Goal: Information Seeking & Learning: Learn about a topic

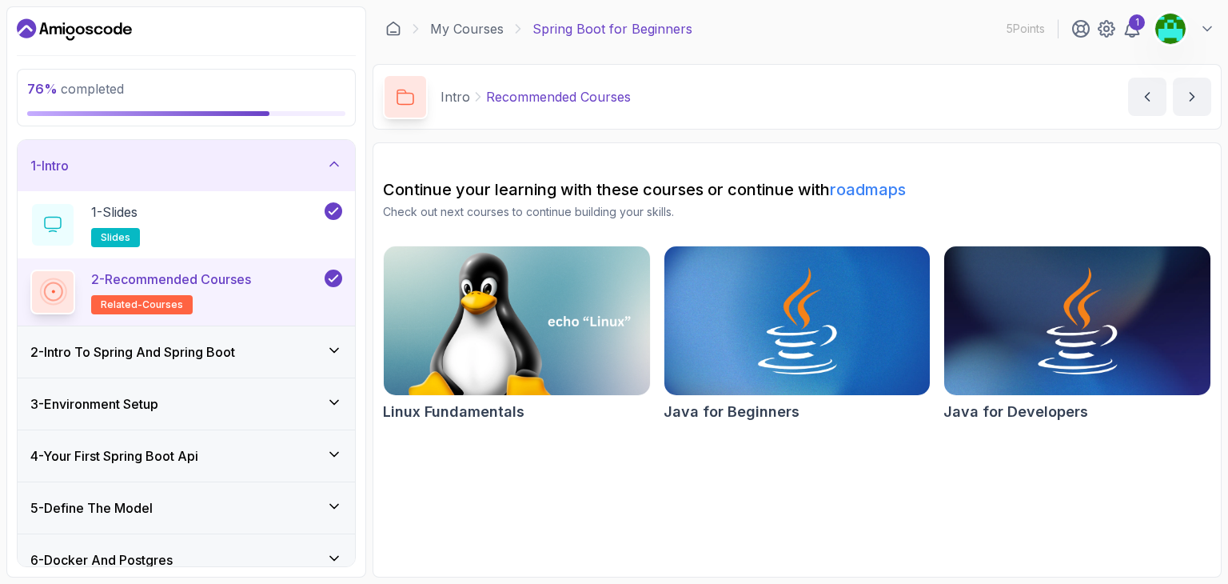
click at [297, 350] on div "2 - Intro To Spring And Spring Boot" at bounding box center [186, 351] width 312 height 19
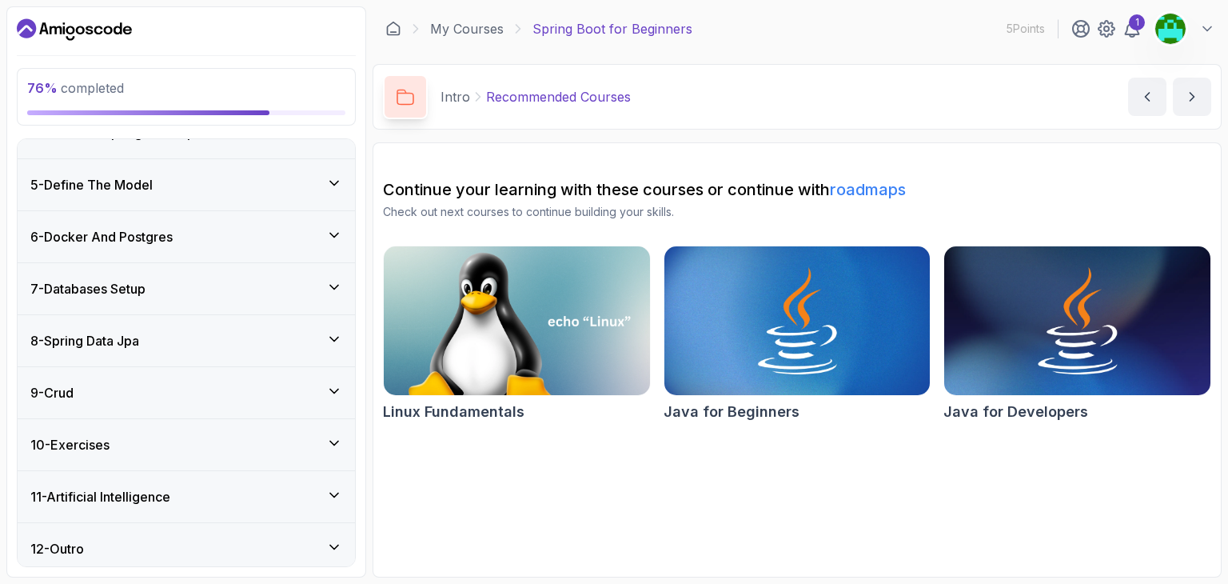
scroll to position [462, 0]
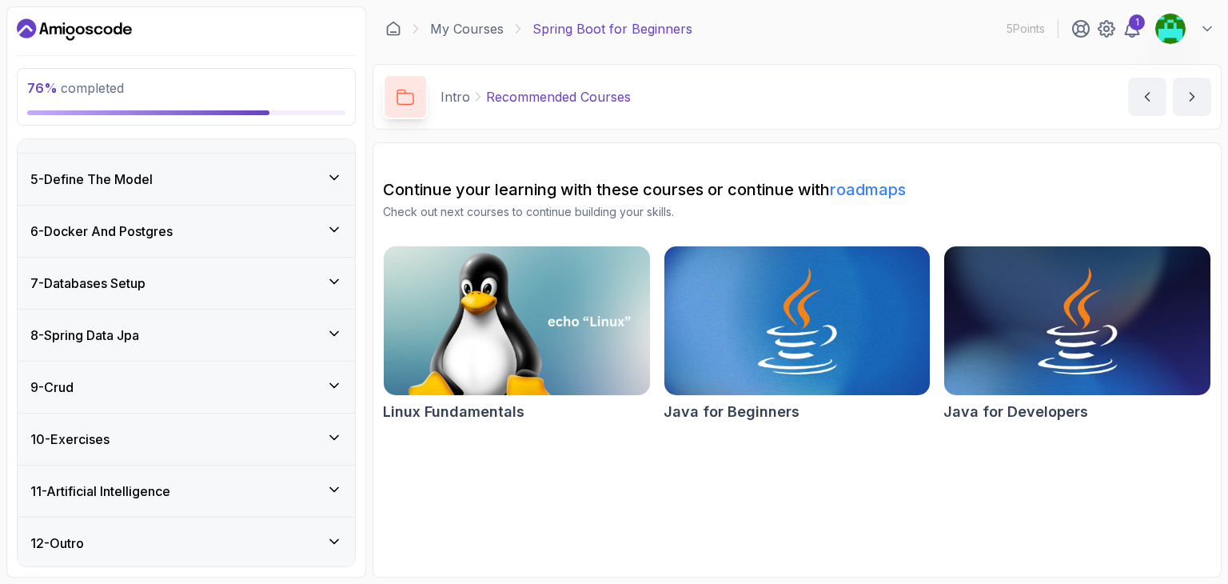
click at [240, 391] on div "9 - Crud" at bounding box center [186, 386] width 312 height 19
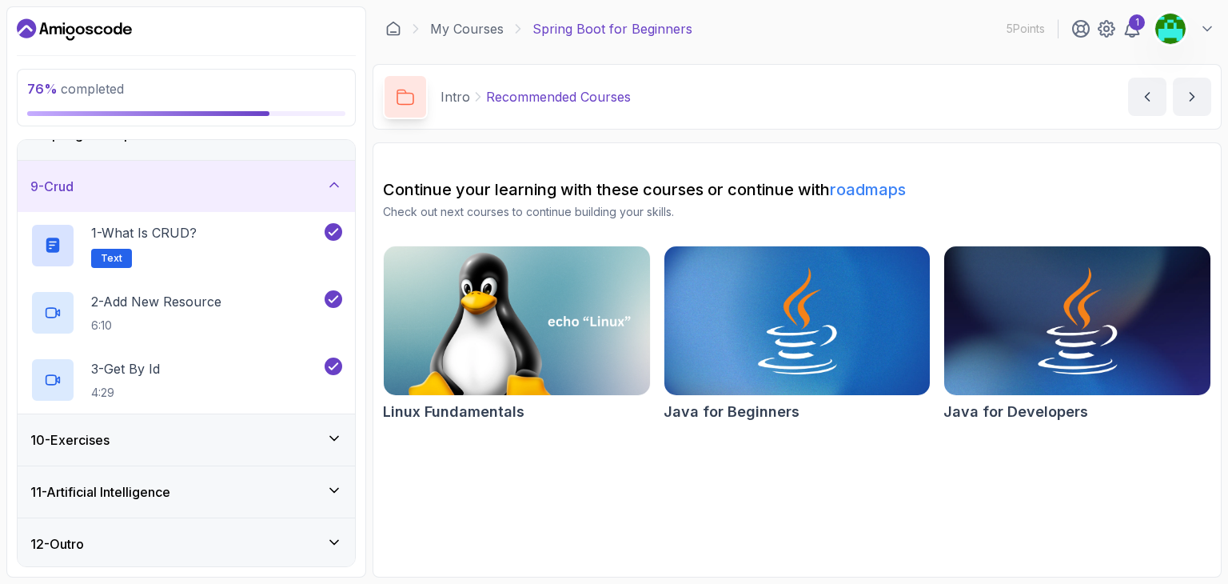
click at [246, 431] on div "10 - Exercises" at bounding box center [186, 439] width 312 height 19
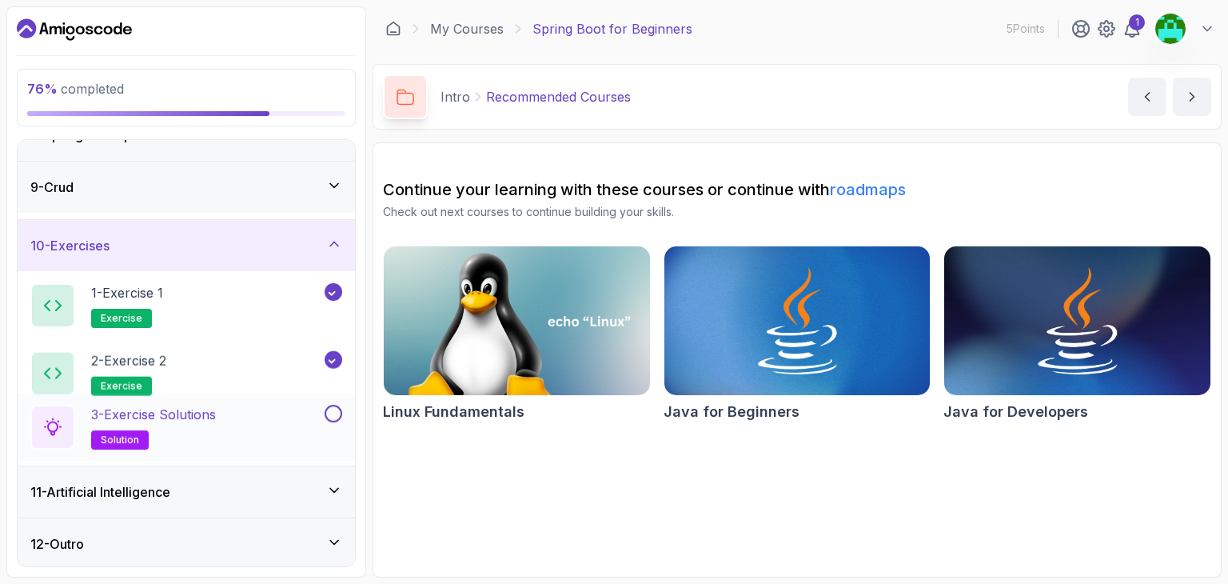
scroll to position [395, 0]
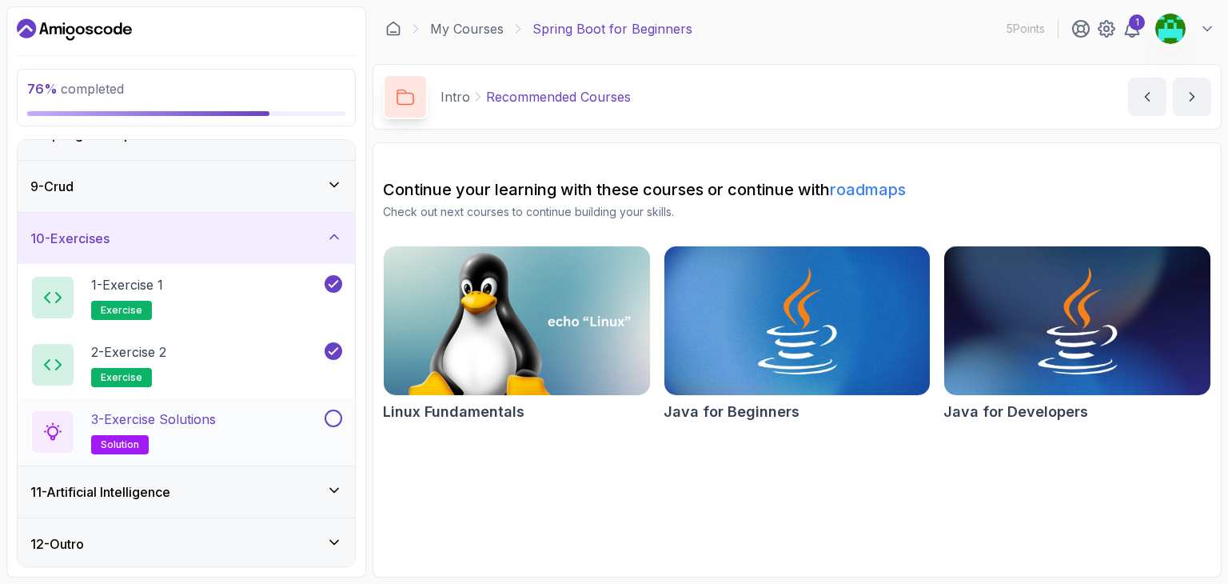
click at [269, 420] on div "3 - Exercise Solutions solution" at bounding box center [175, 431] width 291 height 45
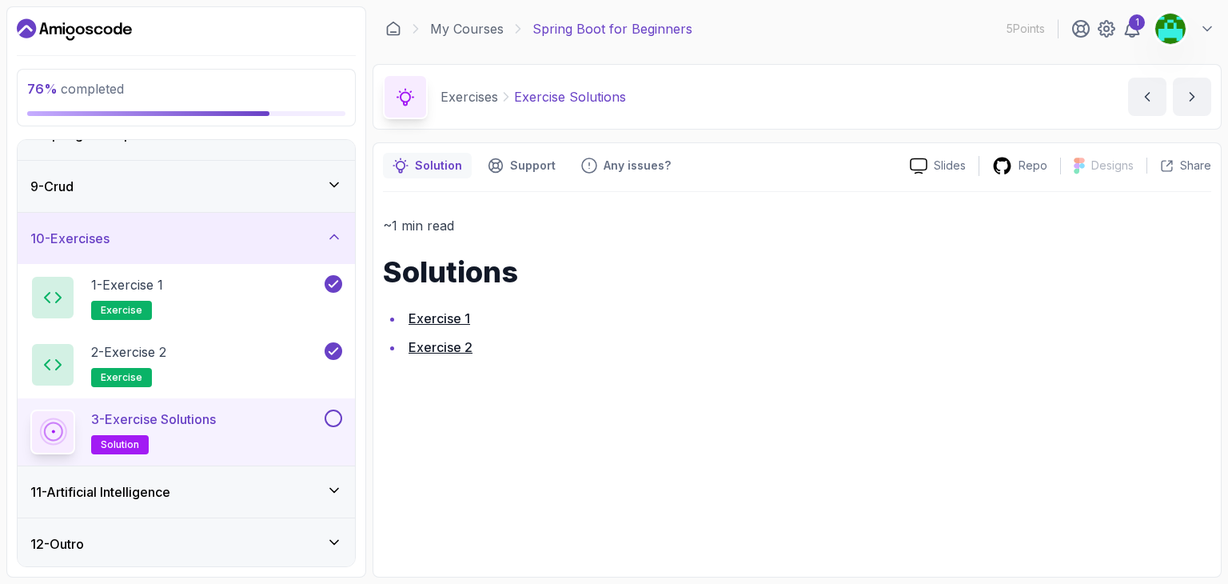
click at [329, 410] on button at bounding box center [334, 418] width 18 height 18
click at [280, 487] on div "11 - Artificial Intelligence" at bounding box center [186, 491] width 312 height 19
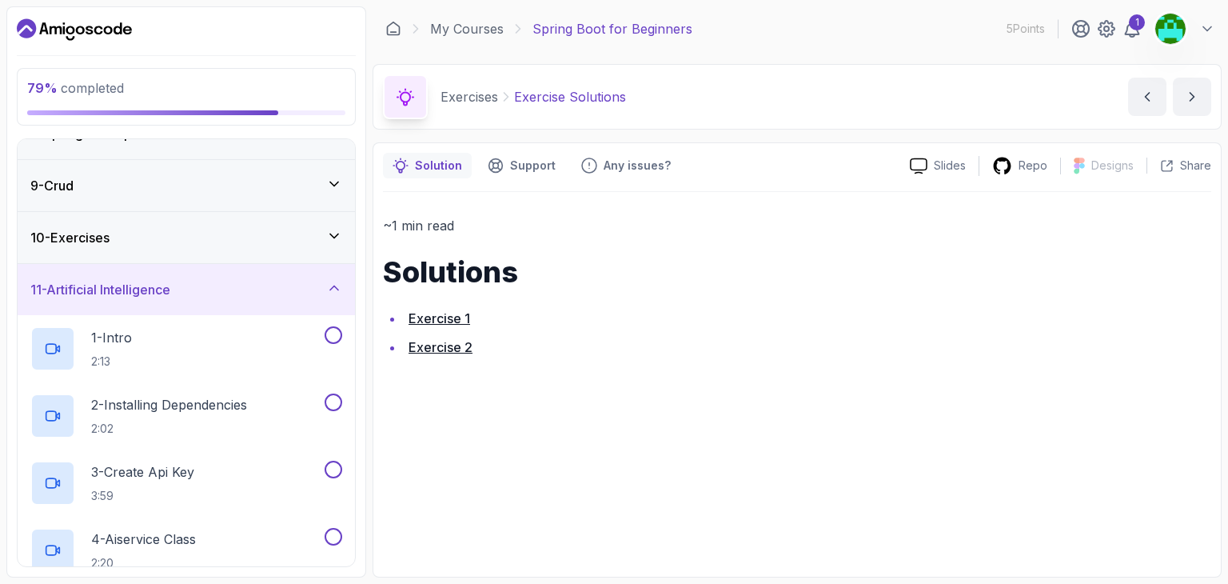
click at [241, 241] on div "10 - Exercises" at bounding box center [186, 237] width 312 height 19
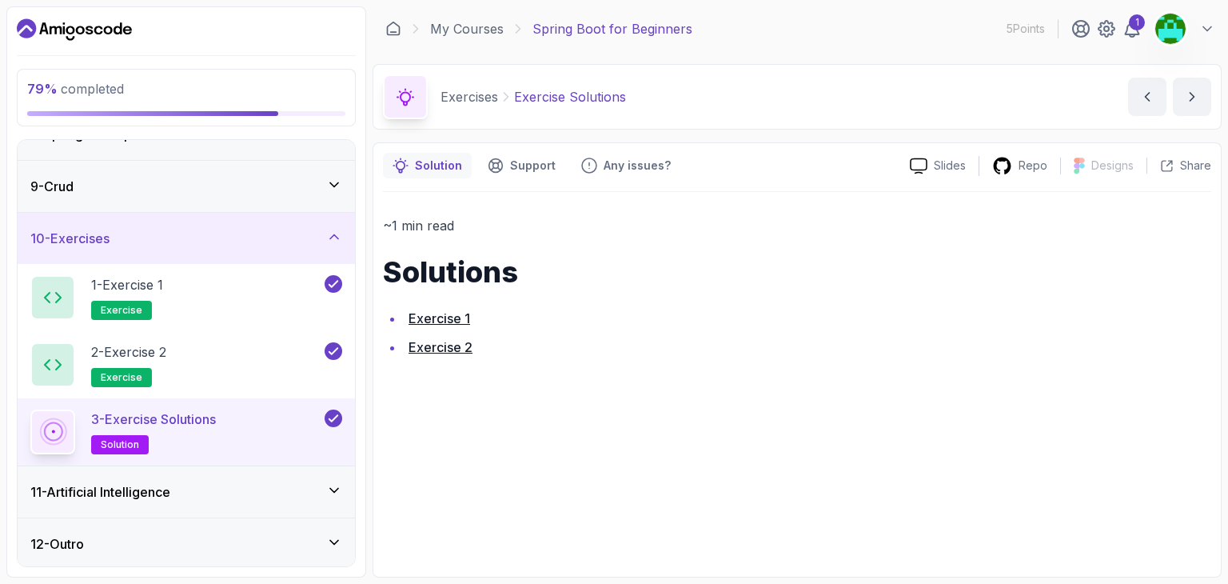
click at [224, 473] on div "11 - Artificial Intelligence" at bounding box center [186, 491] width 337 height 51
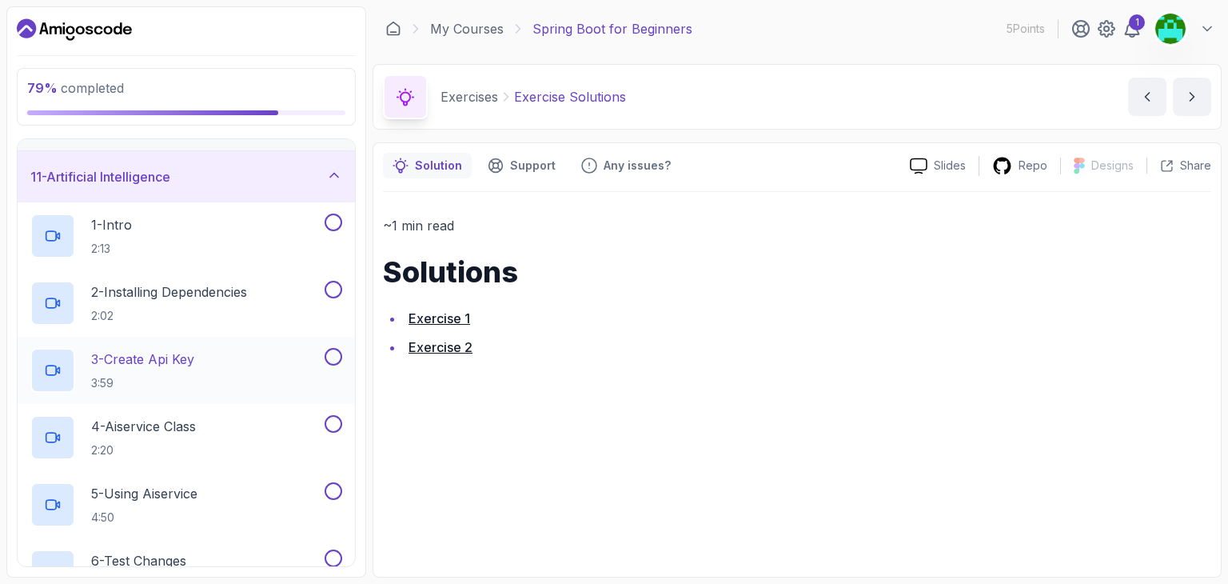
scroll to position [504, 0]
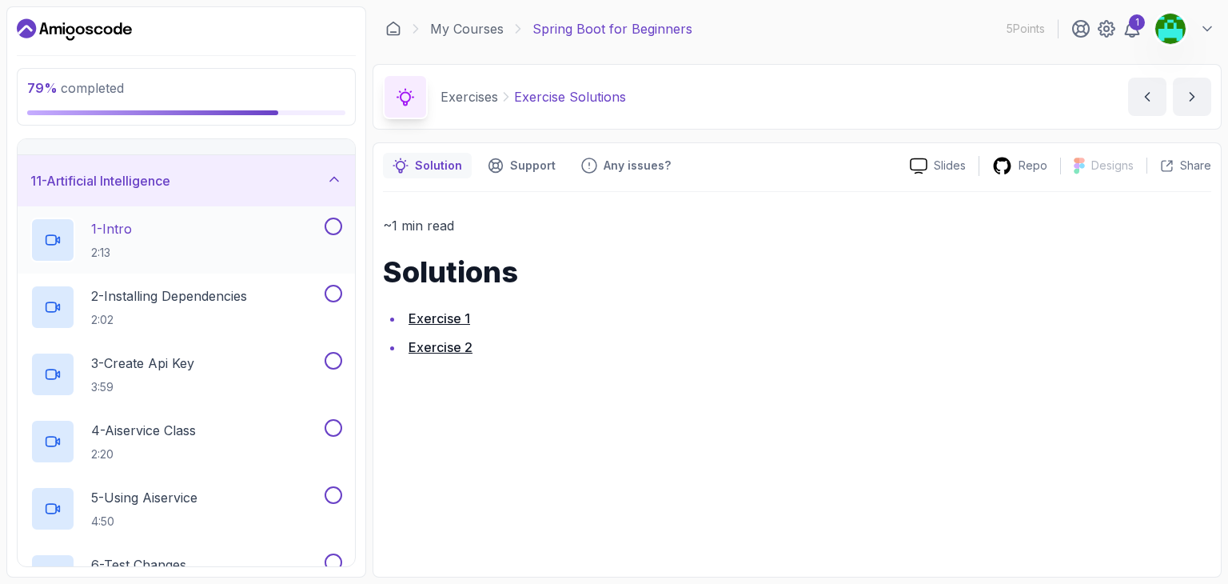
click at [318, 218] on div "1 - Intro 2:13" at bounding box center [175, 239] width 291 height 45
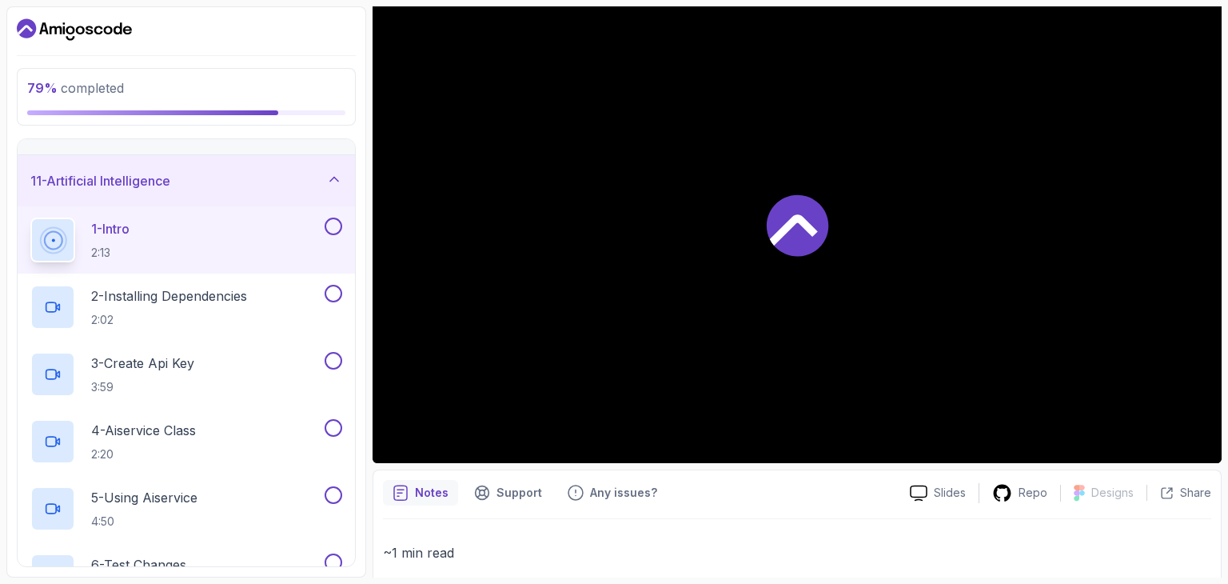
scroll to position [160, 0]
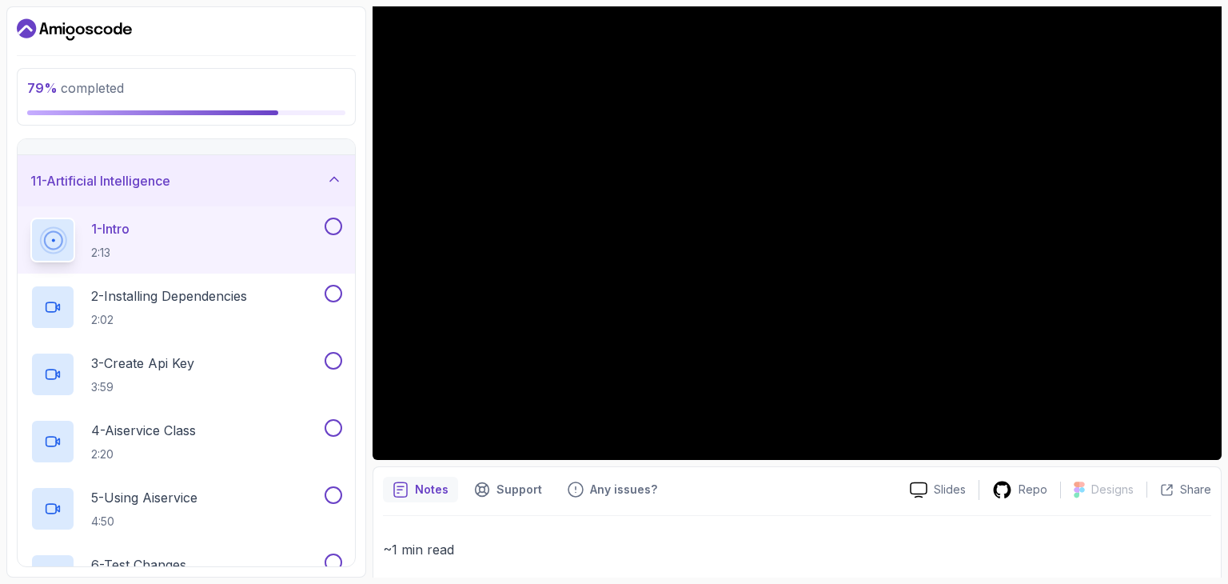
click at [769, 499] on div "Notes Support Any issues?" at bounding box center [640, 490] width 514 height 26
click at [791, 512] on div "Notes Support Any issues? Slides Repo Designs Design not available Share ~1 min…" at bounding box center [797, 579] width 849 height 226
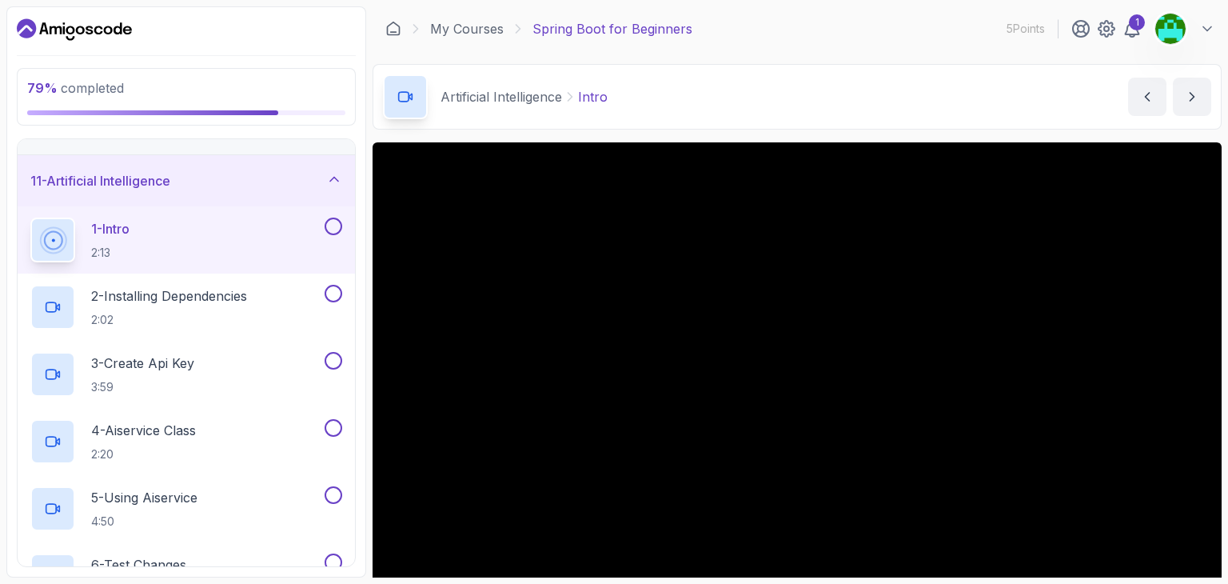
scroll to position [80, 0]
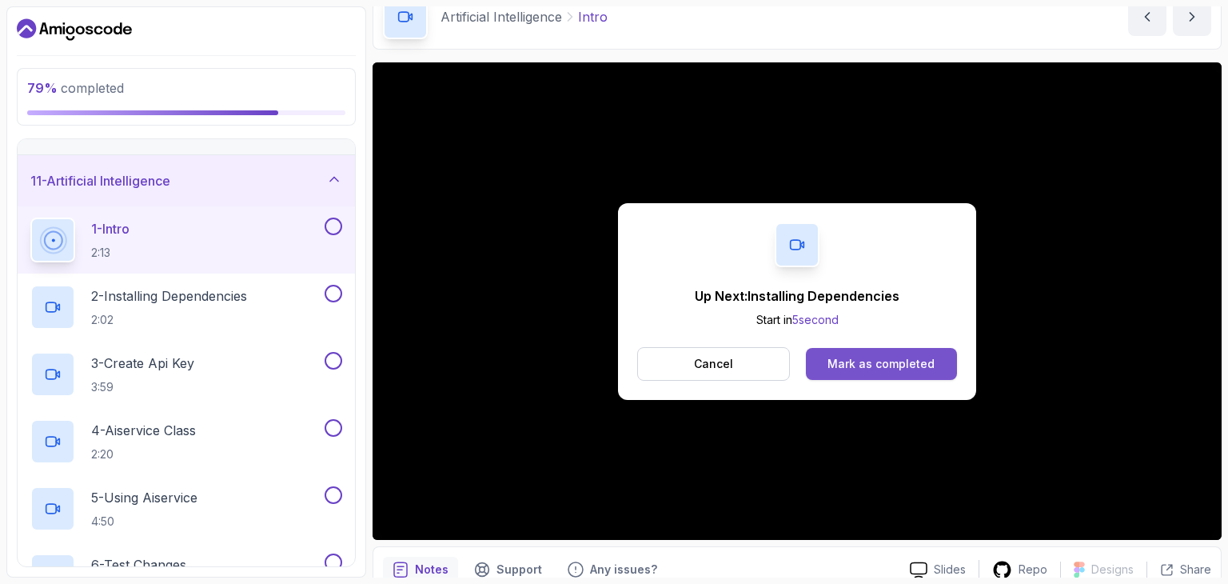
click at [873, 365] on div "Mark as completed" at bounding box center [881, 364] width 107 height 16
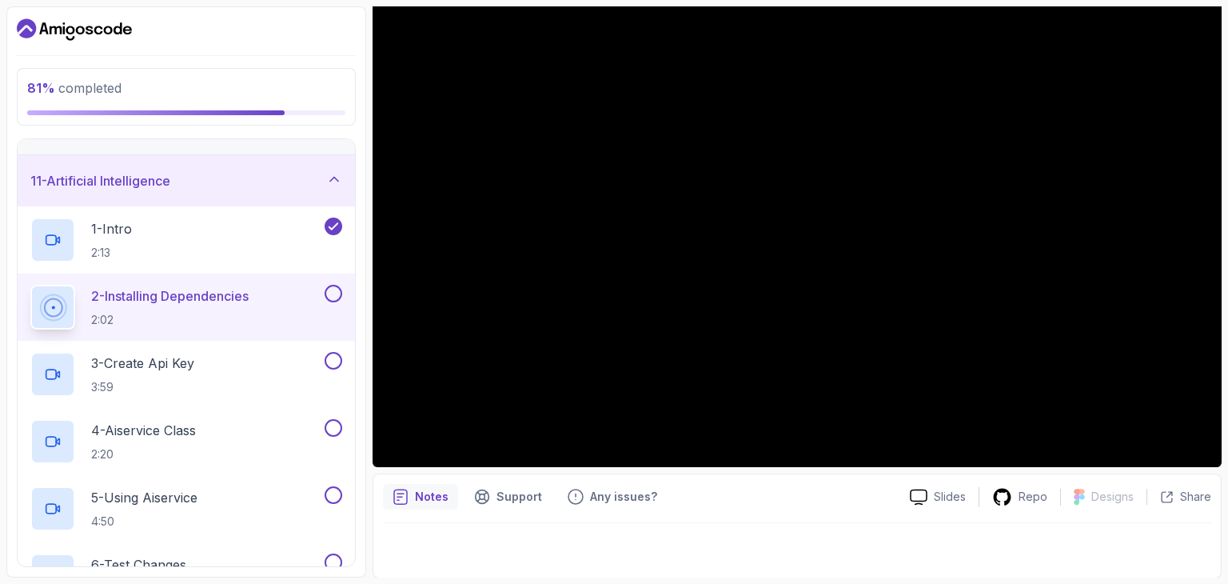
scroll to position [154, 0]
click at [809, 517] on div "Notes Support Any issues? Slides Repo Designs Design not available Share" at bounding box center [797, 525] width 849 height 105
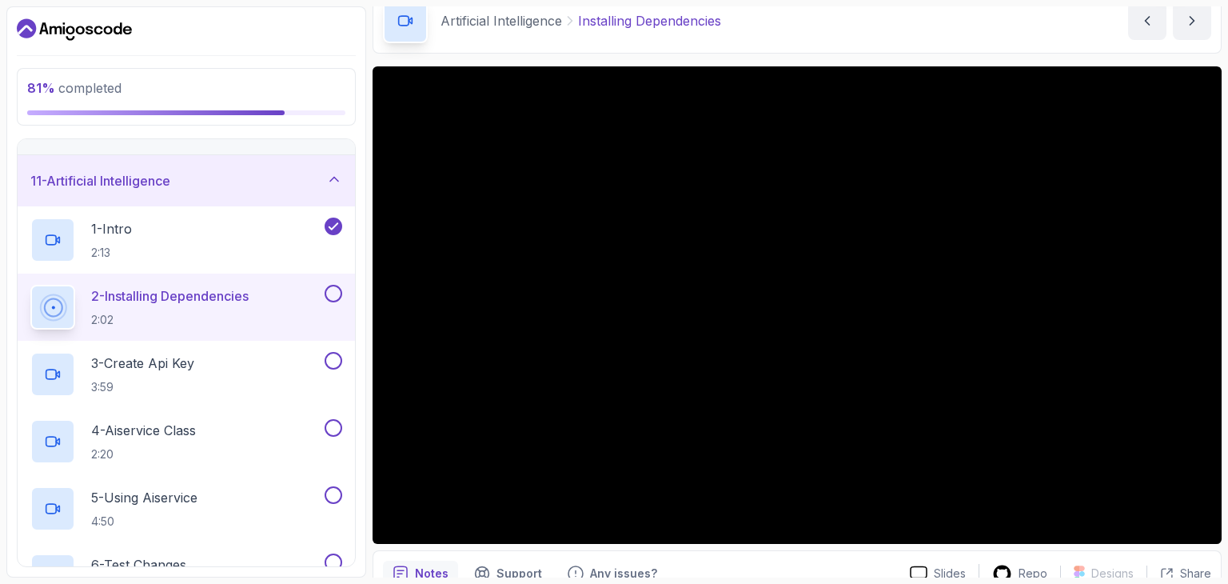
scroll to position [74, 0]
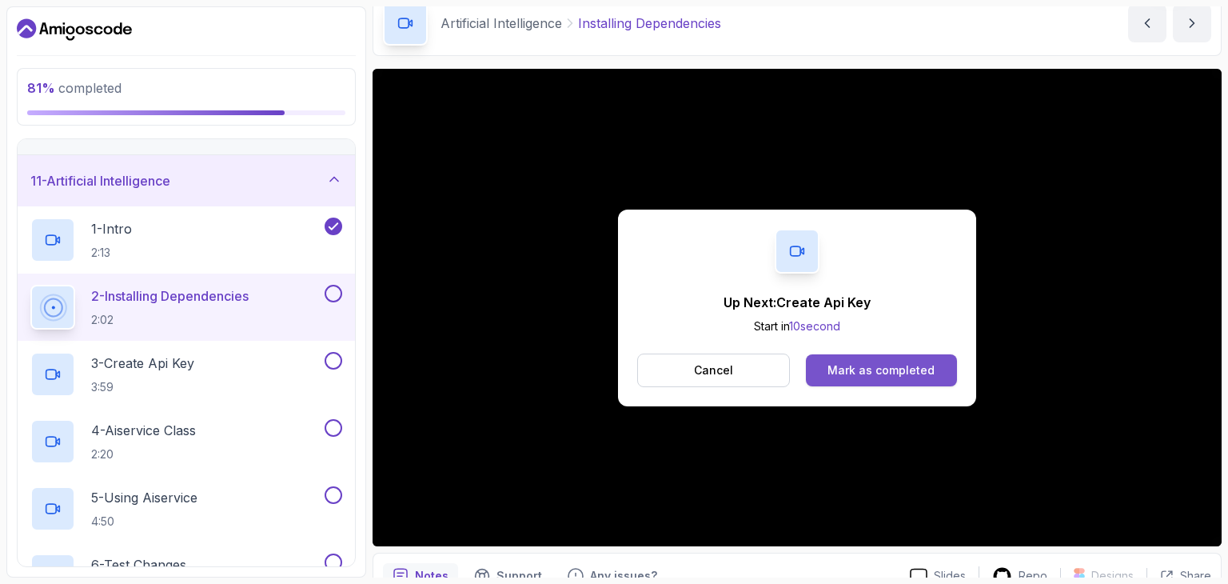
click at [899, 362] on div "Mark as completed" at bounding box center [881, 370] width 107 height 16
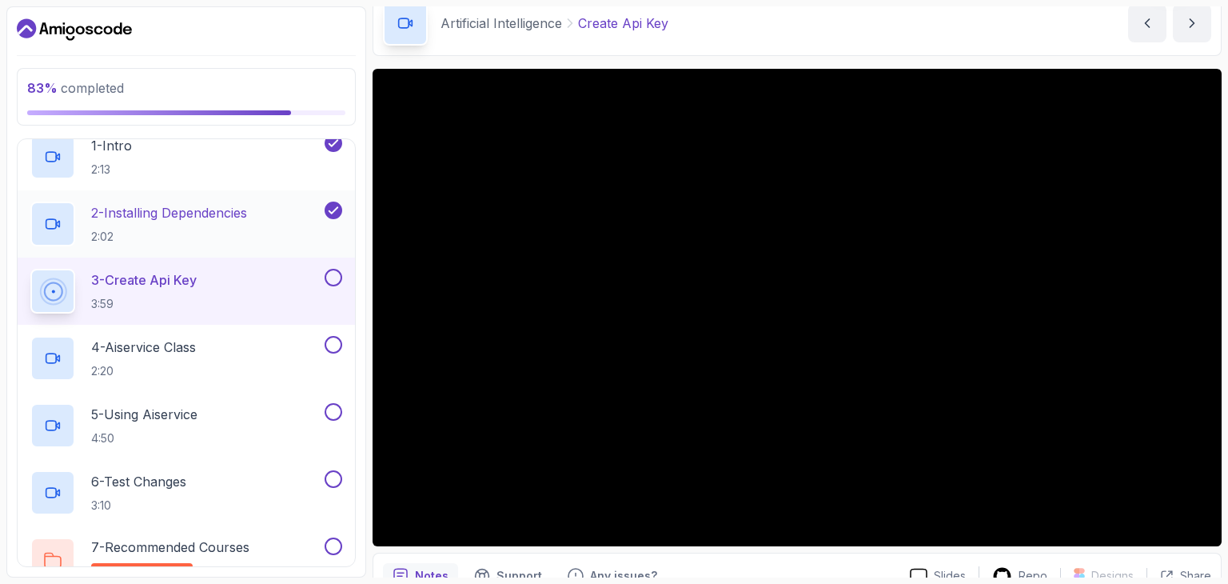
scroll to position [584, 0]
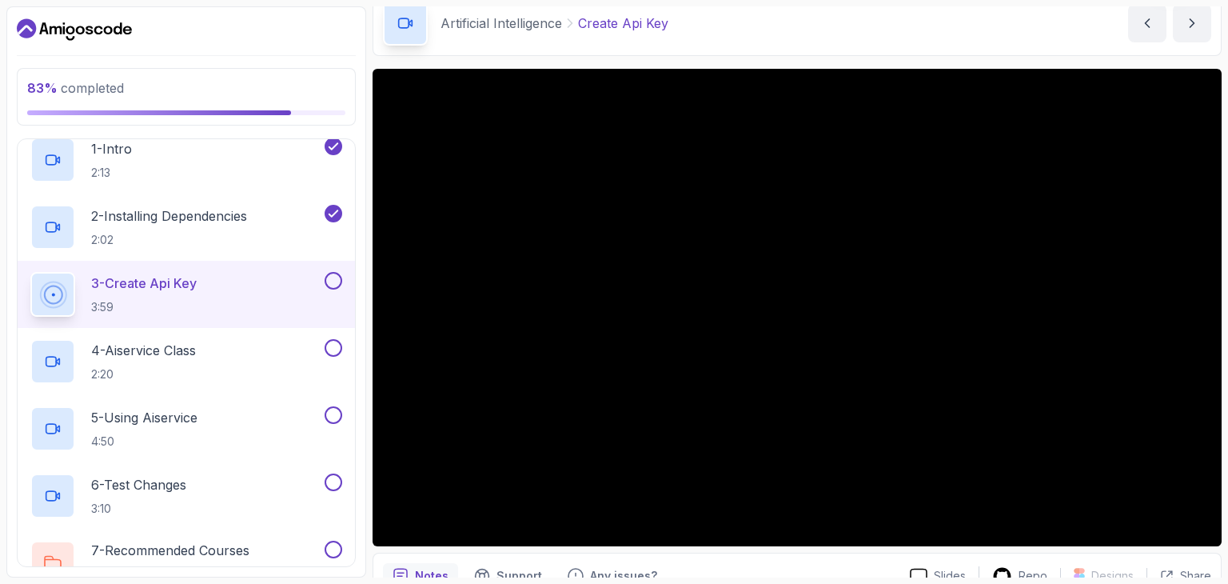
click at [320, 26] on div at bounding box center [186, 30] width 339 height 26
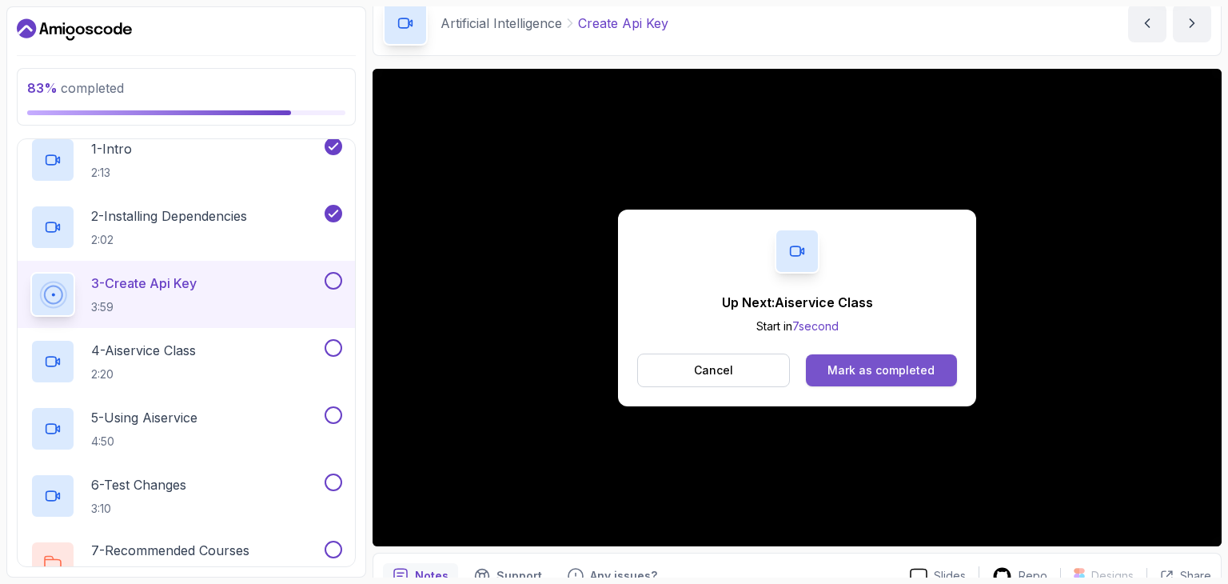
click at [905, 373] on div "Mark as completed" at bounding box center [881, 370] width 107 height 16
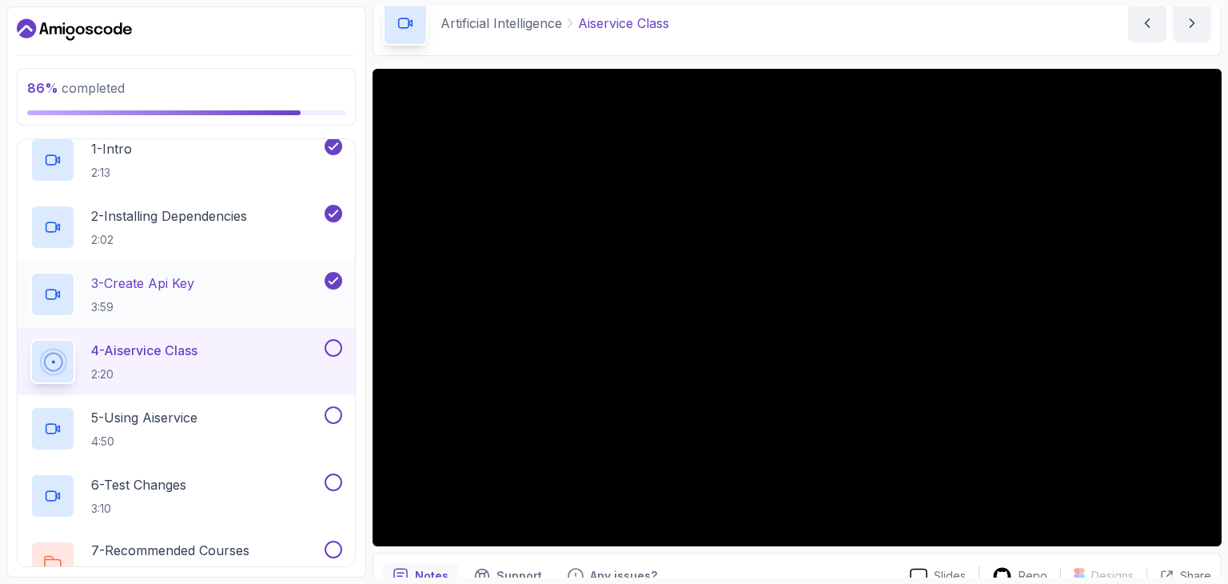
click at [352, 302] on div "3 - Create Api Key 3:59" at bounding box center [186, 294] width 337 height 67
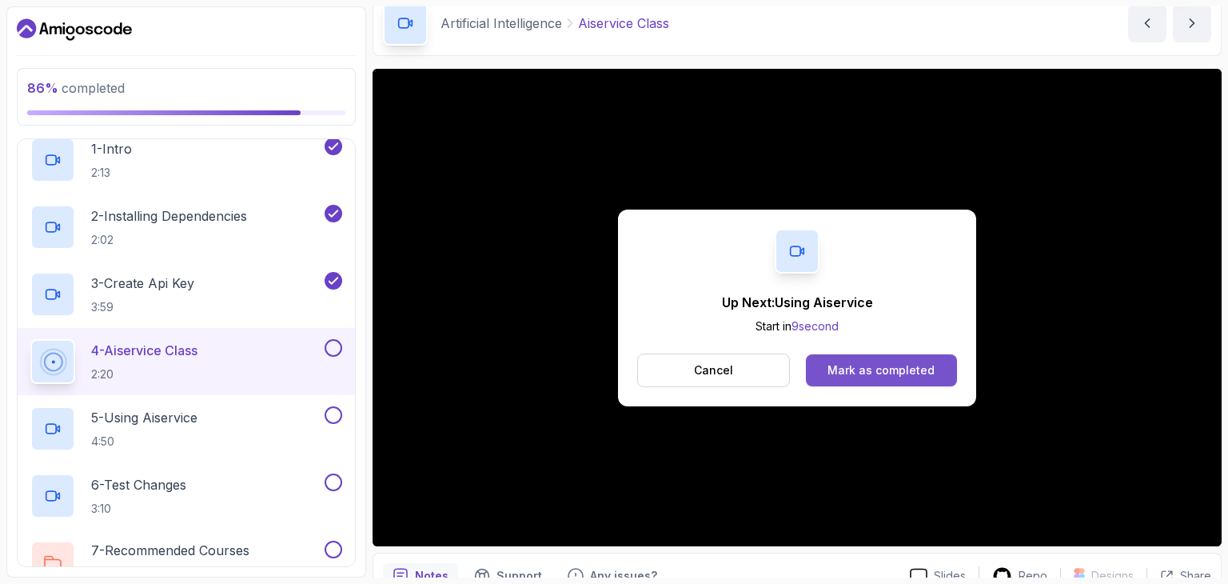
click at [900, 373] on div "Mark as completed" at bounding box center [881, 370] width 107 height 16
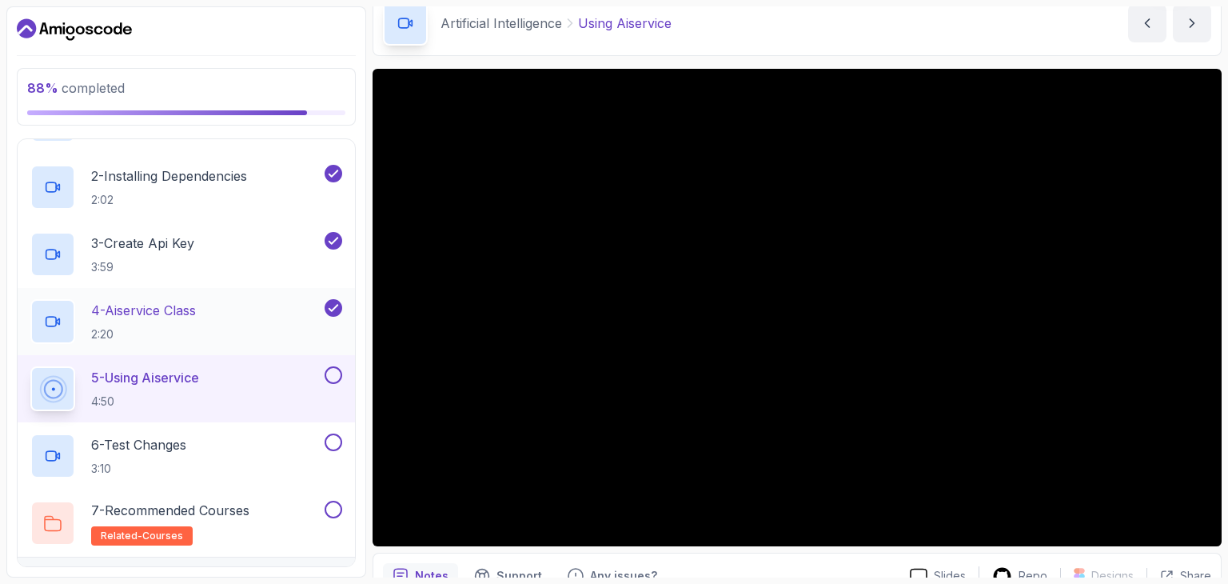
scroll to position [664, 0]
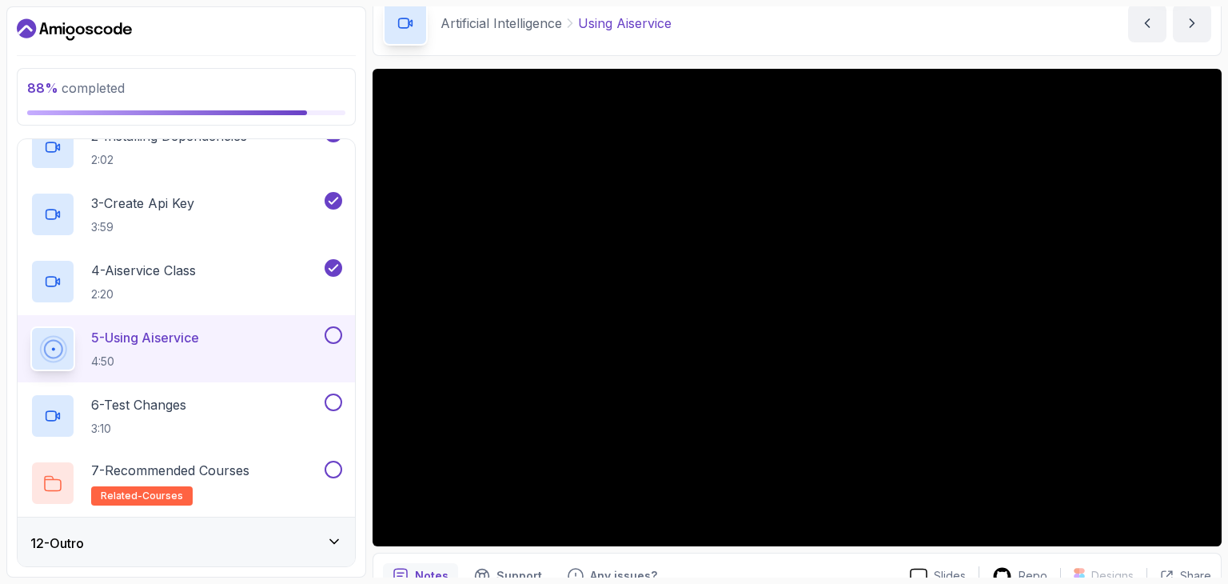
click at [312, 35] on div at bounding box center [186, 30] width 339 height 26
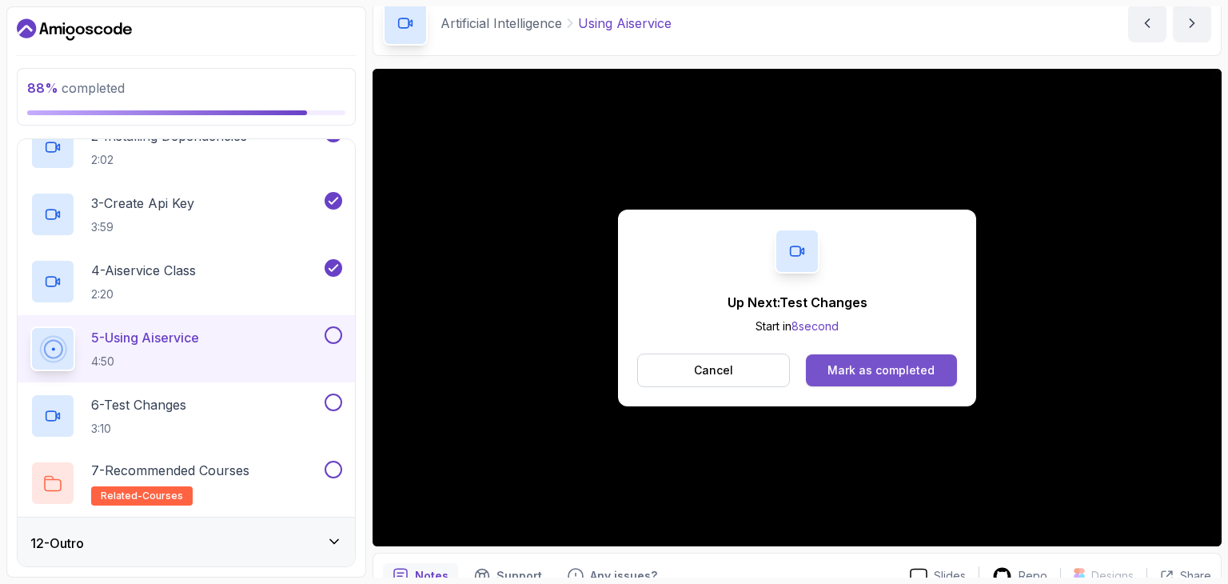
click at [867, 365] on div "Mark as completed" at bounding box center [881, 370] width 107 height 16
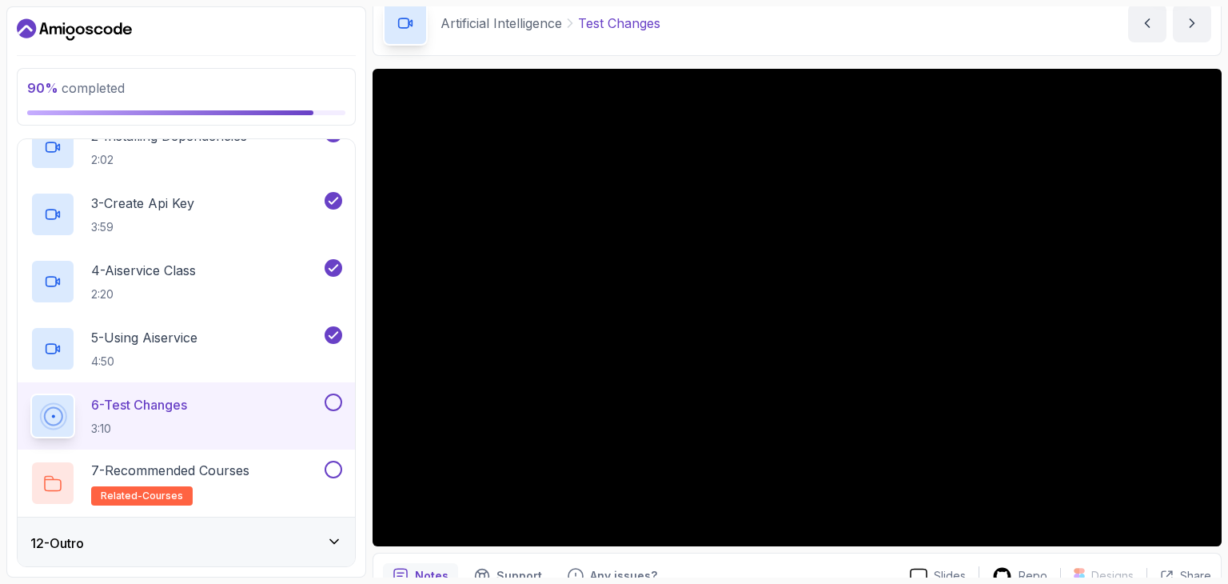
click at [339, 46] on div "90 % completed 1 - Intro 2 - Intro To Spring And Spring Boot 3 - Environment Se…" at bounding box center [186, 291] width 360 height 571
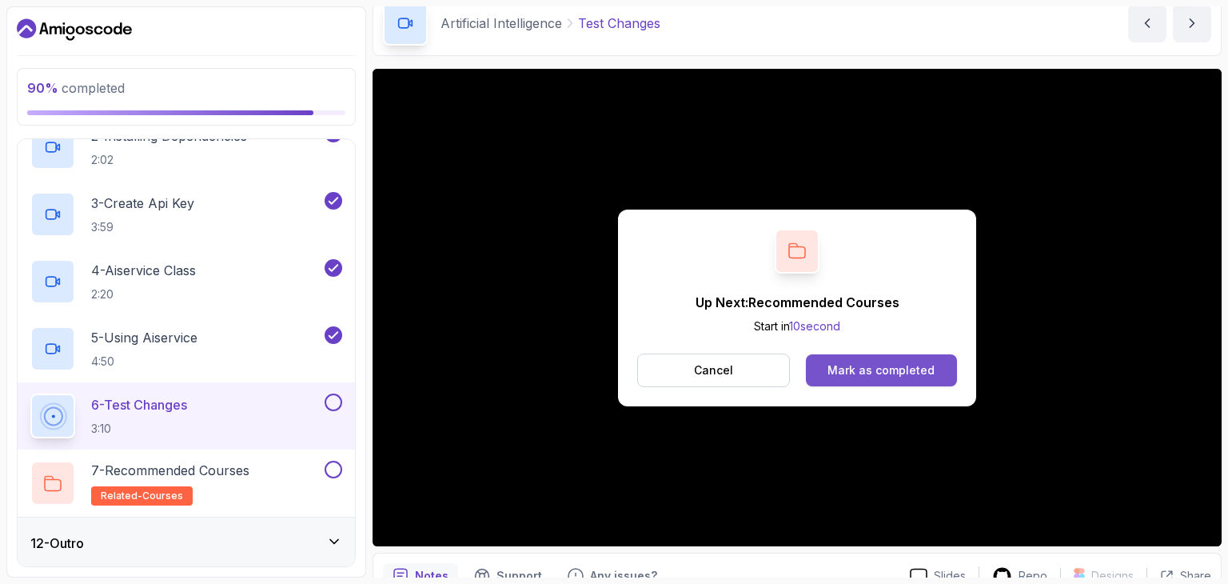
click at [860, 365] on div "Mark as completed" at bounding box center [881, 370] width 107 height 16
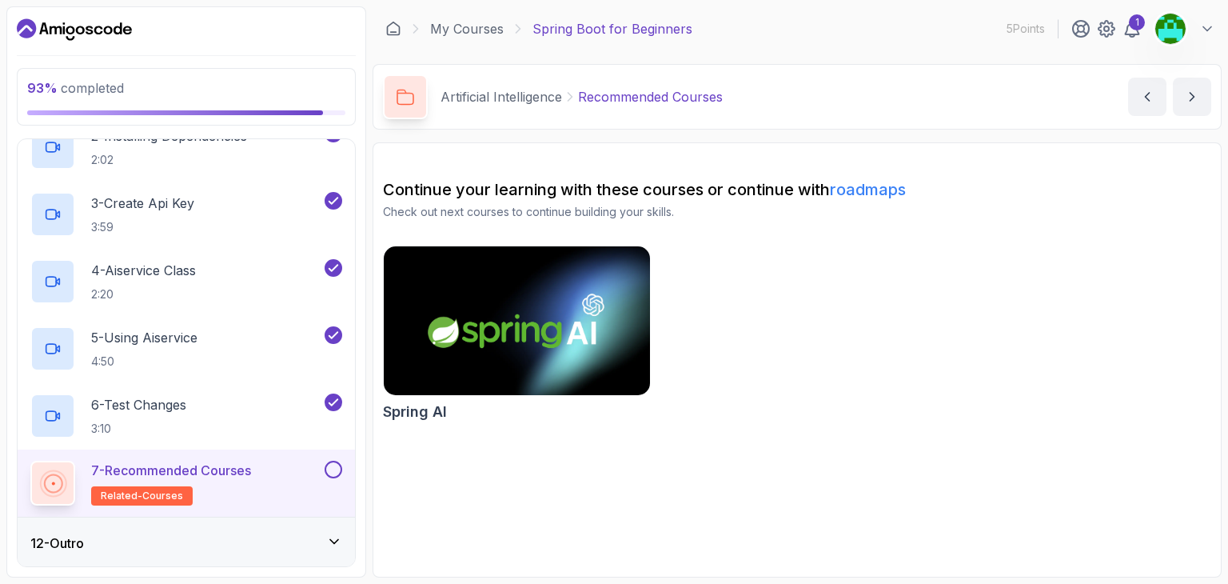
click at [522, 309] on img at bounding box center [516, 320] width 279 height 157
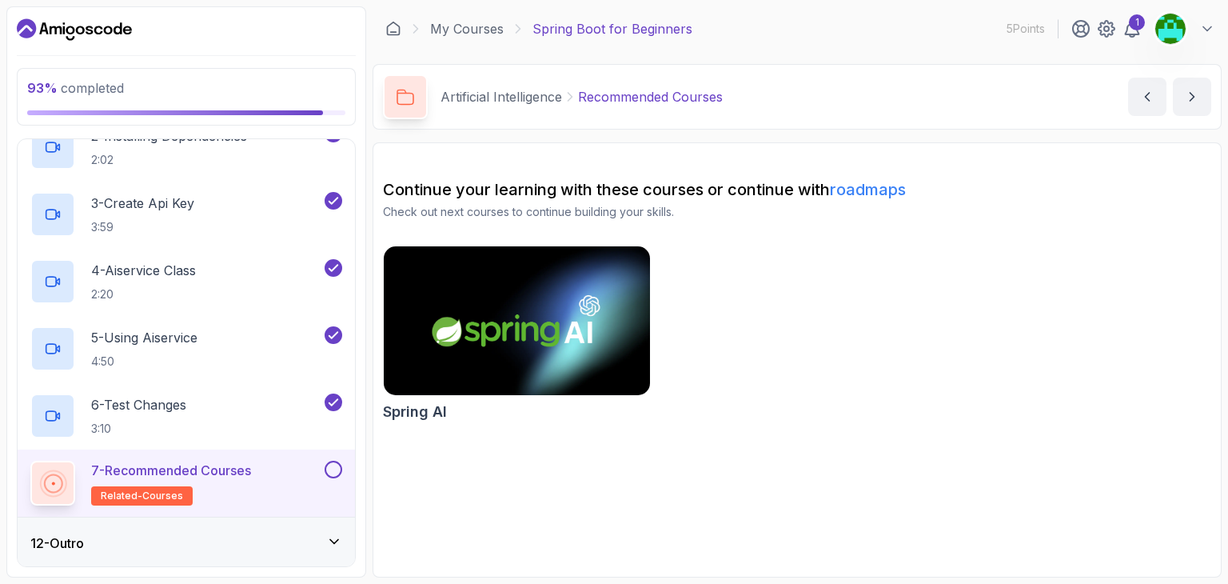
click at [332, 473] on button at bounding box center [334, 470] width 18 height 18
click at [333, 552] on div "12 - Outro" at bounding box center [186, 542] width 337 height 51
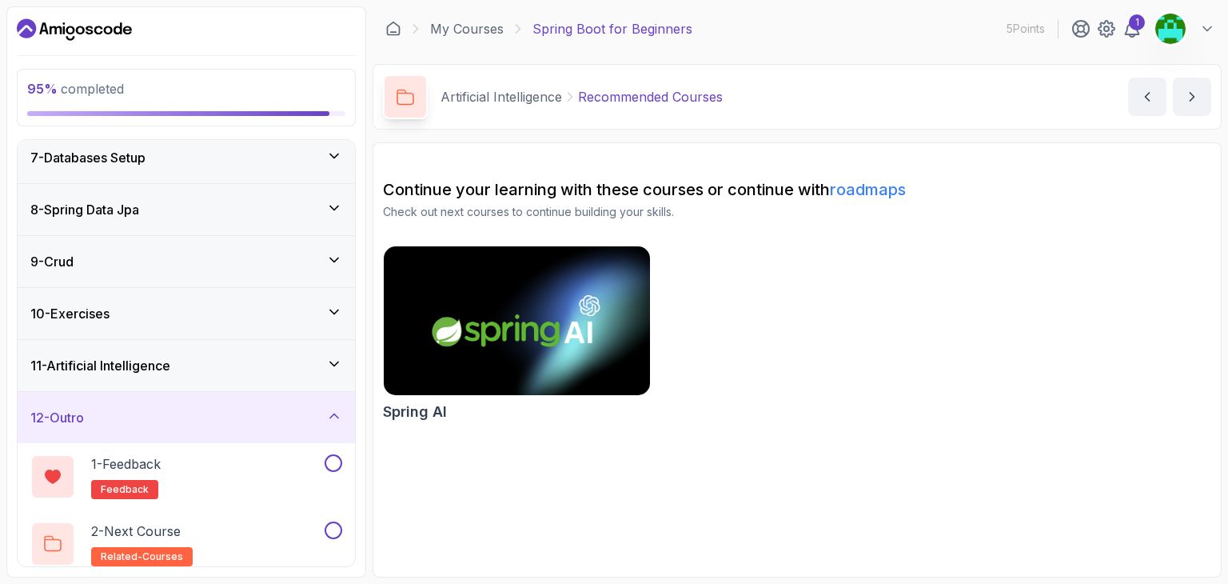
scroll to position [328, 0]
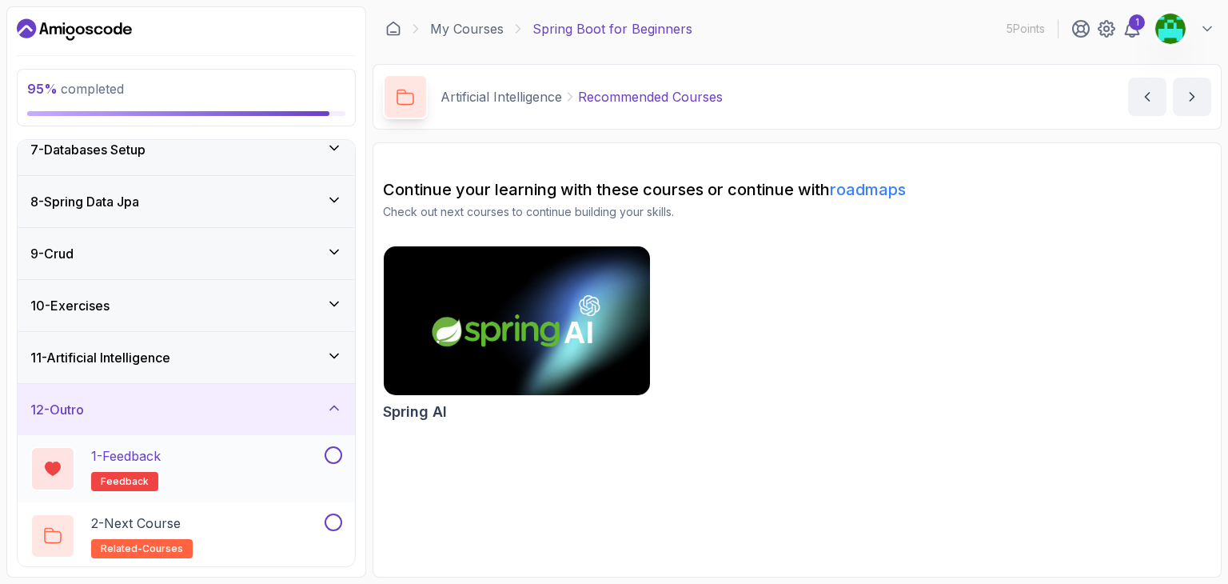
click at [296, 446] on div "1 - Feedback feedback" at bounding box center [175, 468] width 291 height 45
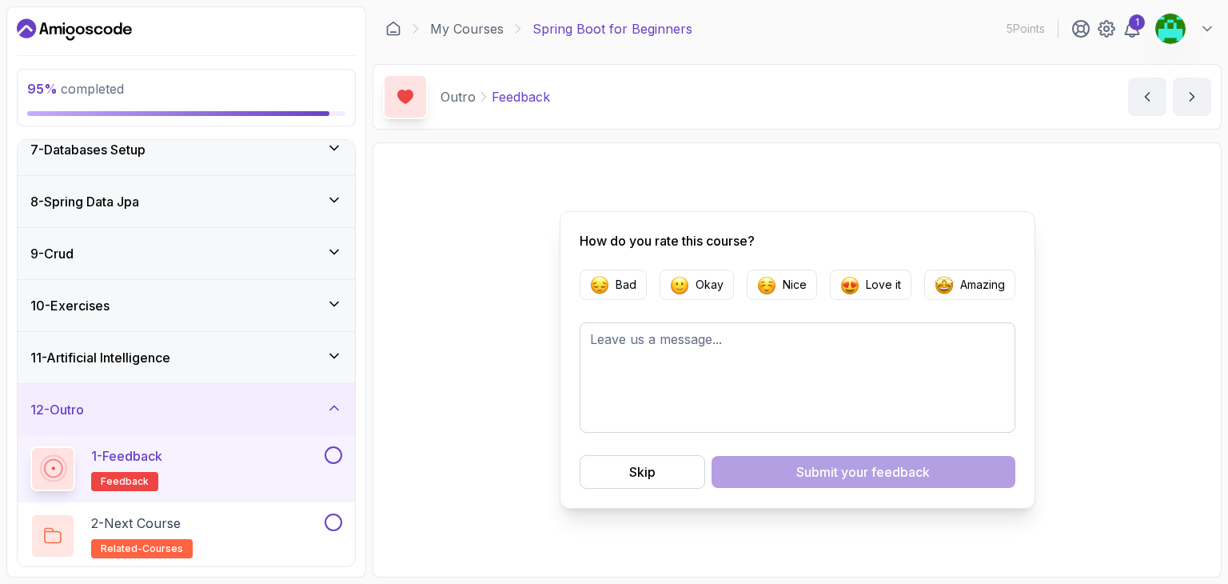
click at [335, 457] on button at bounding box center [334, 455] width 18 height 18
click at [337, 516] on button at bounding box center [334, 522] width 18 height 18
click at [334, 523] on icon at bounding box center [333, 522] width 14 height 16
click at [253, 536] on div "2 - Next Course related-courses" at bounding box center [175, 535] width 291 height 45
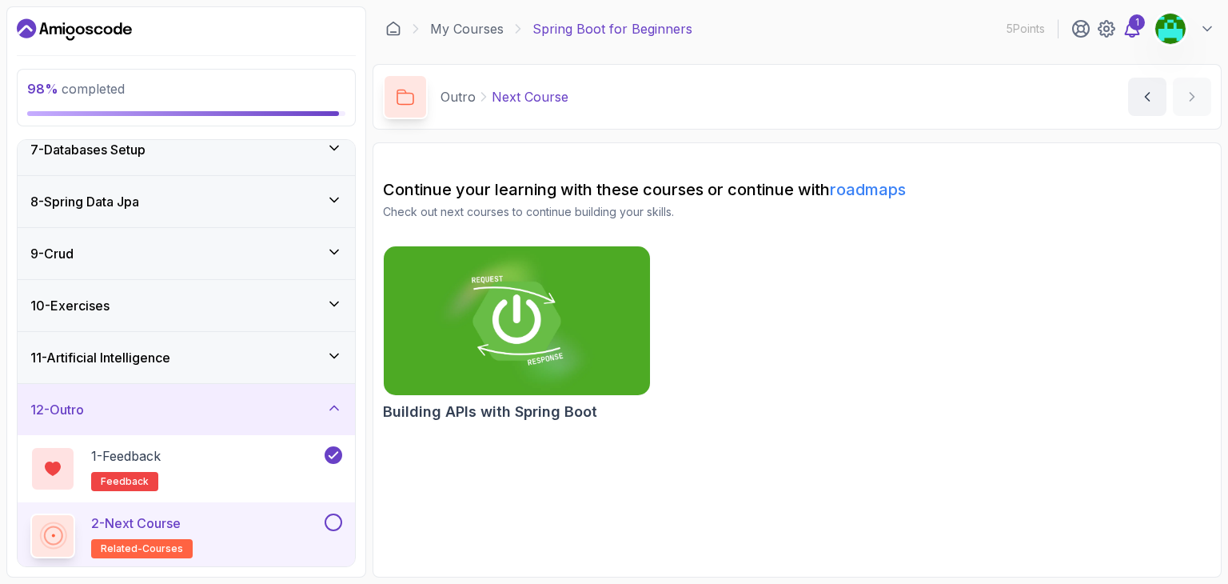
click at [1129, 26] on div "1" at bounding box center [1137, 22] width 16 height 16
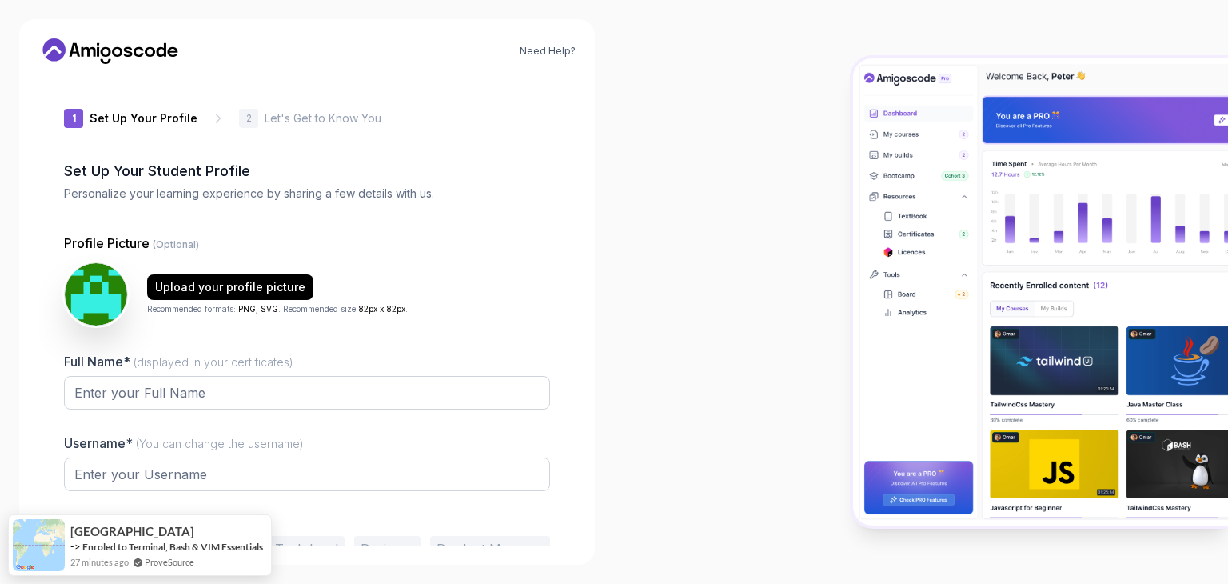
type input "happyhummingbirdec9c9"
click at [147, 391] on input "Full Name* (displayed in your certificates)" at bounding box center [307, 393] width 486 height 34
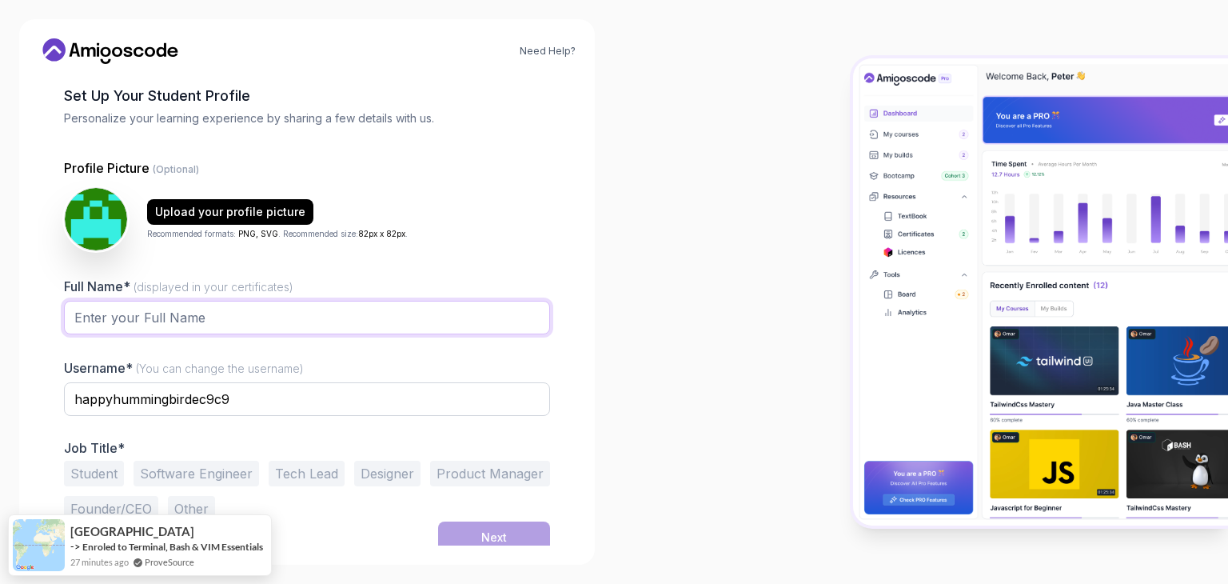
scroll to position [83, 0]
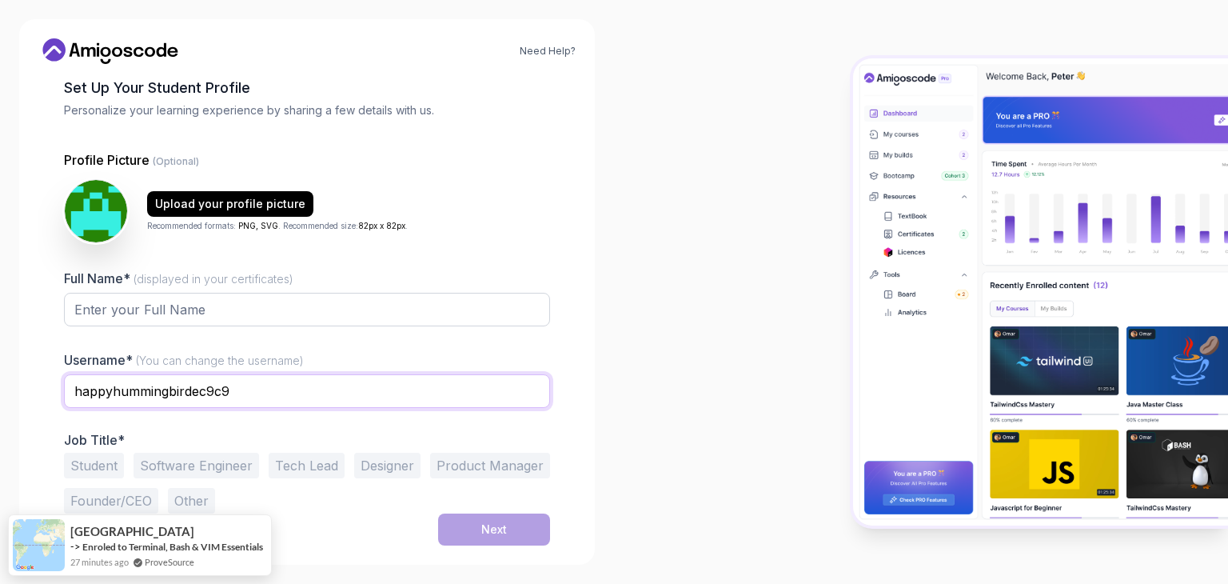
click at [232, 385] on input "happyhummingbirdec9c9" at bounding box center [307, 391] width 486 height 34
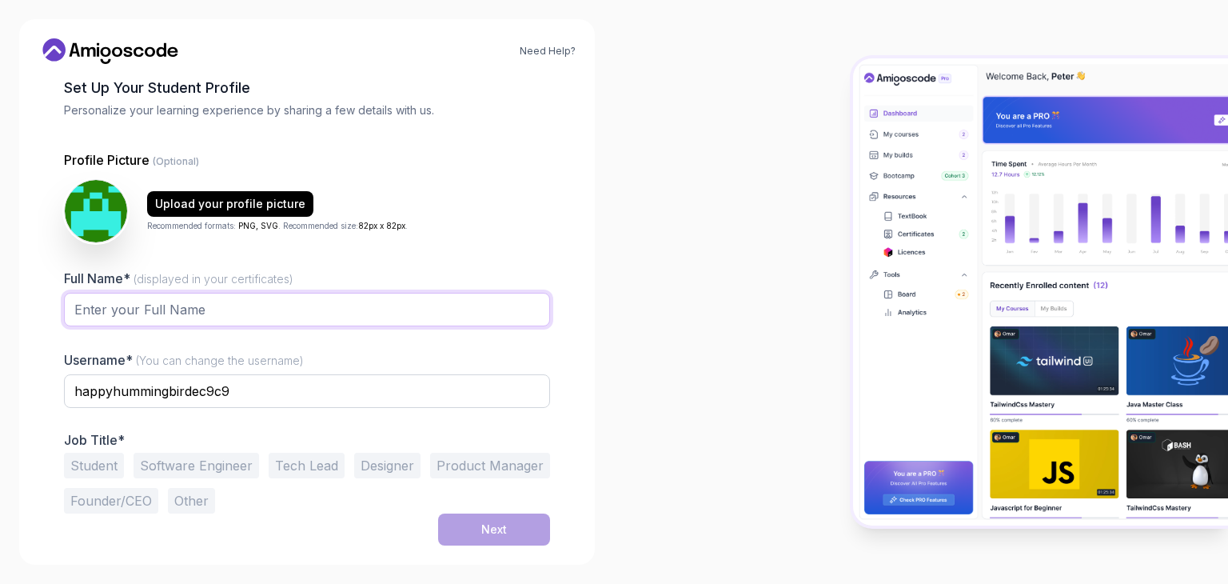
click at [170, 306] on input "Full Name* (displayed in your certificates)" at bounding box center [307, 310] width 486 height 34
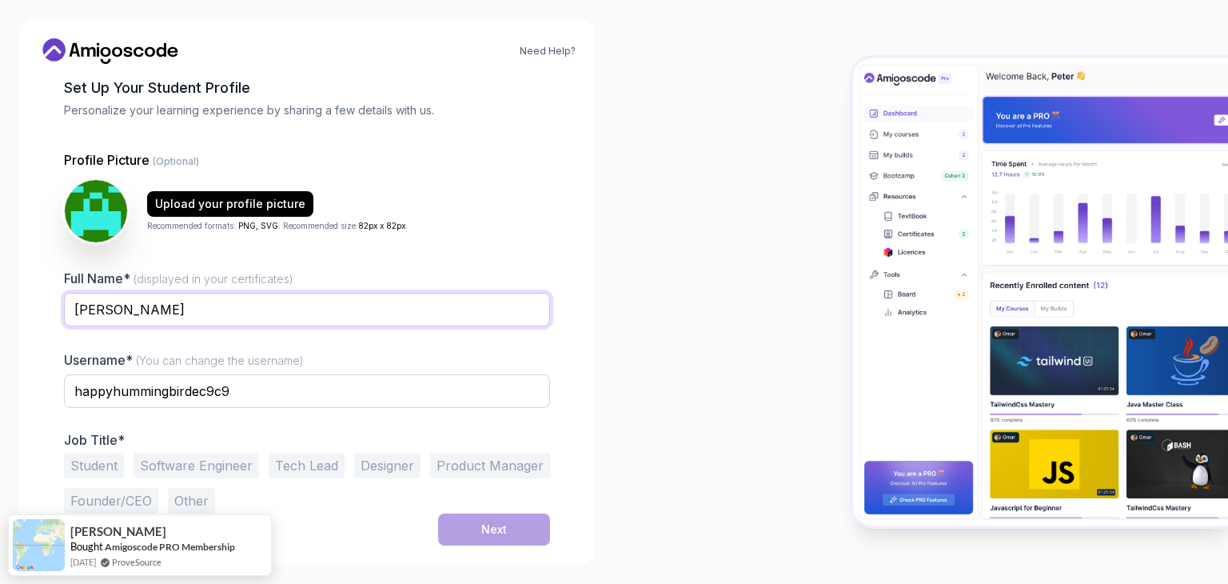
paste input "Nisal Sandaru Wijekoon Bandara"
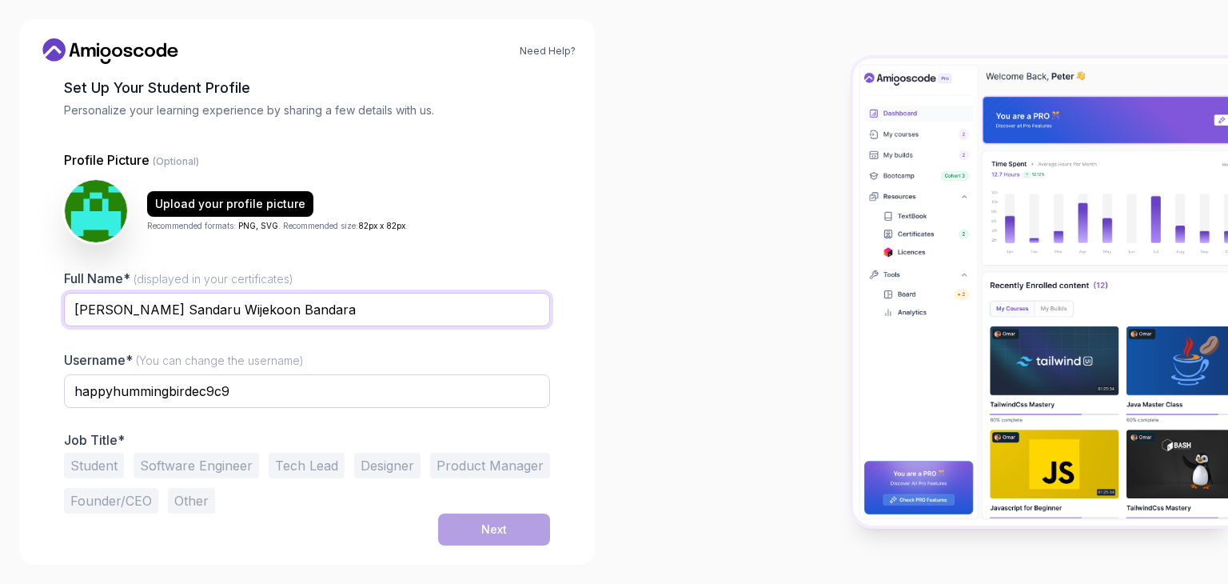
type input "W.M.Nisal Sandaru Wijekoon Bandara"
click at [194, 403] on input "happyhummingbirdec9c9" at bounding box center [307, 391] width 486 height 34
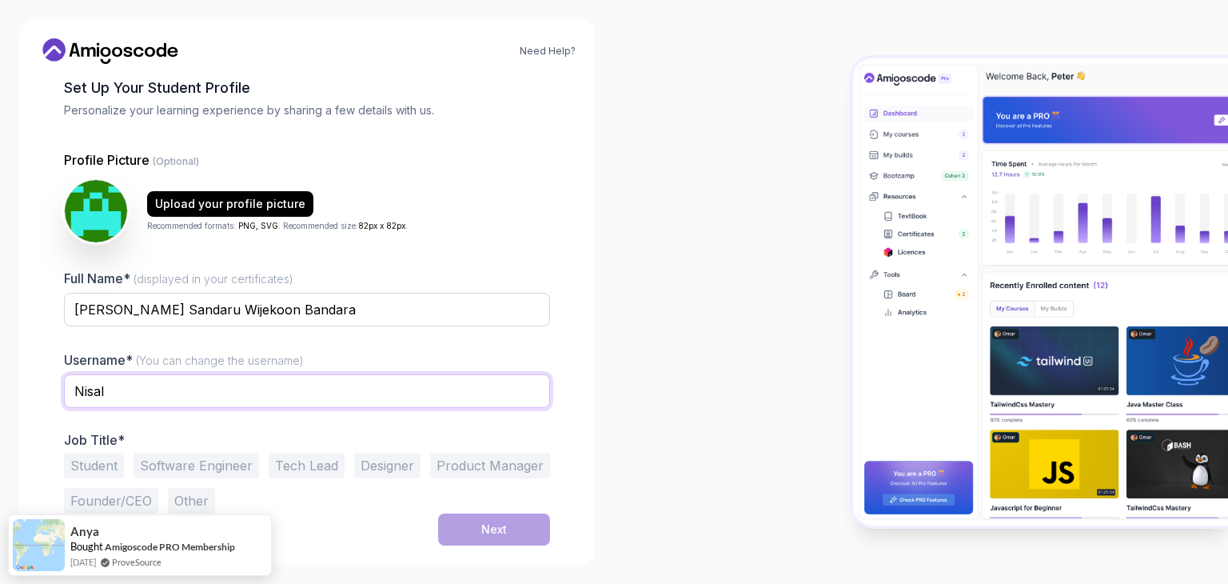
type input "Nisal"
click at [449, 221] on div "Upload your profile picture Recommended formats: PNG, SVG . Recommended size: 8…" at bounding box center [307, 211] width 486 height 64
click at [107, 461] on button "Student" at bounding box center [94, 466] width 60 height 26
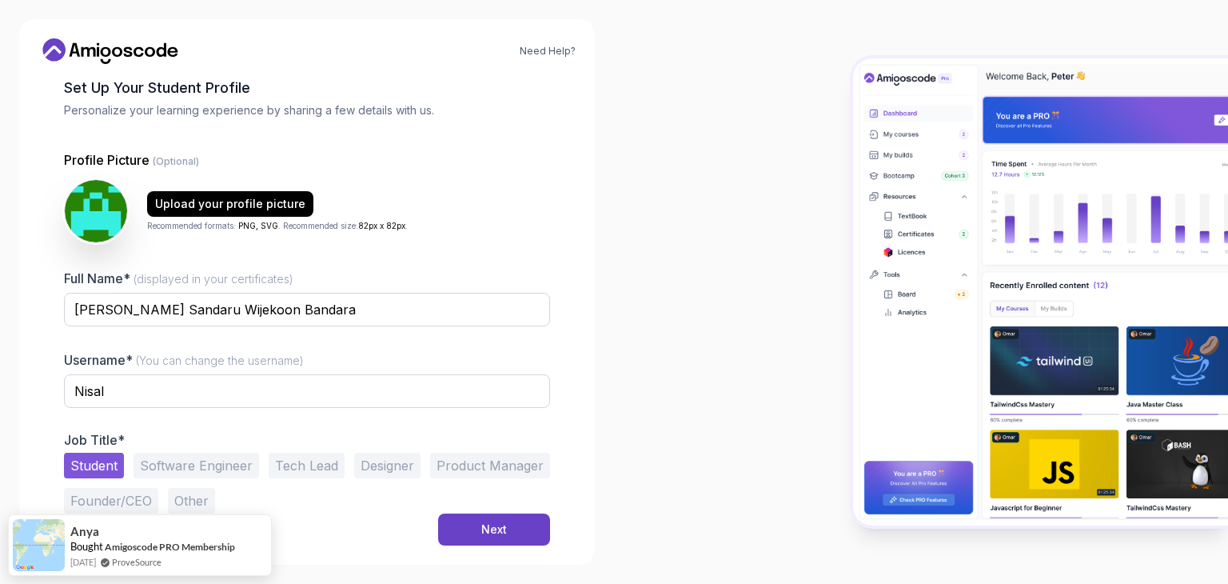
click at [225, 465] on button "Software Engineer" at bounding box center [197, 466] width 126 height 26
click at [117, 466] on button "Student" at bounding box center [94, 466] width 60 height 26
click at [512, 530] on button "Next" at bounding box center [494, 529] width 112 height 32
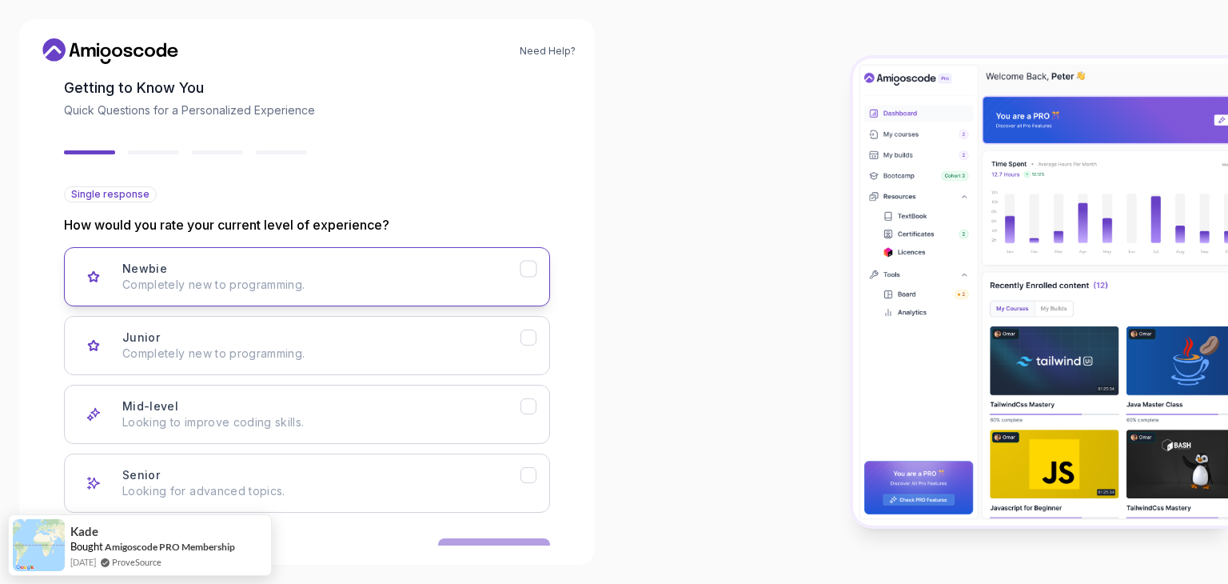
click at [259, 264] on div "Newbie Completely new to programming." at bounding box center [321, 277] width 398 height 32
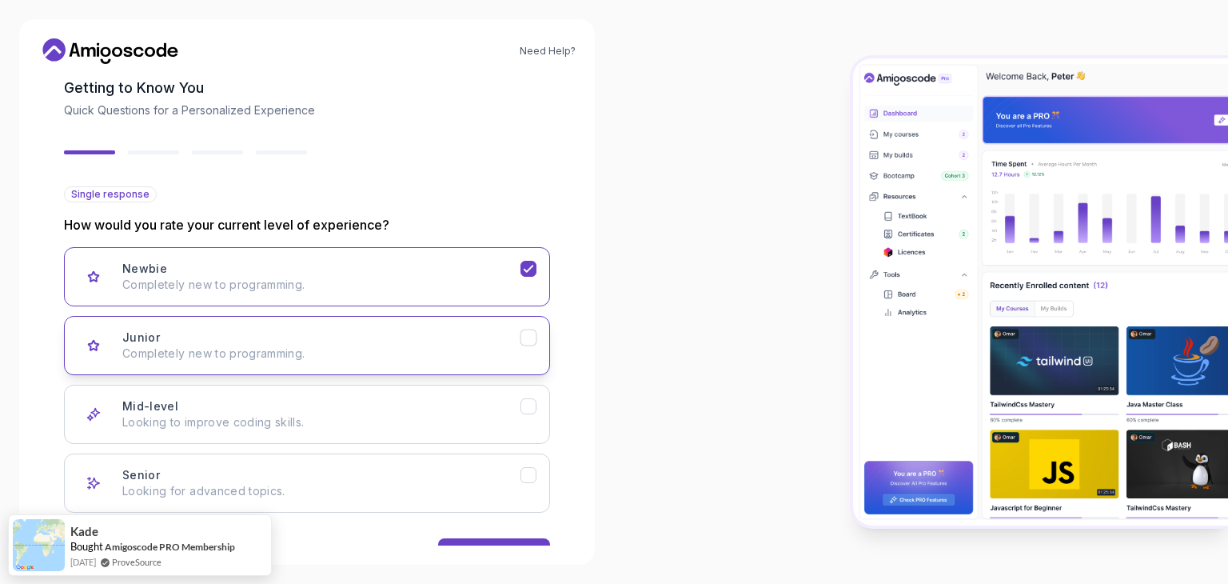
click at [405, 329] on div "Junior Completely new to programming." at bounding box center [321, 345] width 398 height 32
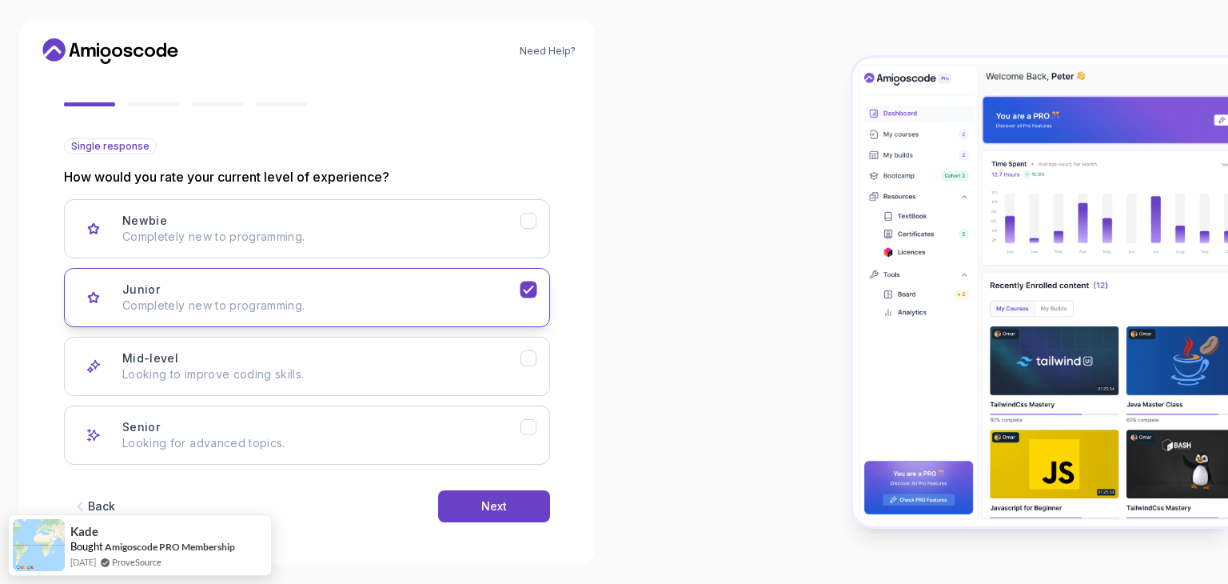
scroll to position [132, 0]
click at [461, 499] on button "Next" at bounding box center [494, 505] width 112 height 32
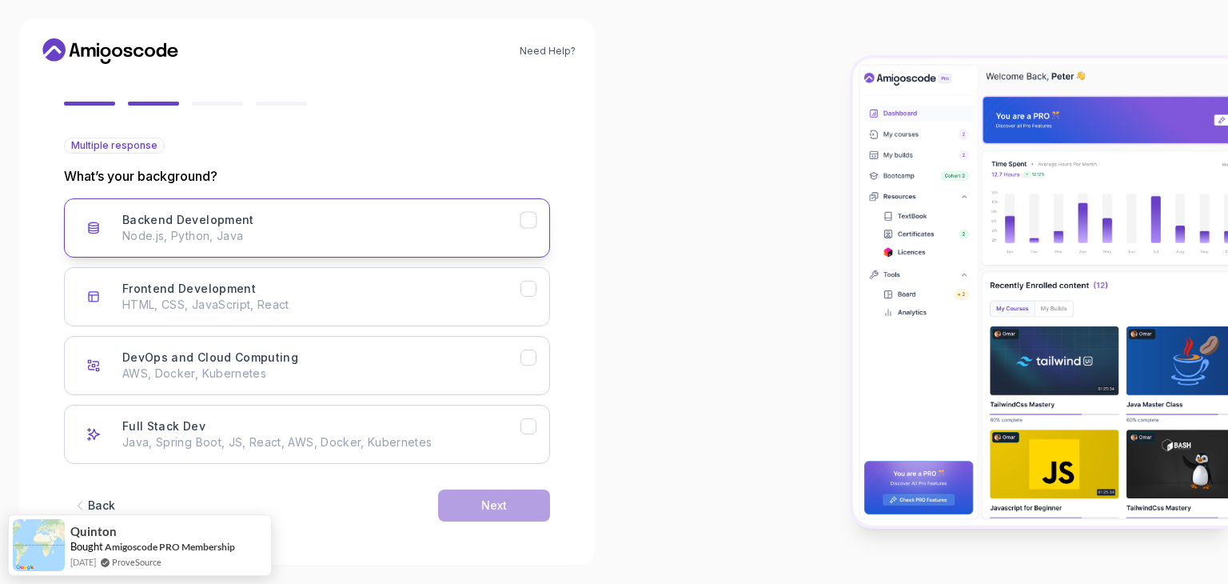
click at [313, 237] on p "Node.js, Python, Java" at bounding box center [321, 236] width 398 height 16
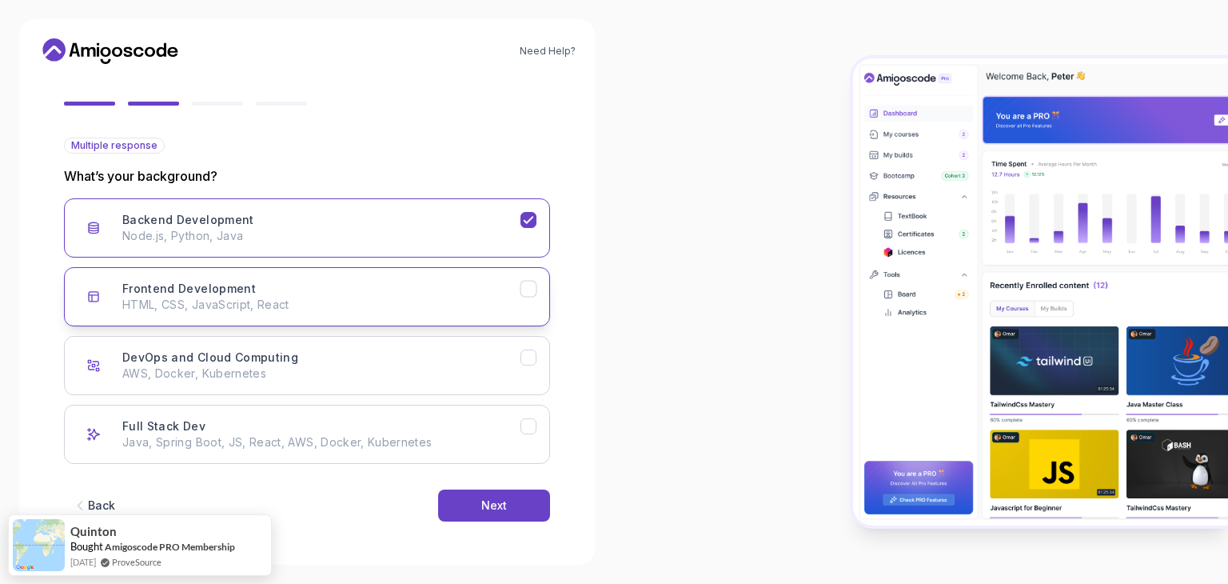
click at [287, 277] on button "Frontend Development HTML, CSS, JavaScript, React" at bounding box center [307, 296] width 486 height 59
click at [328, 427] on div "Full Stack Dev Java, Spring Boot, JS, React, AWS, Docker, Kubernetes" at bounding box center [321, 434] width 398 height 32
click at [378, 304] on p "HTML, CSS, JavaScript, React" at bounding box center [321, 305] width 398 height 16
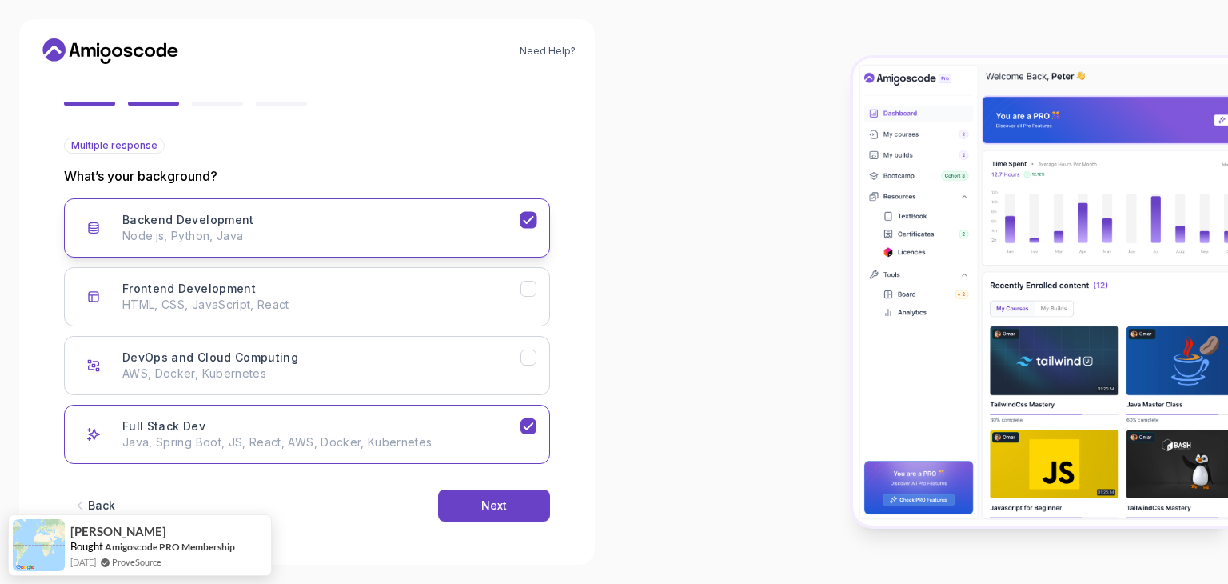
click at [329, 212] on div "Backend Development Node.js, Python, Java" at bounding box center [321, 228] width 398 height 32
click at [305, 229] on p "Node.js, Python, Java" at bounding box center [321, 236] width 398 height 16
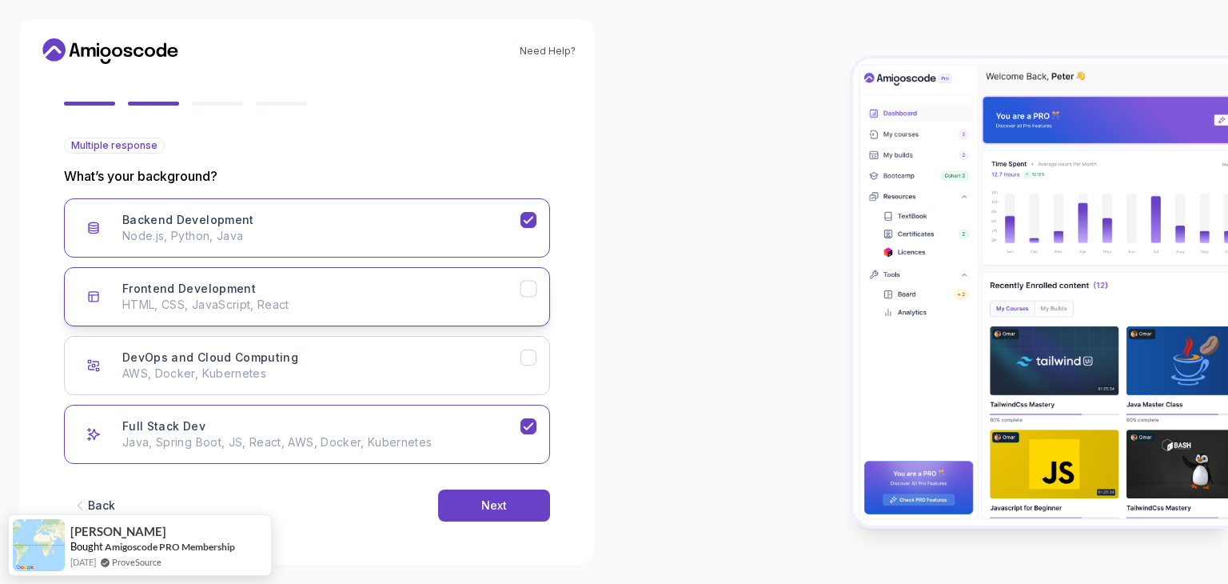
click at [317, 294] on div "Frontend Development HTML, CSS, JavaScript, React" at bounding box center [321, 297] width 398 height 32
click at [470, 500] on button "Next" at bounding box center [494, 505] width 112 height 32
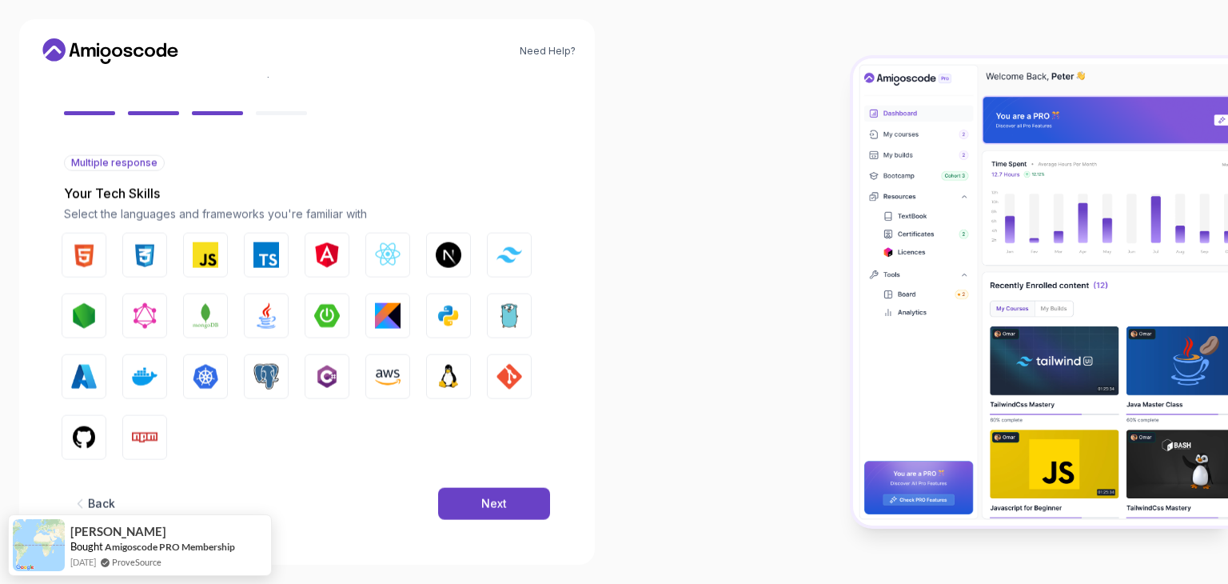
scroll to position [114, 0]
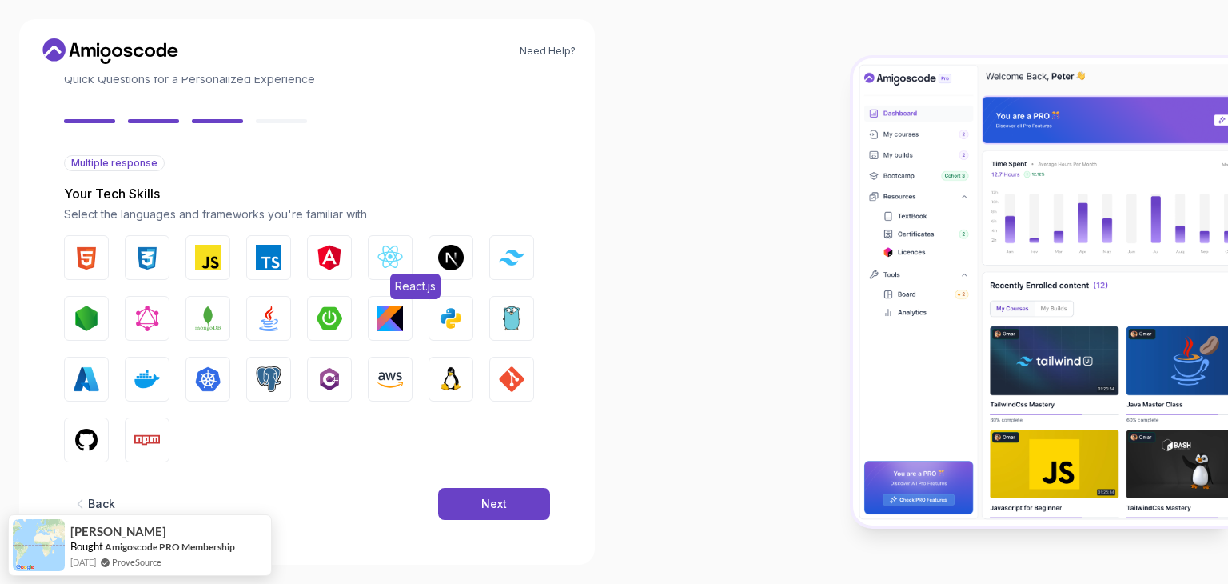
click at [377, 265] on button "React.js" at bounding box center [390, 257] width 45 height 45
click at [80, 263] on img "button" at bounding box center [87, 258] width 26 height 26
click at [142, 253] on img "button" at bounding box center [147, 258] width 26 height 26
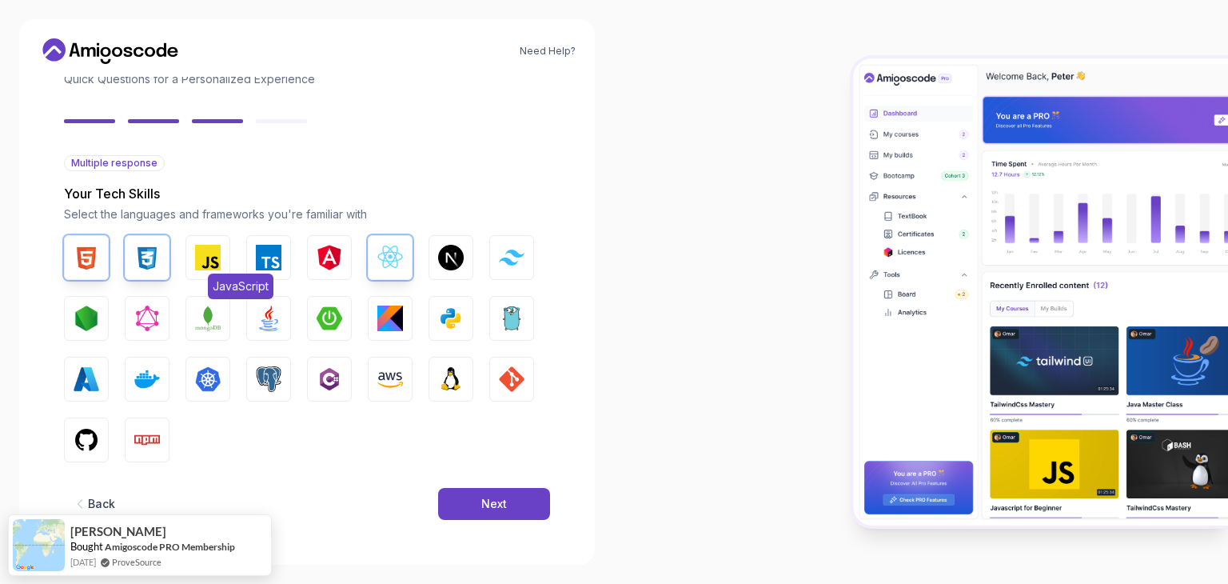
click at [214, 254] on img "button" at bounding box center [208, 258] width 26 height 26
click at [273, 324] on img "button" at bounding box center [269, 318] width 26 height 26
click at [192, 317] on button "MongoDB" at bounding box center [207, 318] width 45 height 45
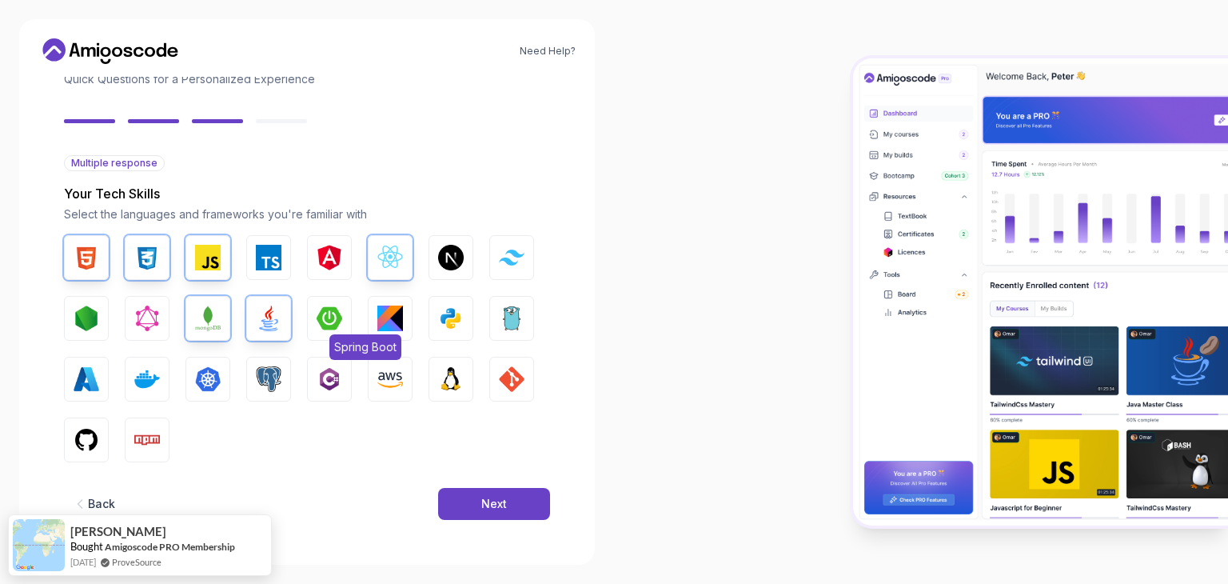
click at [316, 329] on button "Spring Boot" at bounding box center [329, 318] width 45 height 45
click at [70, 442] on button "GitHub" at bounding box center [86, 439] width 45 height 45
click at [381, 391] on button "AWS" at bounding box center [390, 379] width 45 height 45
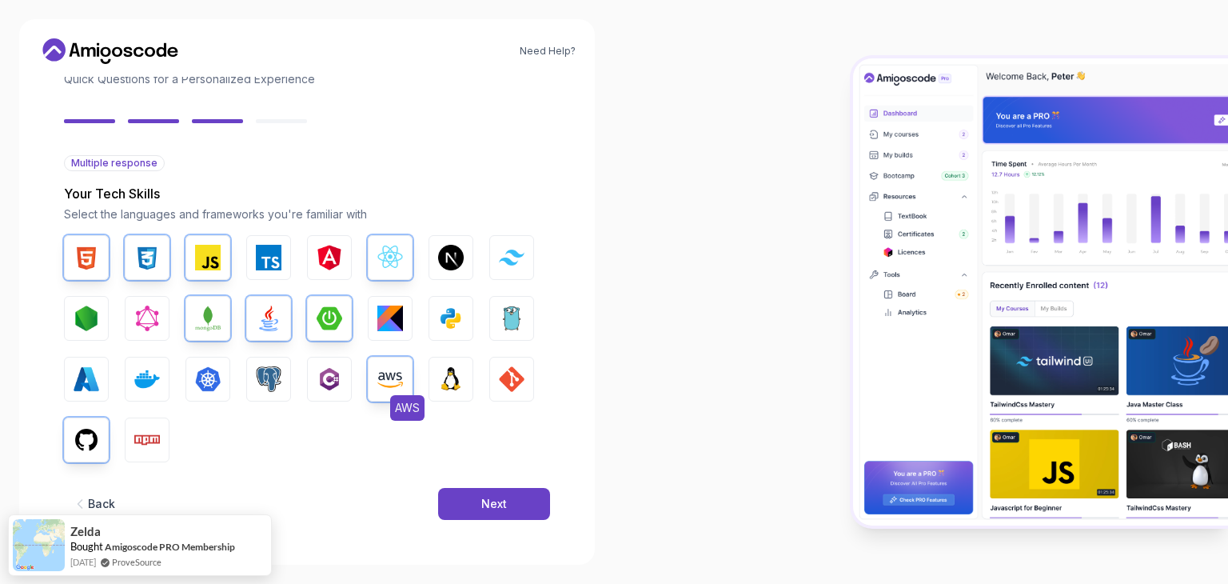
click at [381, 391] on button "AWS" at bounding box center [390, 379] width 45 height 45
click at [247, 386] on button "PostgreSQL" at bounding box center [268, 379] width 45 height 45
click at [506, 500] on div "Next" at bounding box center [494, 504] width 26 height 16
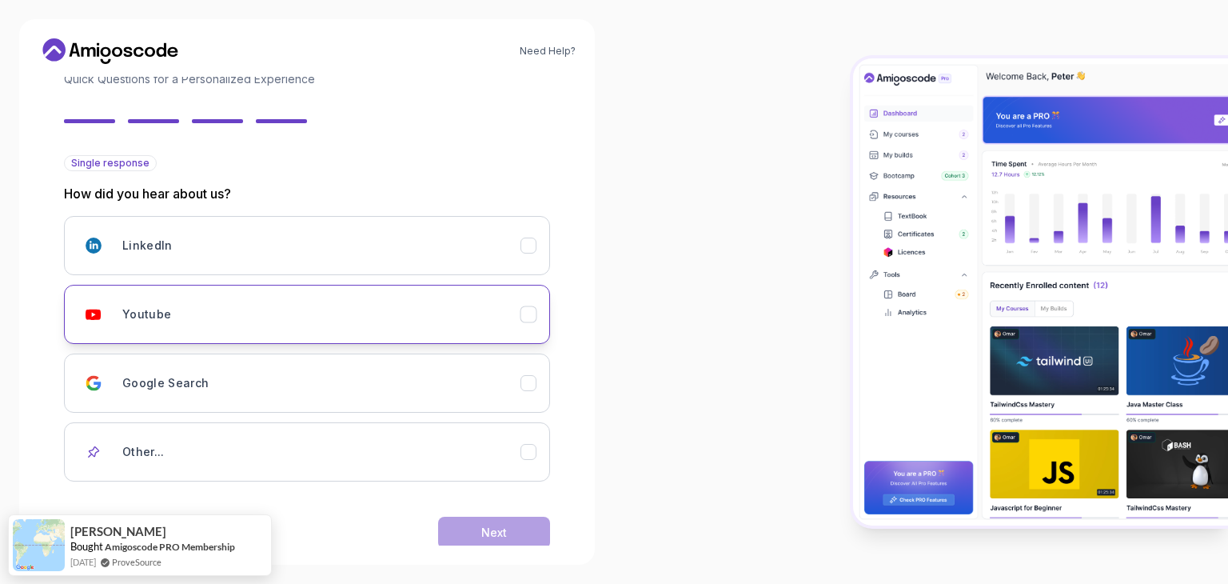
click at [256, 306] on div "Youtube" at bounding box center [321, 314] width 398 height 32
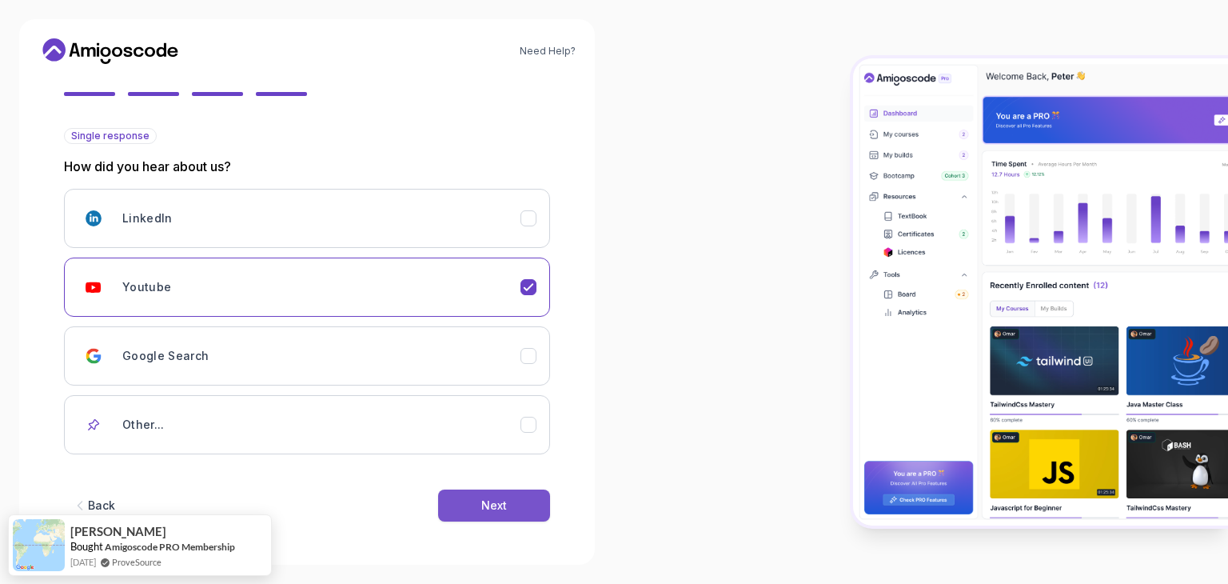
click at [493, 503] on div "Next" at bounding box center [494, 505] width 26 height 16
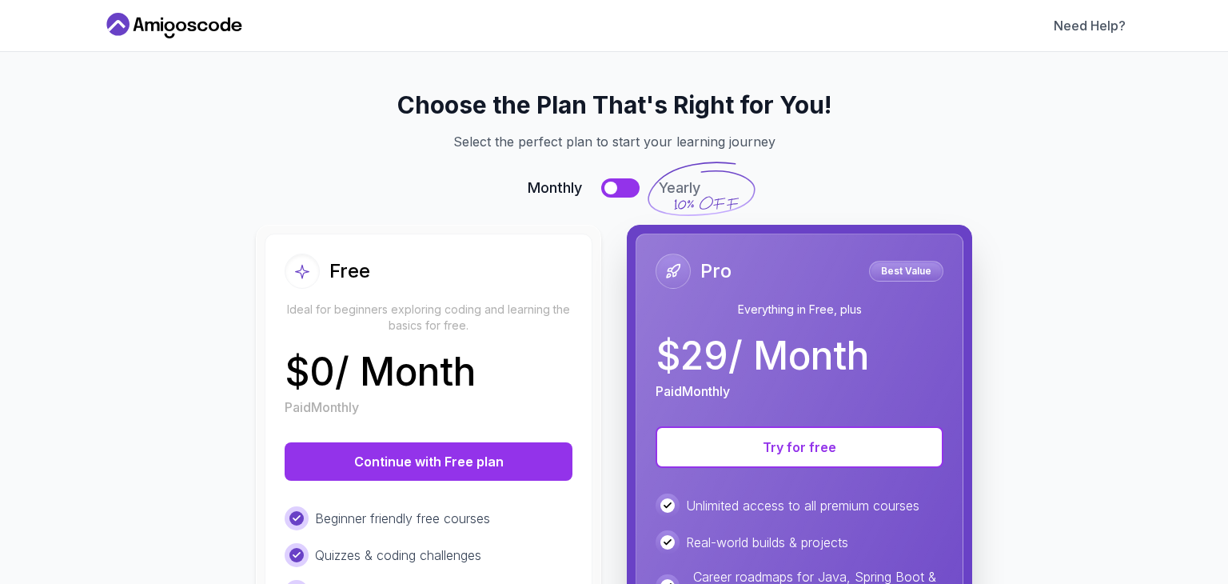
click at [457, 297] on div "Free Ideal for beginners exploring coding and learning the basics for free." at bounding box center [429, 293] width 288 height 80
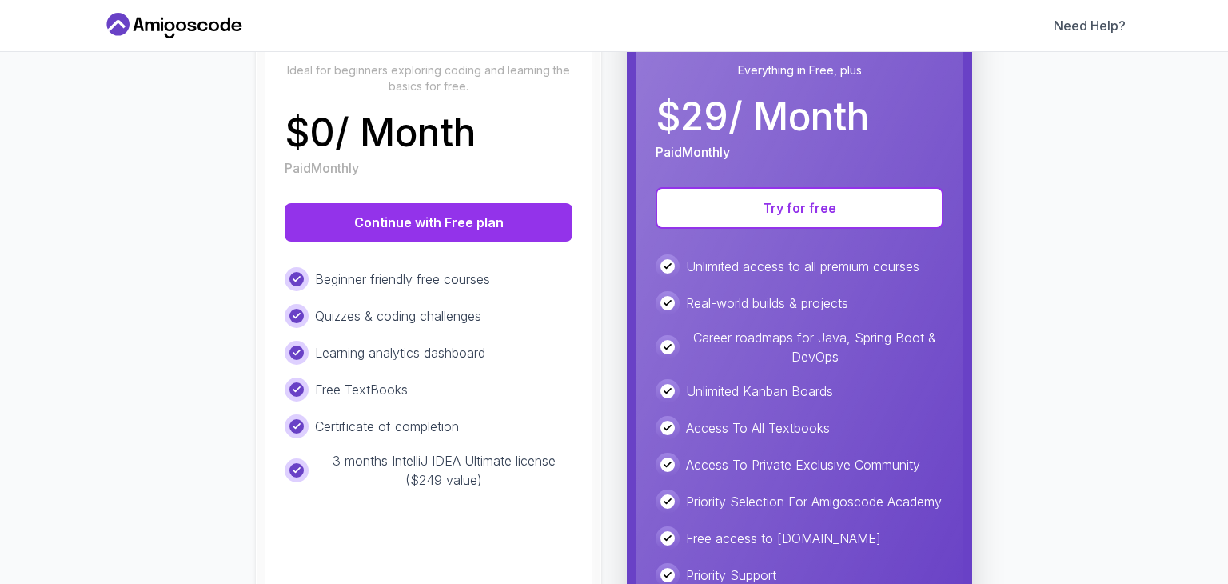
scroll to position [240, 0]
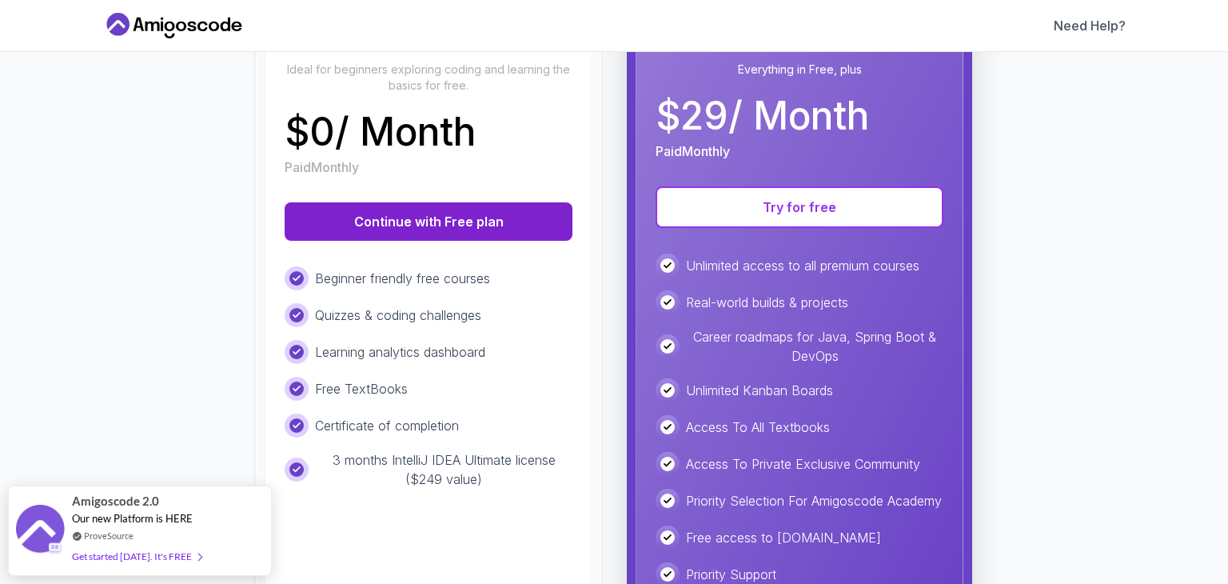
click at [468, 236] on button "Continue with Free plan" at bounding box center [429, 221] width 288 height 38
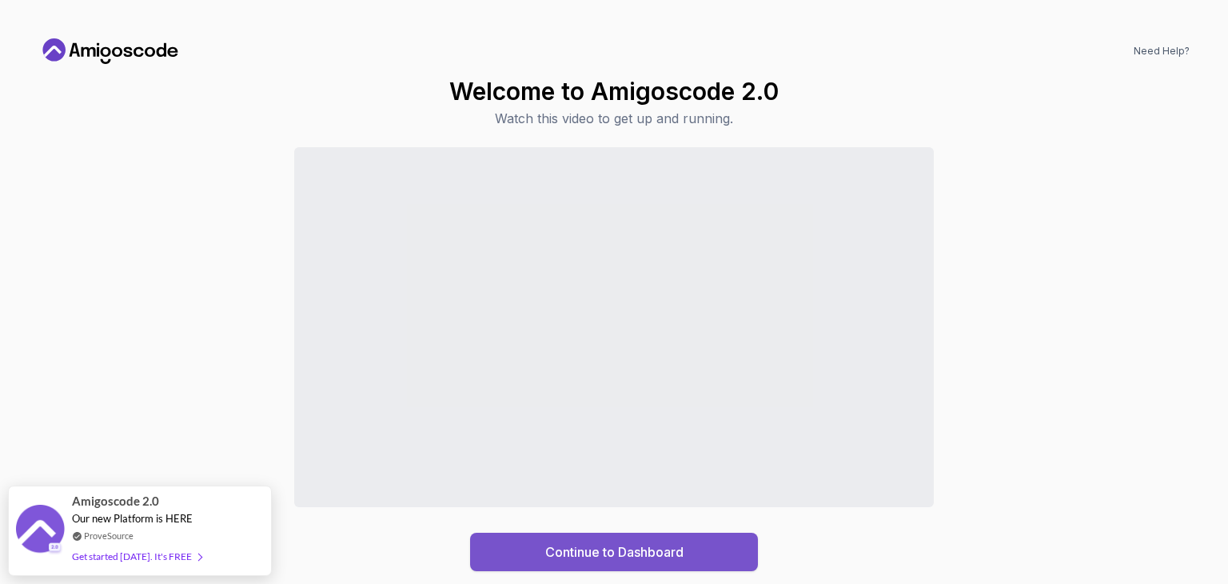
click at [595, 553] on div "Continue to Dashboard" at bounding box center [614, 551] width 138 height 19
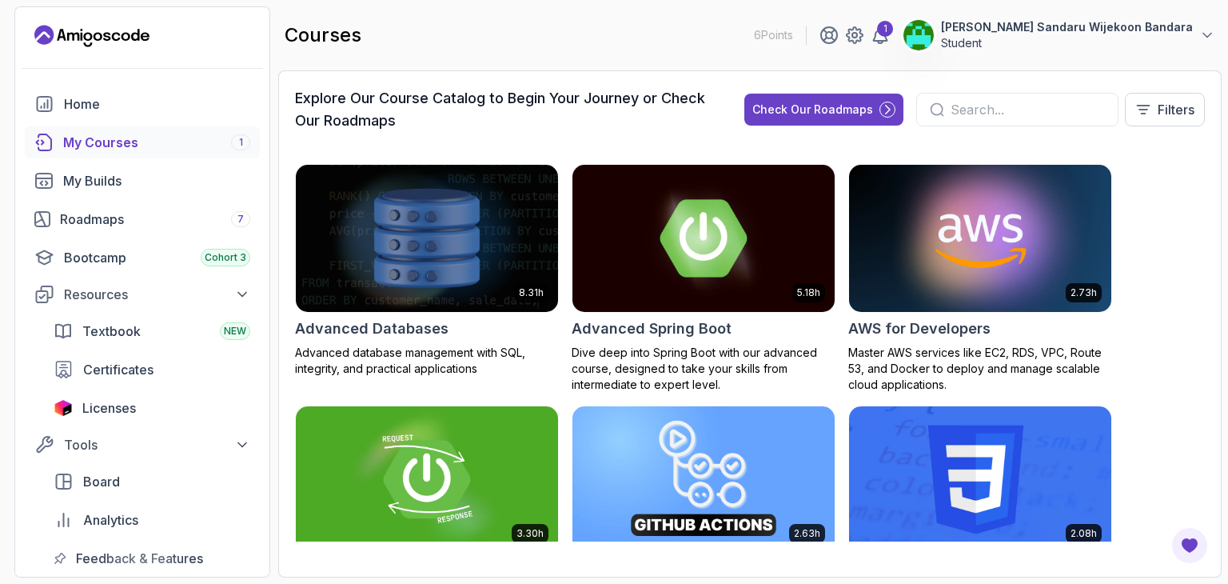
click at [90, 138] on div "My Courses 1" at bounding box center [156, 142] width 187 height 19
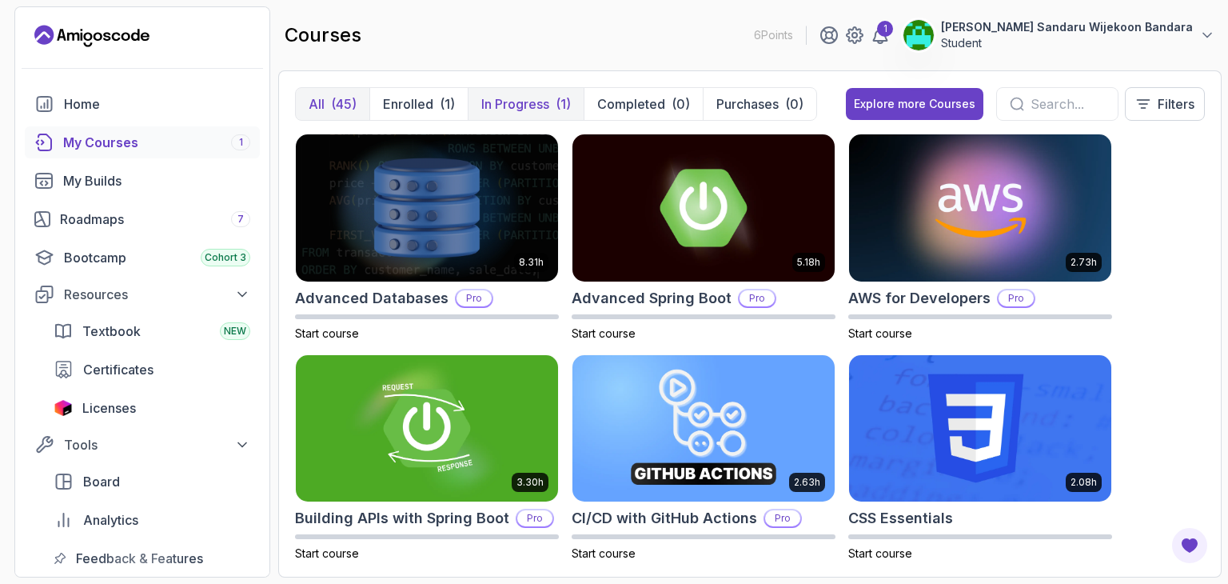
click at [505, 106] on p "In Progress" at bounding box center [515, 103] width 68 height 19
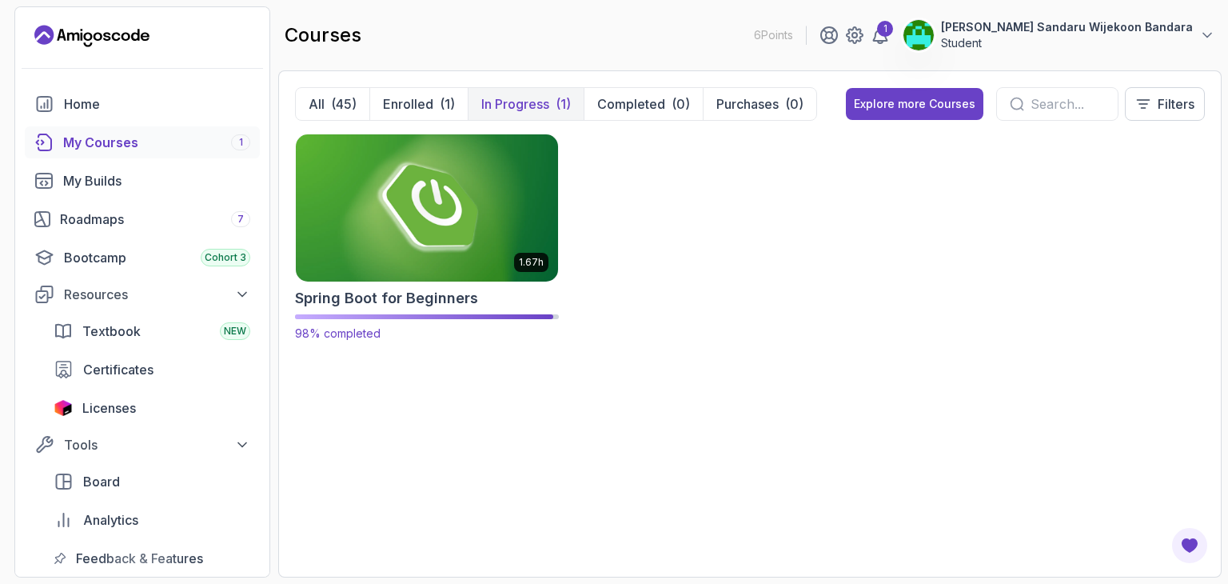
click at [477, 213] on img at bounding box center [426, 207] width 275 height 154
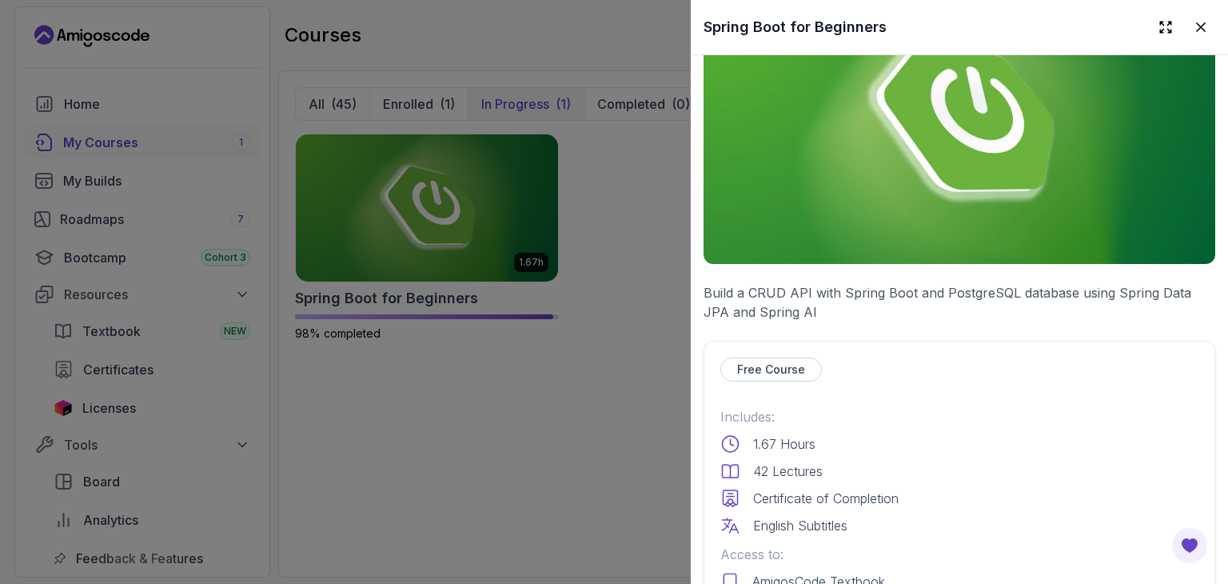
scroll to position [400, 0]
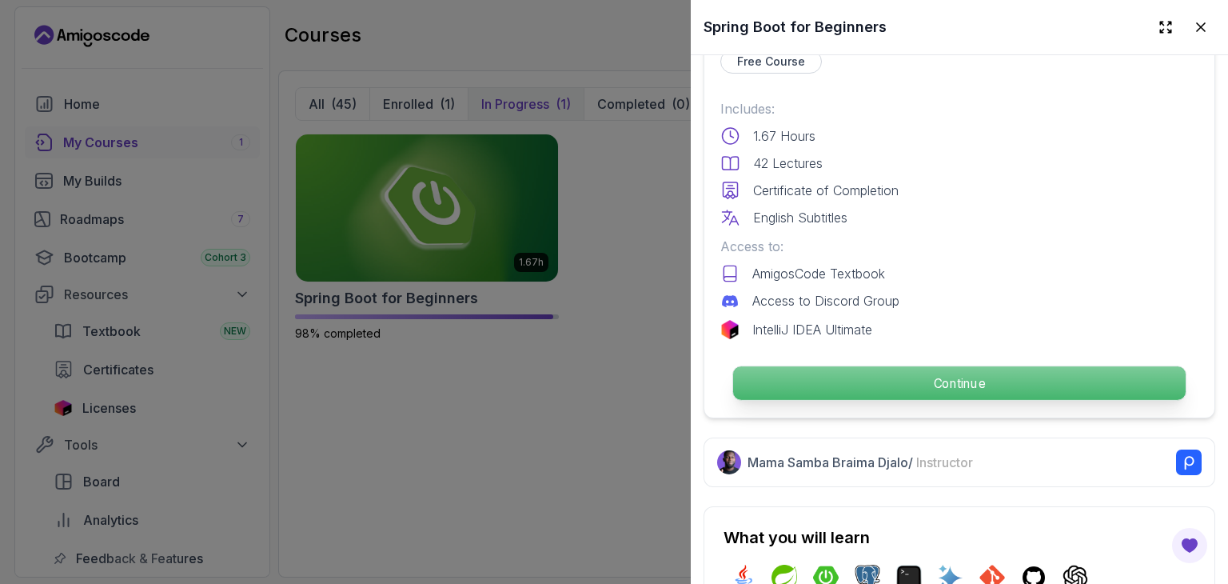
click at [958, 380] on p "Continue" at bounding box center [959, 383] width 453 height 34
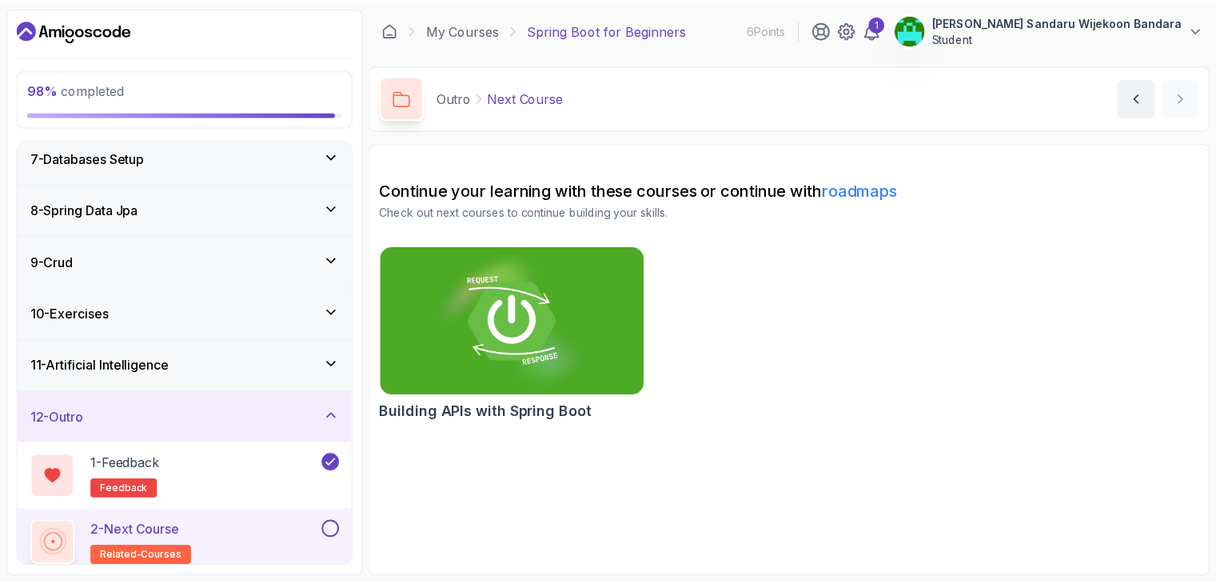
scroll to position [328, 0]
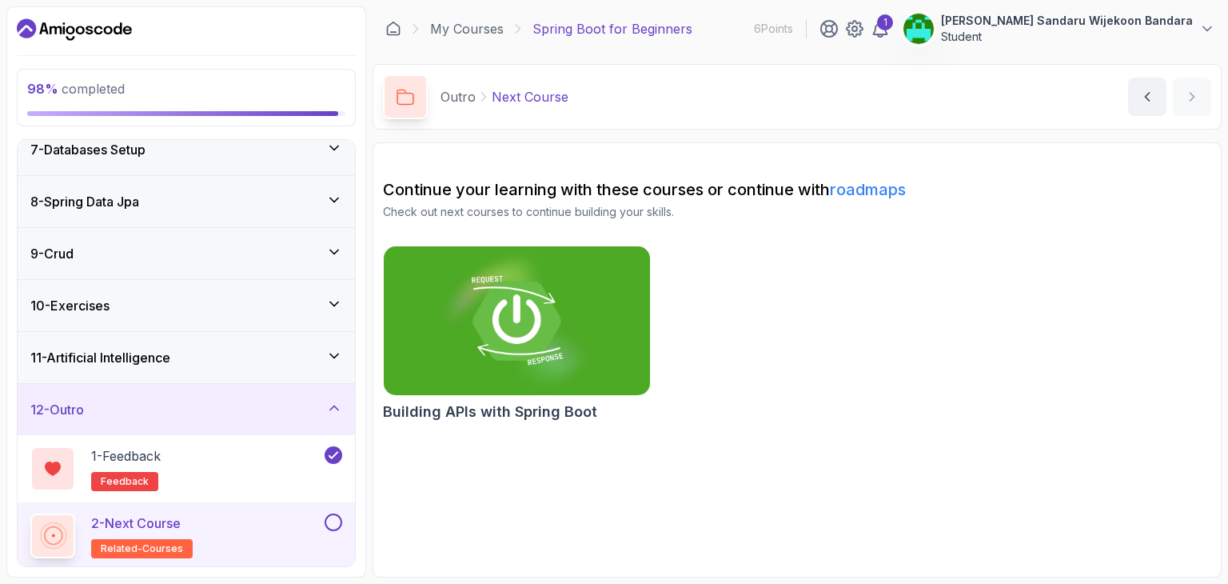
click at [332, 517] on button at bounding box center [334, 522] width 18 height 18
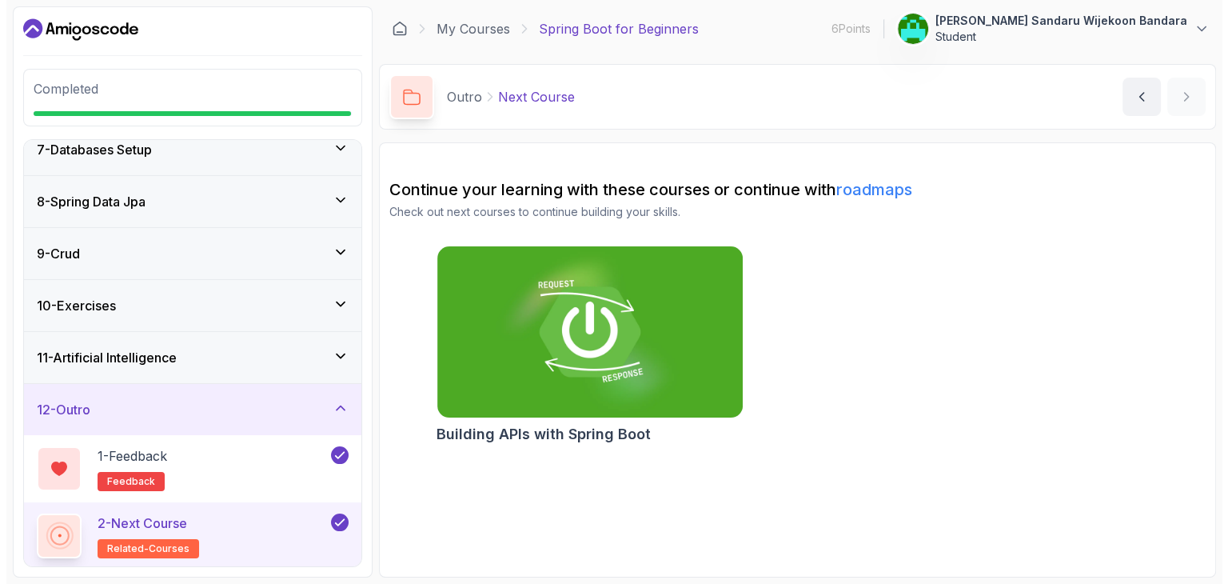
scroll to position [323, 0]
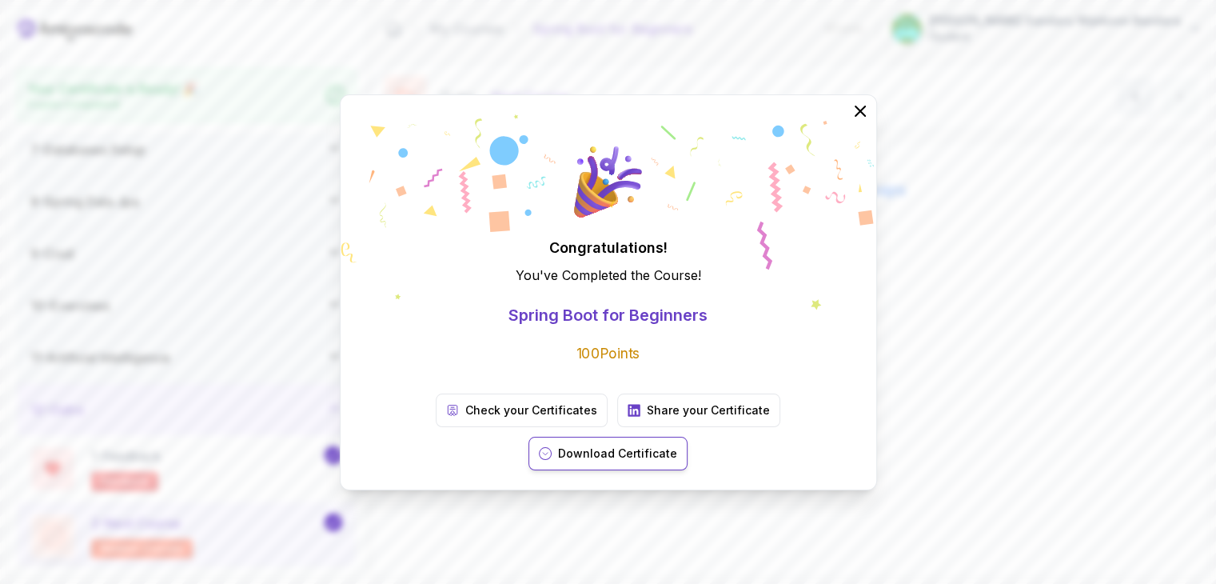
click at [677, 445] on p "Download Certificate" at bounding box center [617, 453] width 119 height 16
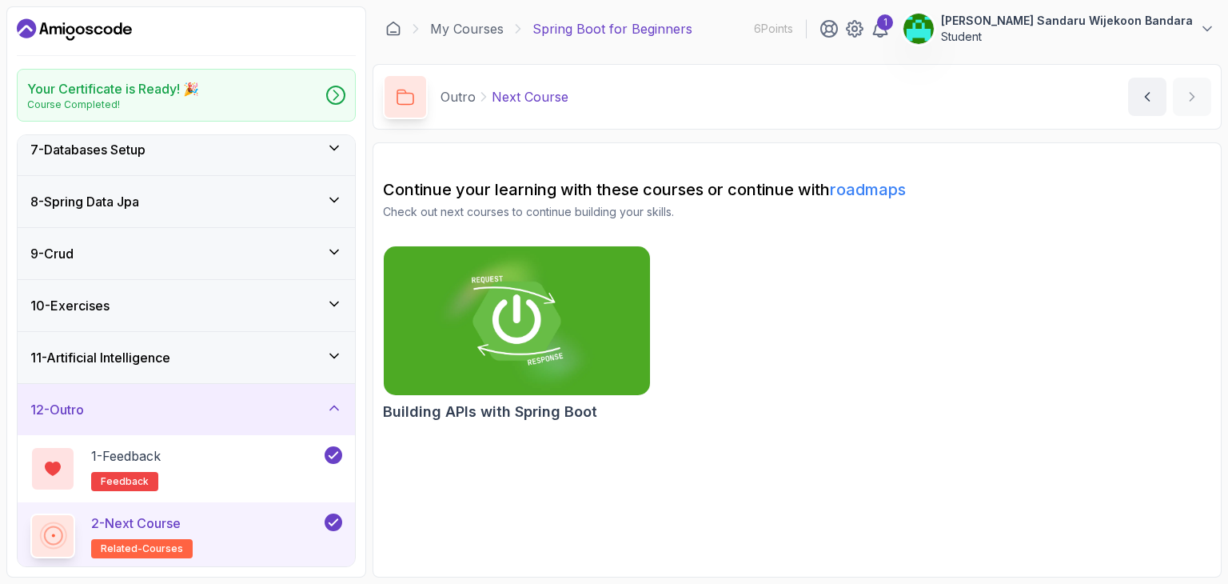
click at [951, 116] on div "Outro Next Course Next Course by nelson" at bounding box center [797, 97] width 849 height 66
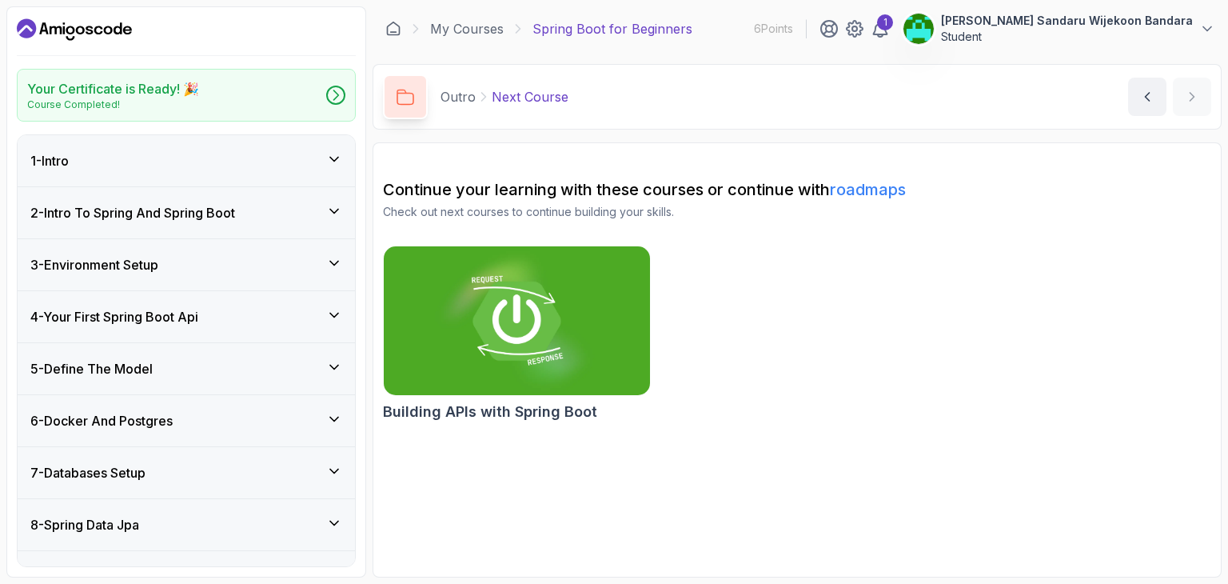
scroll to position [0, 0]
click at [863, 31] on icon at bounding box center [855, 29] width 16 height 16
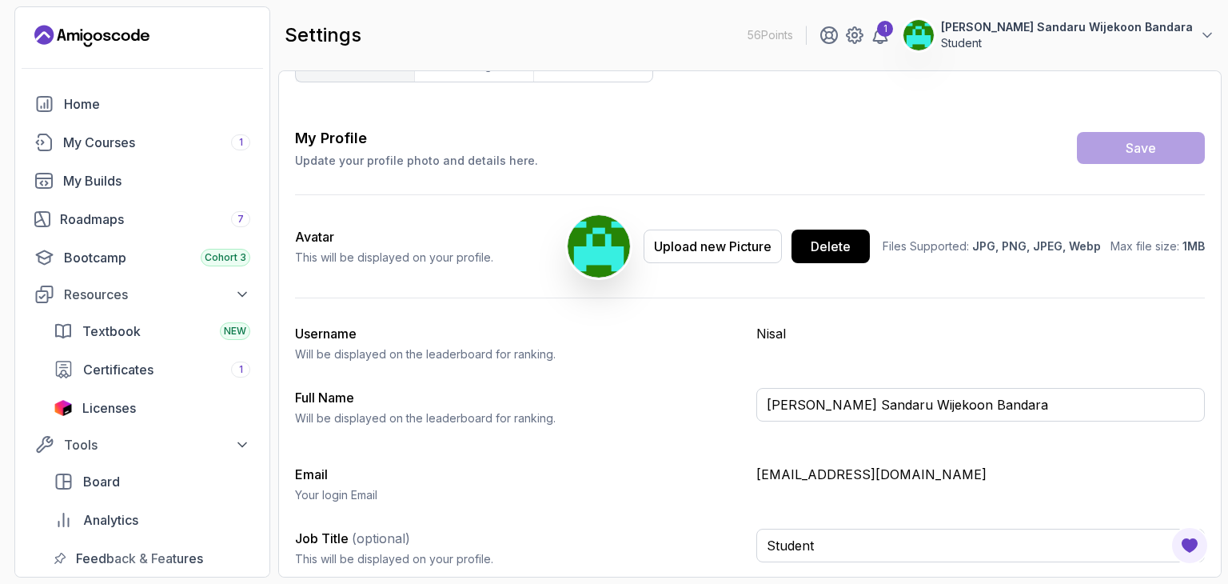
scroll to position [40, 0]
click at [119, 369] on span "Certificates" at bounding box center [118, 369] width 70 height 19
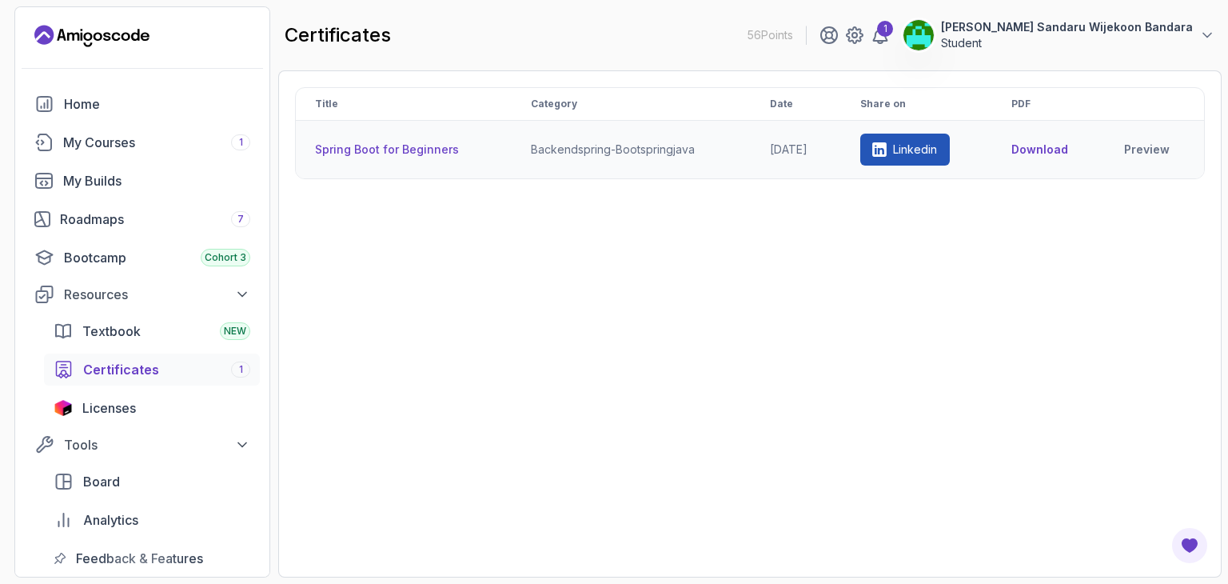
click at [918, 143] on p "Linkedin" at bounding box center [915, 150] width 44 height 16
click at [118, 144] on div "My Courses 1" at bounding box center [156, 142] width 187 height 19
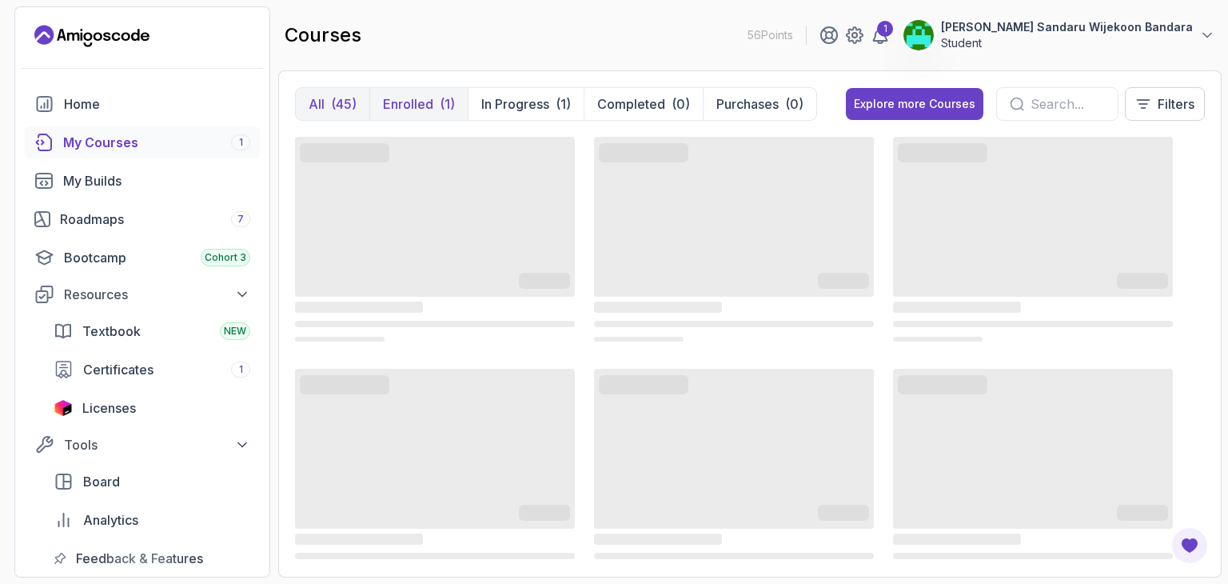
click at [440, 93] on button "Enrolled (1)" at bounding box center [418, 104] width 98 height 32
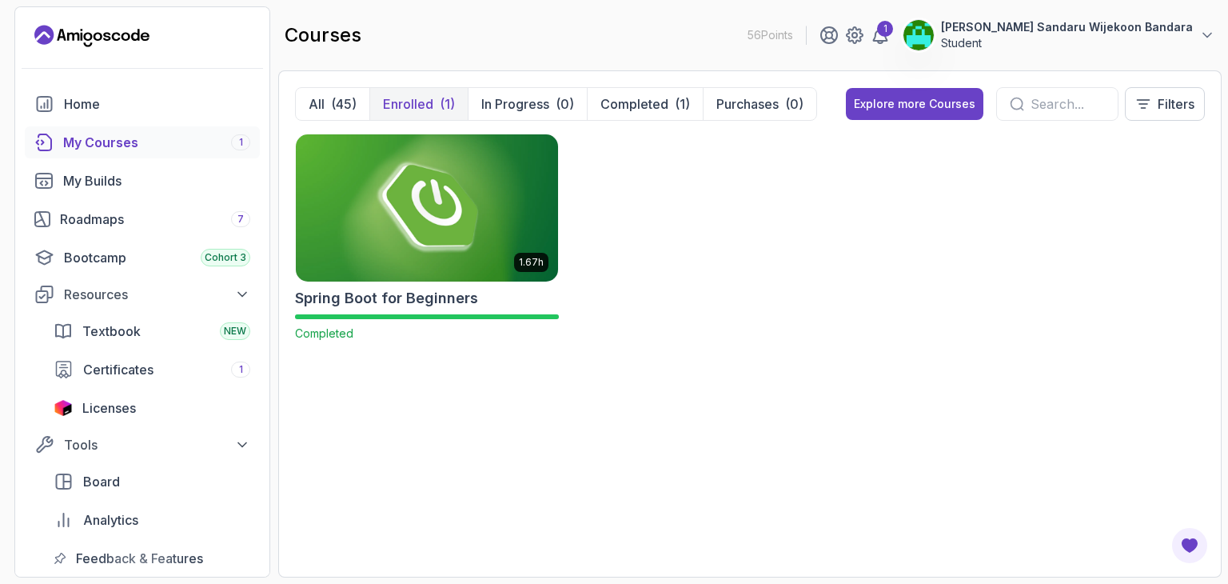
click at [438, 238] on img at bounding box center [426, 207] width 275 height 154
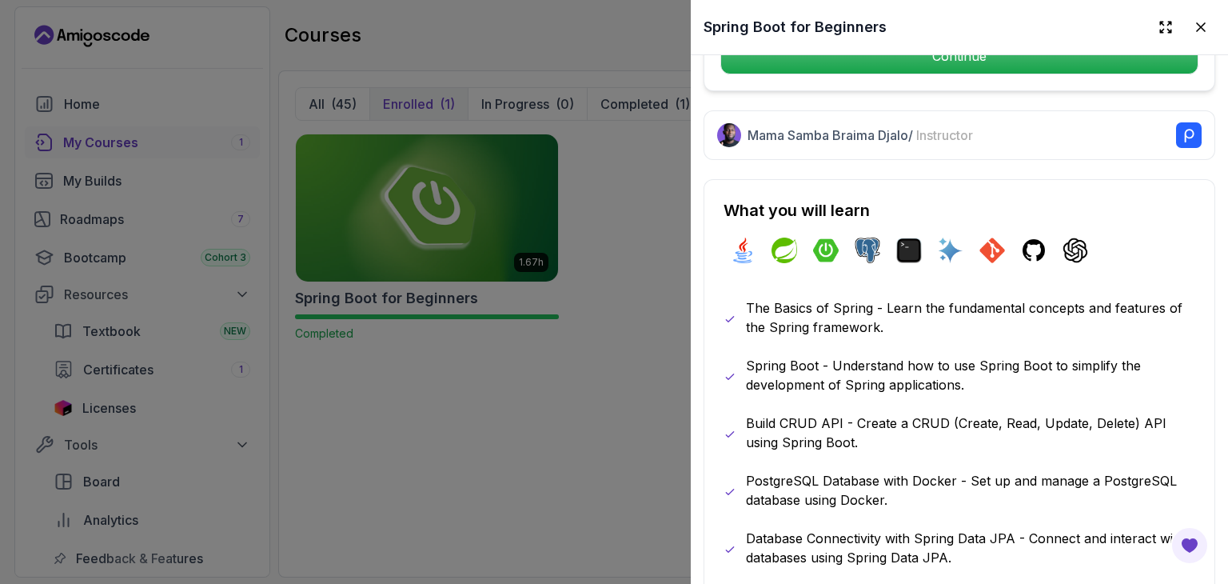
scroll to position [720, 0]
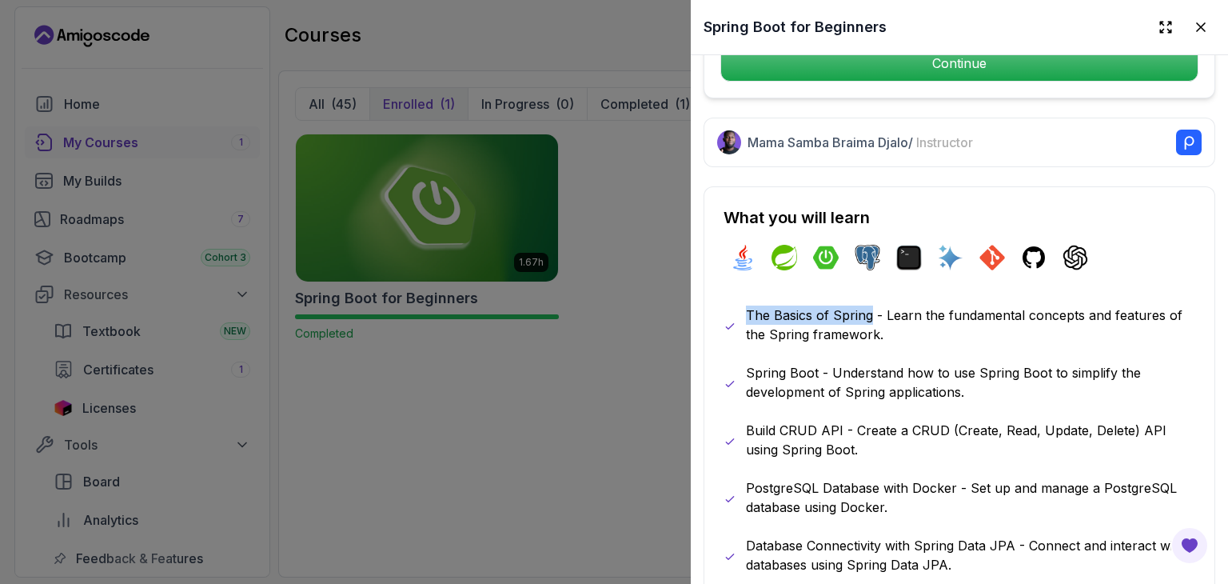
drag, startPoint x: 749, startPoint y: 305, endPoint x: 870, endPoint y: 304, distance: 120.7
click at [870, 305] on p "The Basics of Spring - Learn the fundamental concepts and features of the Sprin…" at bounding box center [970, 324] width 449 height 38
click at [842, 305] on p "The Basics of Spring - Learn the fundamental concepts and features of the Sprin…" at bounding box center [970, 324] width 449 height 38
drag, startPoint x: 774, startPoint y: 309, endPoint x: 869, endPoint y: 305, distance: 95.2
click at [869, 305] on p "The Basics of Spring - Learn the fundamental concepts and features of the Sprin…" at bounding box center [970, 324] width 449 height 38
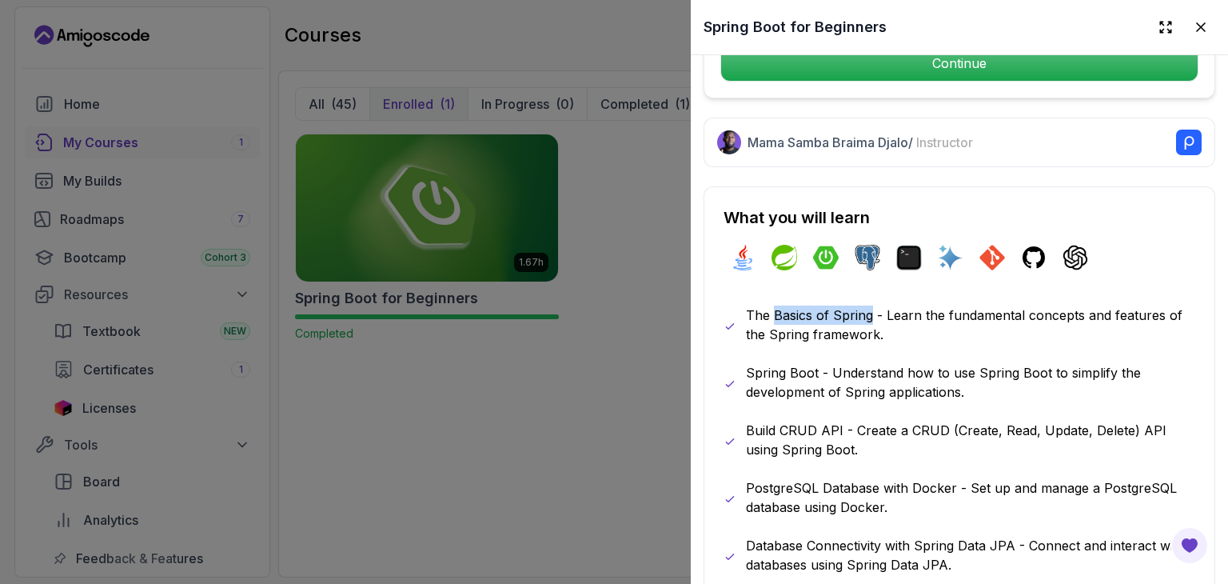
copy p "Basics of Spring"
drag, startPoint x: 748, startPoint y: 364, endPoint x: 816, endPoint y: 362, distance: 68.0
click at [816, 363] on p "Spring Boot - Understand how to use Spring Boot to simplify the development of …" at bounding box center [970, 382] width 449 height 38
copy p "Spring Boot"
click at [883, 346] on div "The Basics of Spring - Learn the fundamental concepts and features of the Sprin…" at bounding box center [960, 468] width 472 height 326
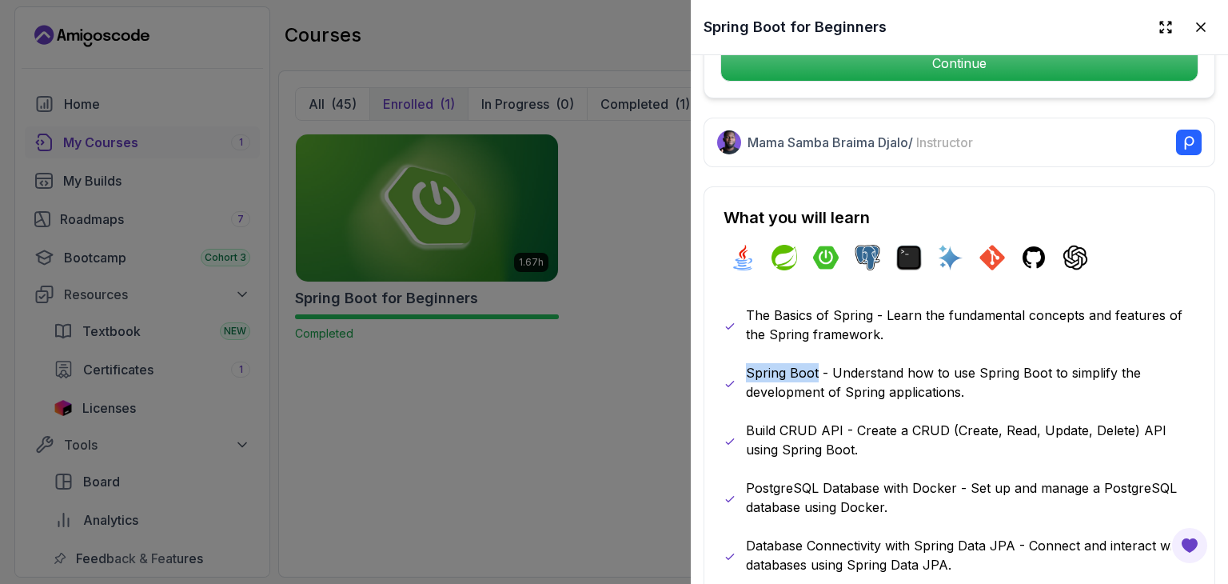
drag, startPoint x: 745, startPoint y: 362, endPoint x: 818, endPoint y: 373, distance: 73.5
click at [818, 373] on p "Spring Boot - Understand how to use Spring Boot to simplify the development of …" at bounding box center [970, 382] width 449 height 38
copy p "Spring Boot"
drag, startPoint x: 774, startPoint y: 301, endPoint x: 872, endPoint y: 306, distance: 98.5
click at [872, 306] on p "The Basics of Spring - Learn the fundamental concepts and features of the Sprin…" at bounding box center [970, 324] width 449 height 38
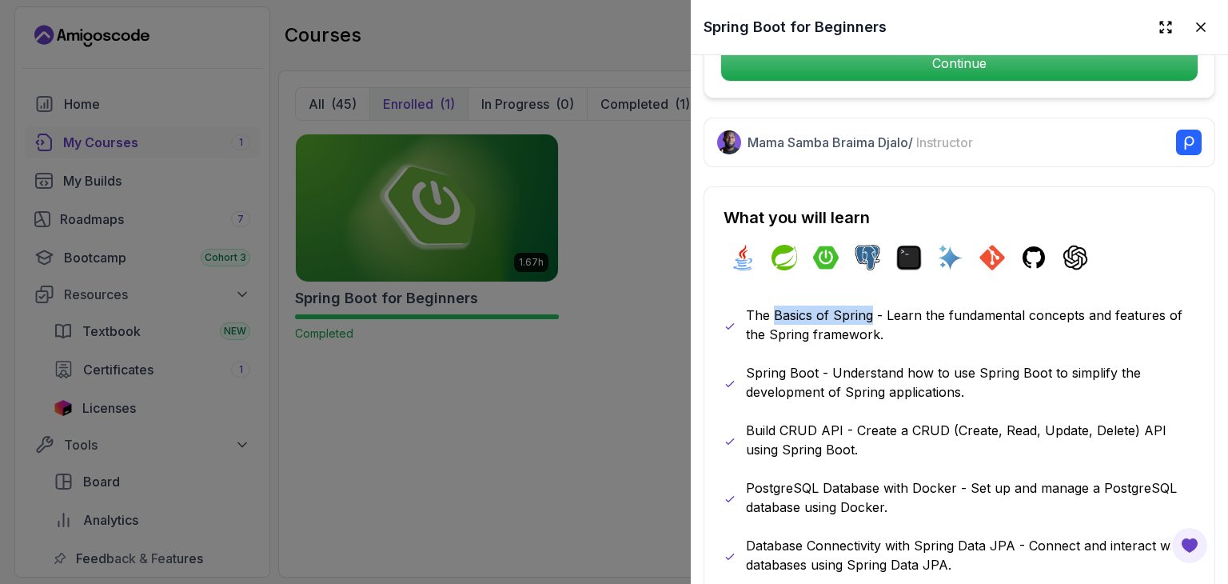
copy p "Basics of Spring"
drag, startPoint x: 748, startPoint y: 421, endPoint x: 841, endPoint y: 421, distance: 92.7
click at [841, 421] on p "Build CRUD API - Create a CRUD (Create, Read, Update, Delete) API using Spring …" at bounding box center [970, 440] width 449 height 38
copy p "Build CRUD API"
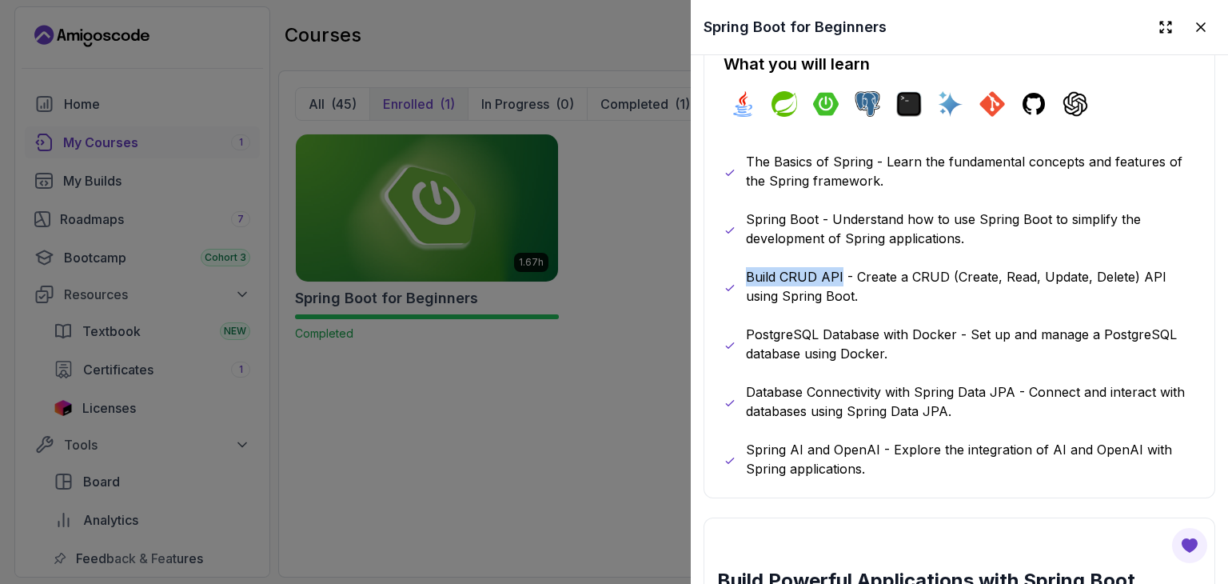
scroll to position [879, 0]
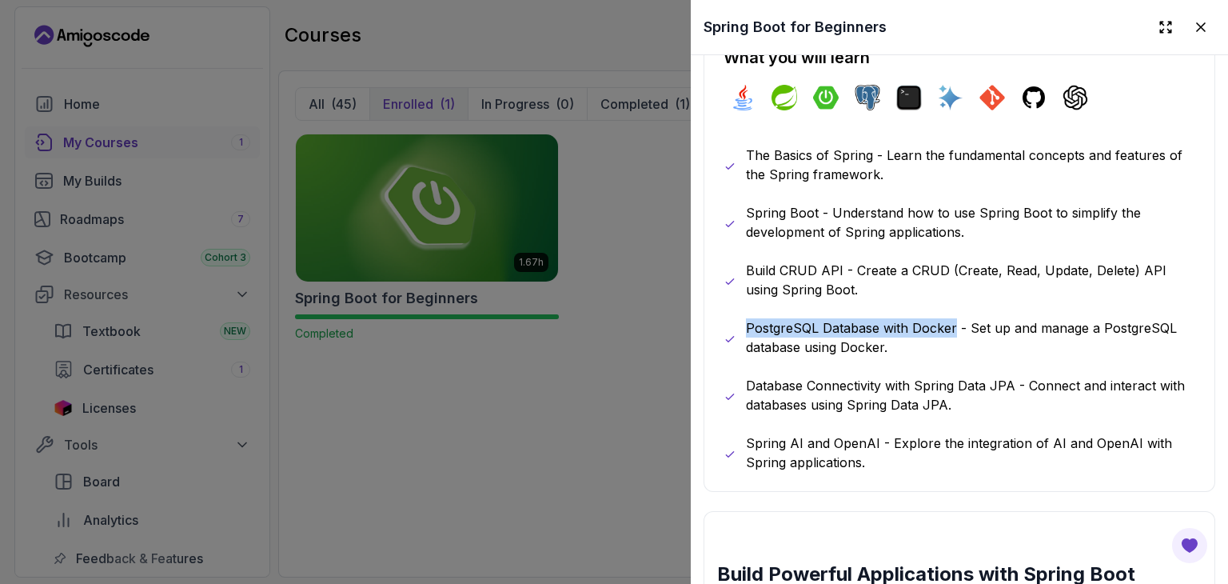
drag, startPoint x: 748, startPoint y: 320, endPoint x: 952, endPoint y: 327, distance: 204.0
click at [952, 327] on p "PostgreSQL Database with Docker - Set up and manage a PostgreSQL database using…" at bounding box center [970, 337] width 449 height 38
copy p "PostgreSQL Database with Docker"
click at [930, 398] on p "Database Connectivity with Spring Data JPA - Connect and interact with database…" at bounding box center [970, 395] width 449 height 38
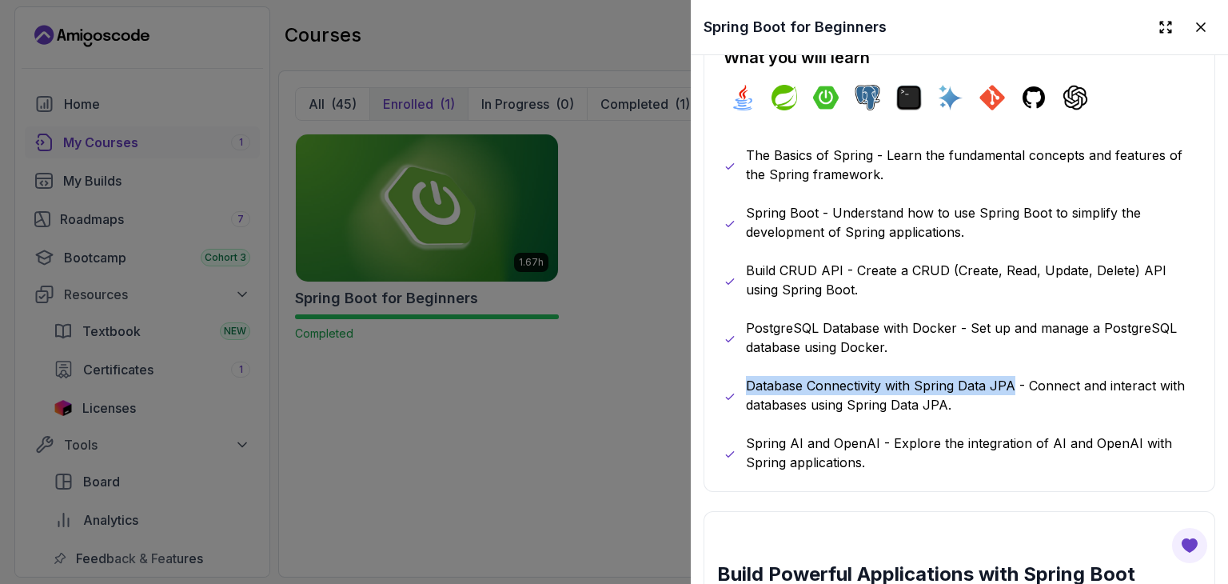
drag, startPoint x: 1011, startPoint y: 377, endPoint x: 749, endPoint y: 381, distance: 261.5
click at [749, 381] on p "Database Connectivity with Spring Data JPA - Connect and interact with database…" at bounding box center [970, 395] width 449 height 38
copy p "Database Connectivity with Spring Data JPA"
drag, startPoint x: 975, startPoint y: 386, endPoint x: 1025, endPoint y: 374, distance: 51.0
click at [977, 386] on p "Database Connectivity with Spring Data JPA - Connect and interact with database…" at bounding box center [970, 395] width 449 height 38
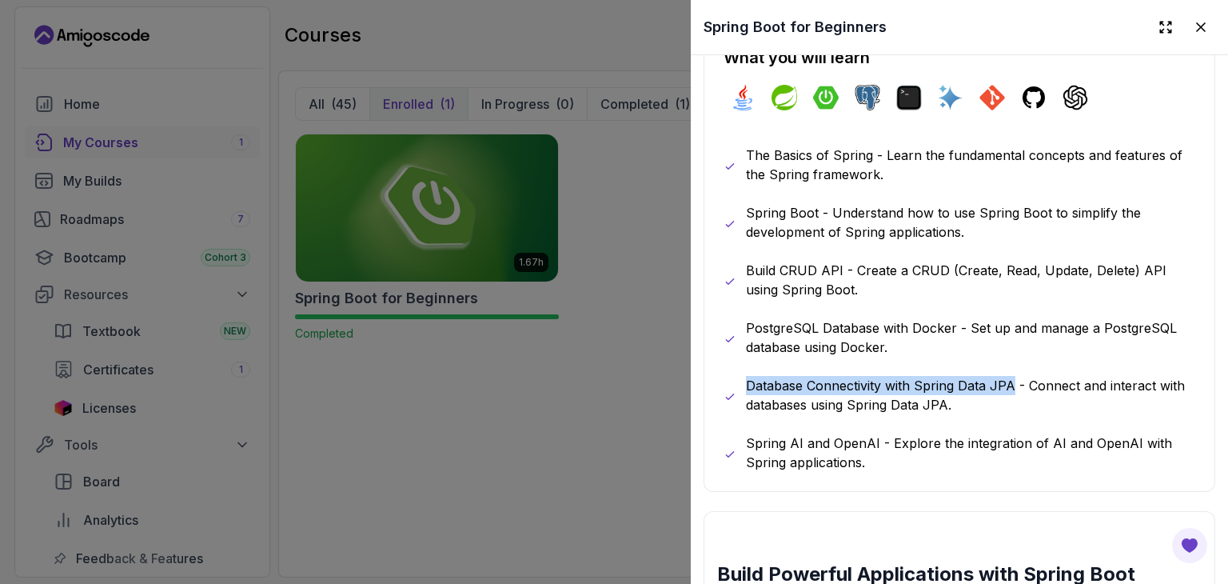
click at [996, 379] on p "Database Connectivity with Spring Data JPA - Connect and interact with database…" at bounding box center [970, 395] width 449 height 38
drag, startPoint x: 1011, startPoint y: 380, endPoint x: 916, endPoint y: 381, distance: 94.3
click at [916, 381] on p "Database Connectivity with Spring Data JPA - Connect and interact with database…" at bounding box center [970, 395] width 449 height 38
copy p "Spring Data JPA"
drag, startPoint x: 749, startPoint y: 376, endPoint x: 1014, endPoint y: 381, distance: 264.7
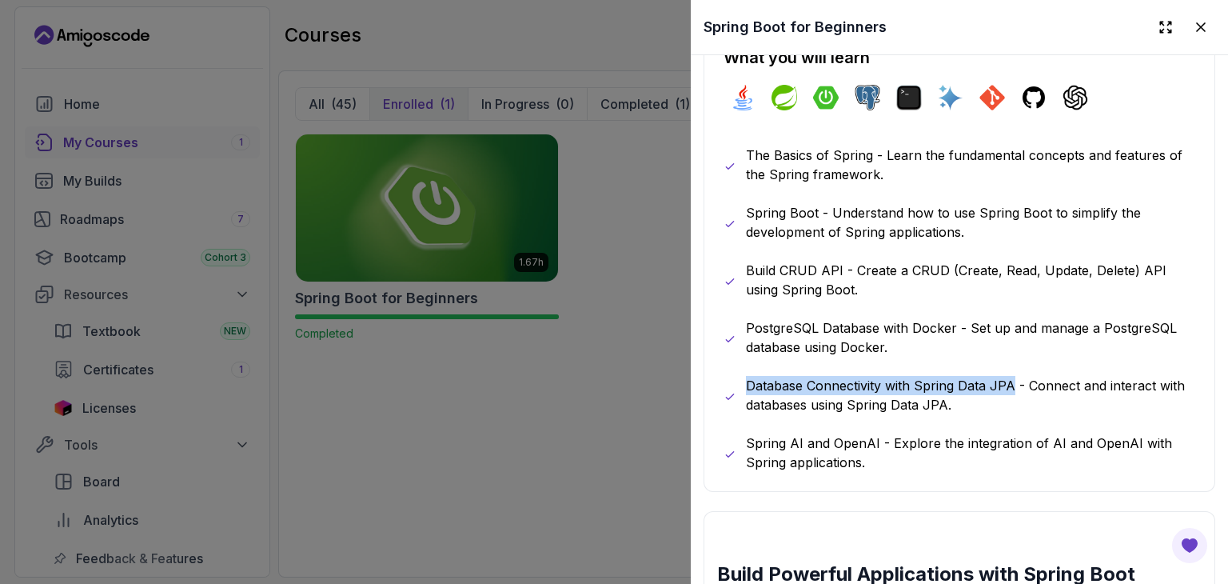
click at [1014, 381] on p "Database Connectivity with Spring Data JPA - Connect and interact with database…" at bounding box center [970, 395] width 449 height 38
copy p "Database Connectivity with Spring Data JPA"
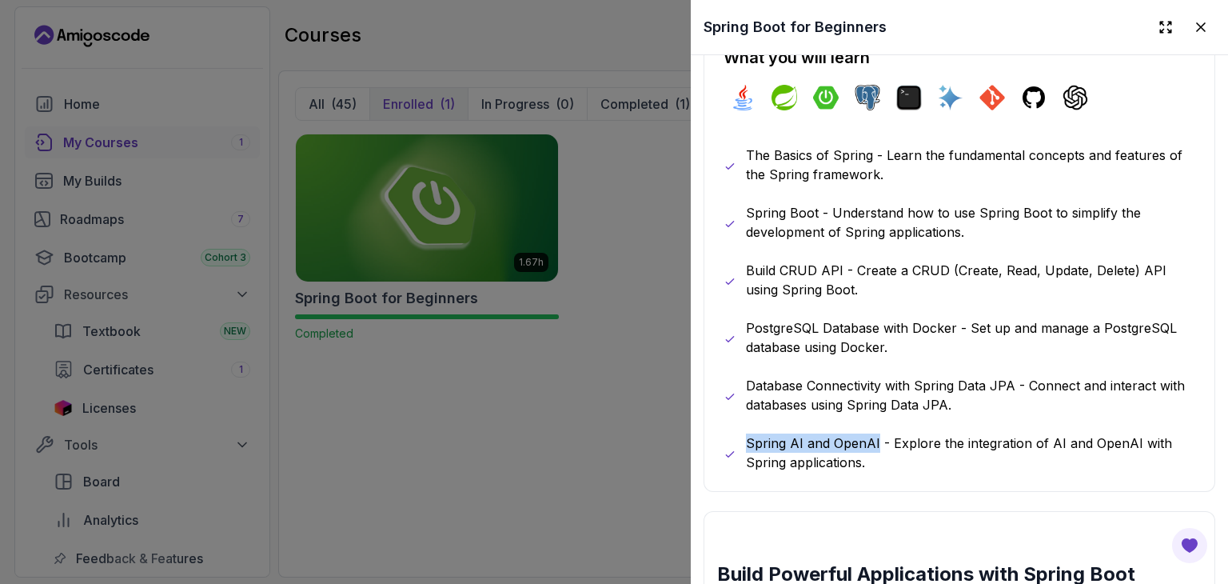
drag, startPoint x: 746, startPoint y: 436, endPoint x: 876, endPoint y: 436, distance: 130.3
click at [876, 436] on p "Spring AI and OpenAI - Explore the integration of AI and OpenAI with Spring app…" at bounding box center [970, 452] width 449 height 38
copy p "Spring AI and OpenAI"
click at [1193, 29] on icon at bounding box center [1201, 27] width 16 height 16
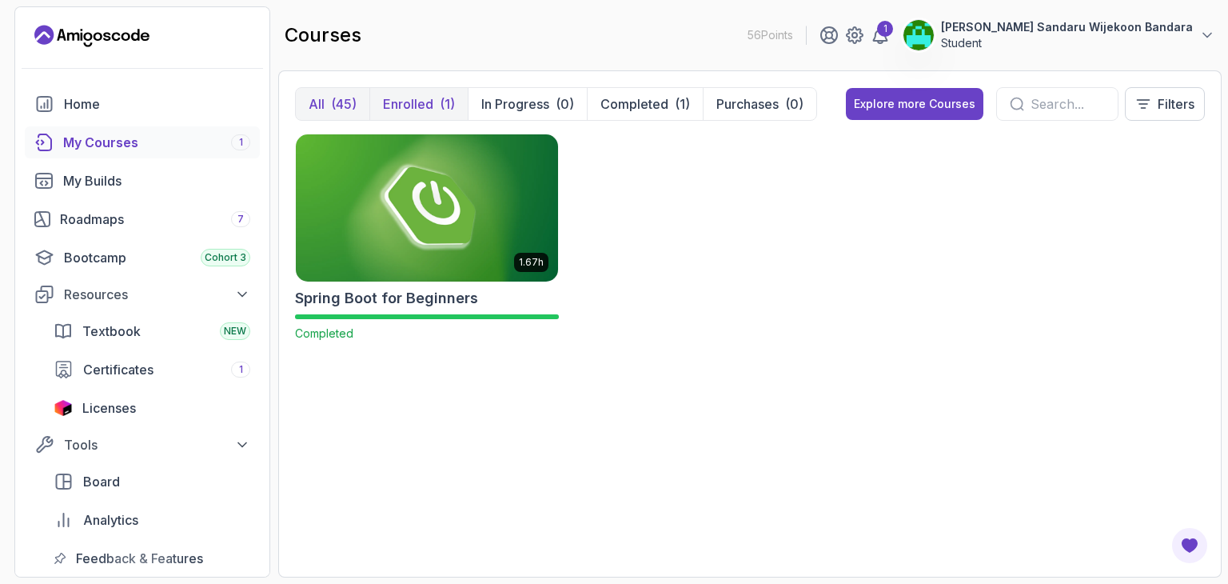
click at [343, 103] on div "(45)" at bounding box center [344, 103] width 26 height 19
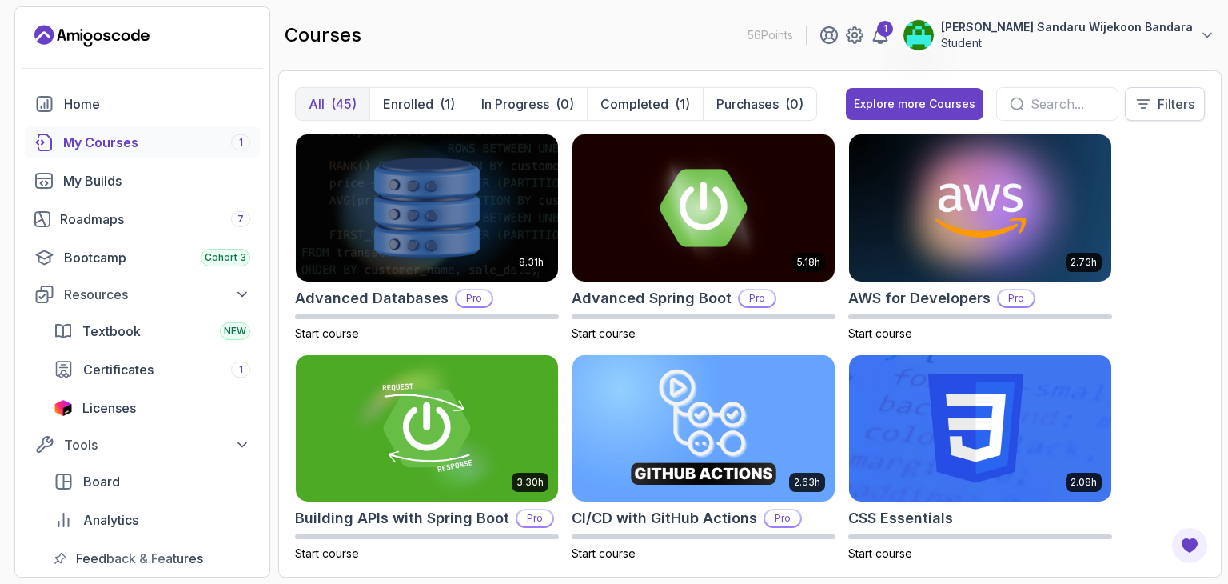
click at [1174, 107] on p "Filters" at bounding box center [1176, 103] width 37 height 19
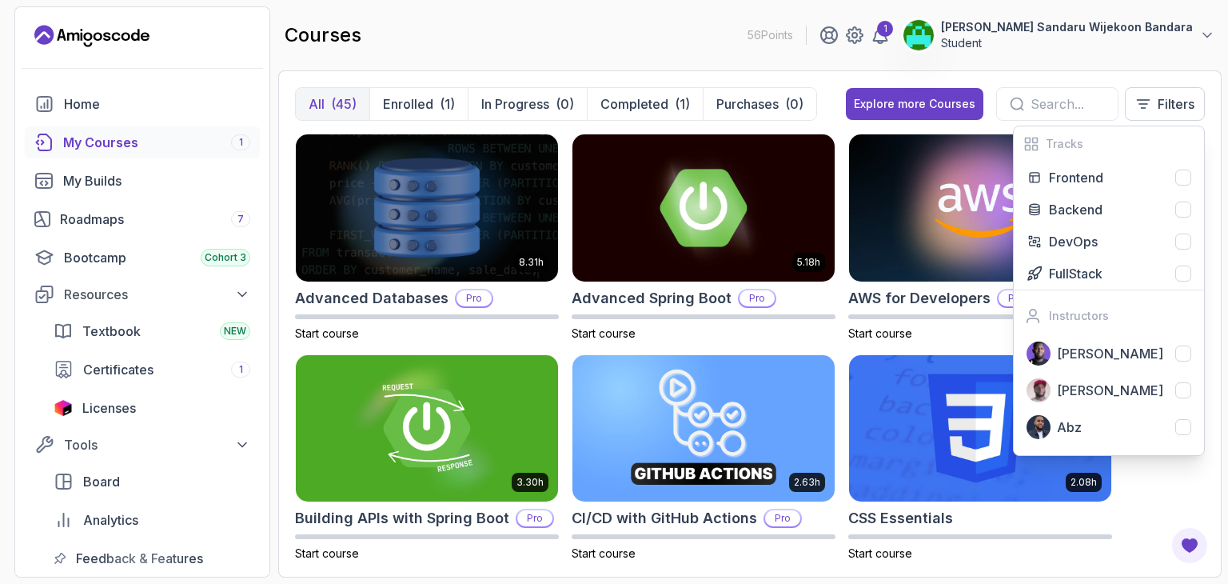
click at [478, 30] on div "courses 56 Points 1 W.M.Nisal Sandaru Wijekoon Bandara Student" at bounding box center [749, 35] width 943 height 58
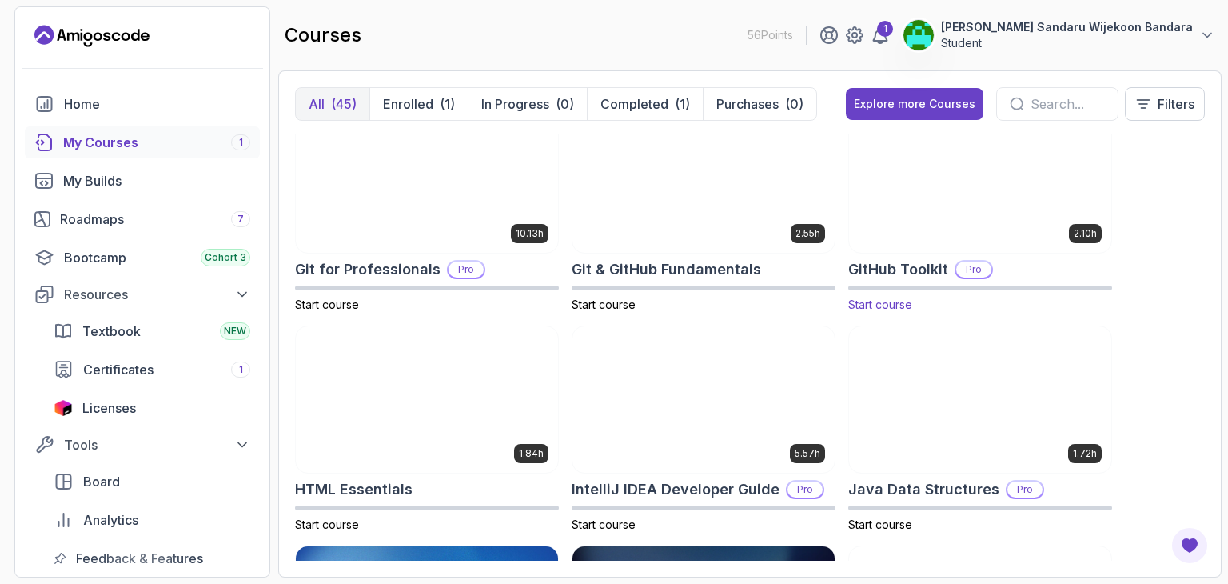
scroll to position [879, 0]
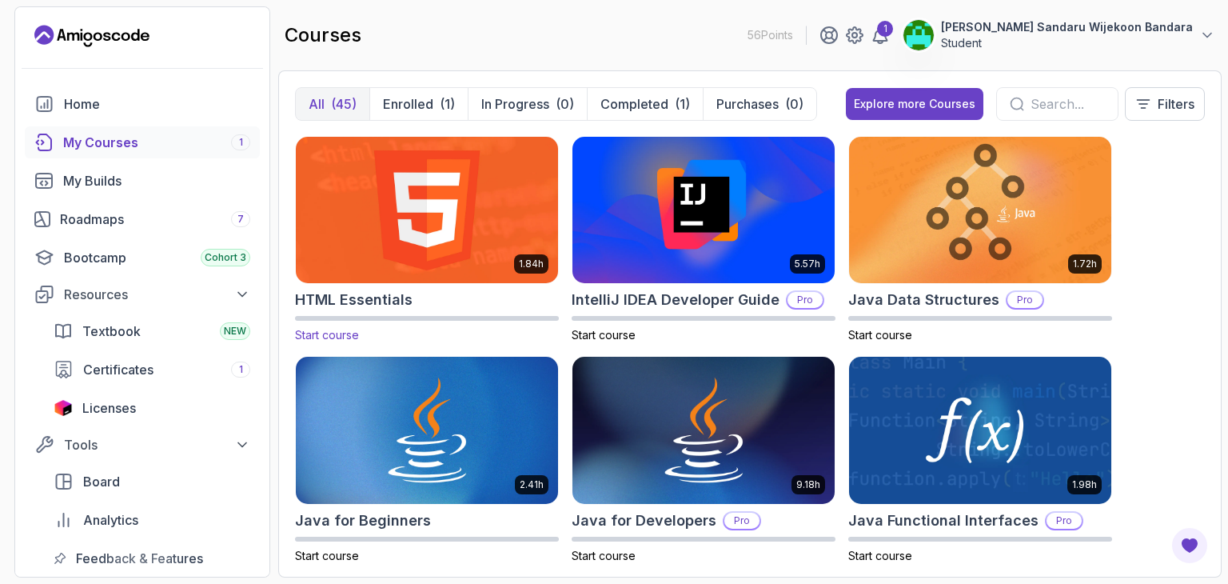
click at [440, 228] on img at bounding box center [426, 210] width 275 height 154
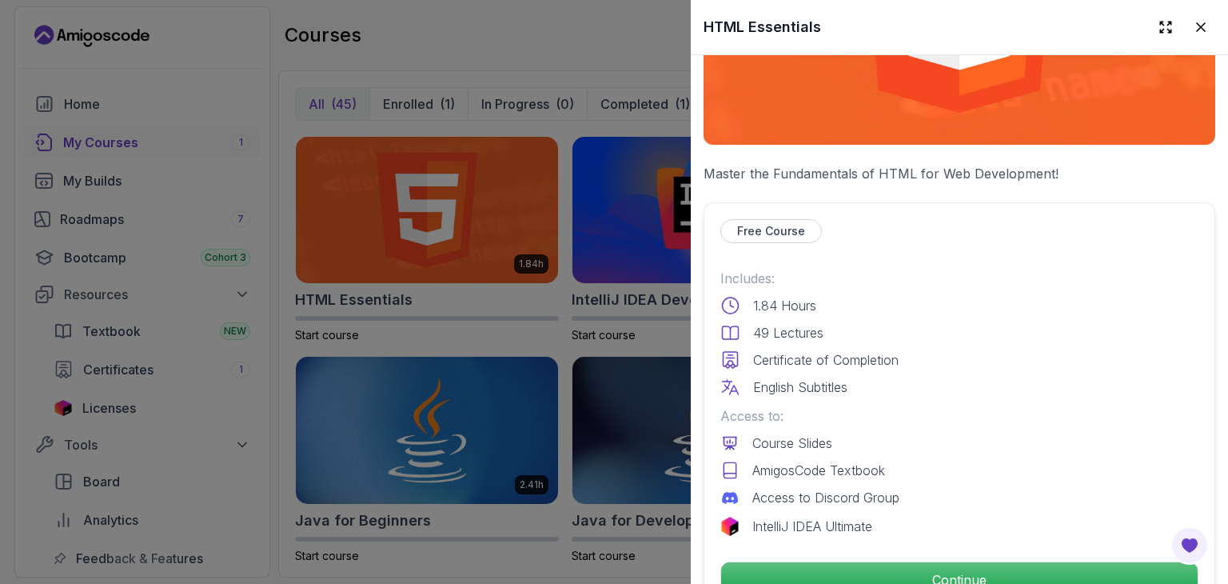
scroll to position [240, 0]
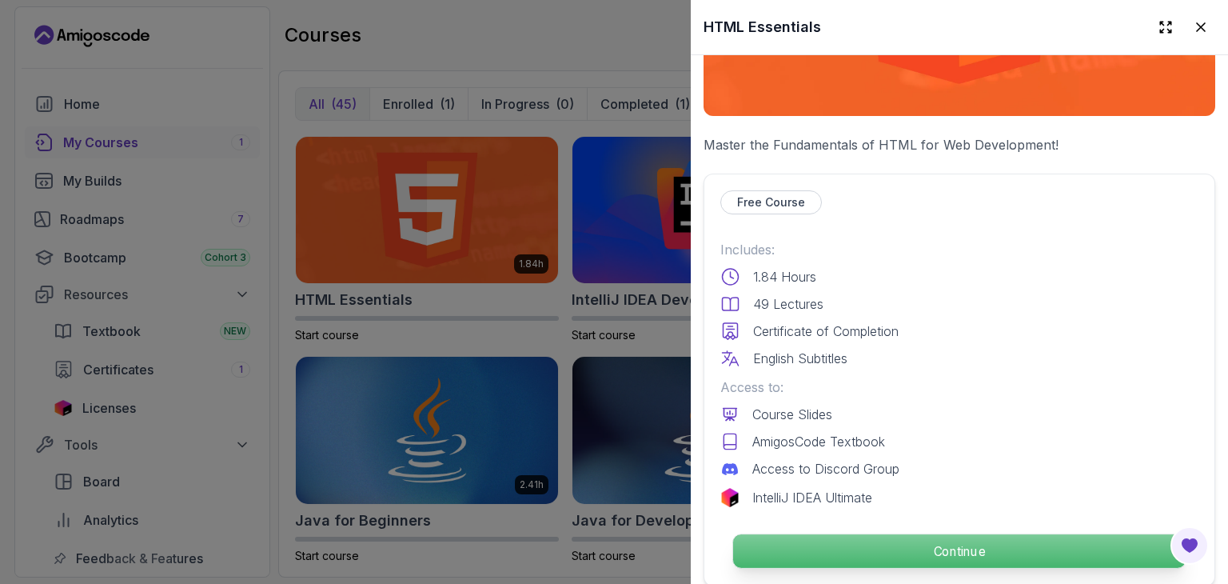
click at [911, 541] on p "Continue" at bounding box center [959, 551] width 453 height 34
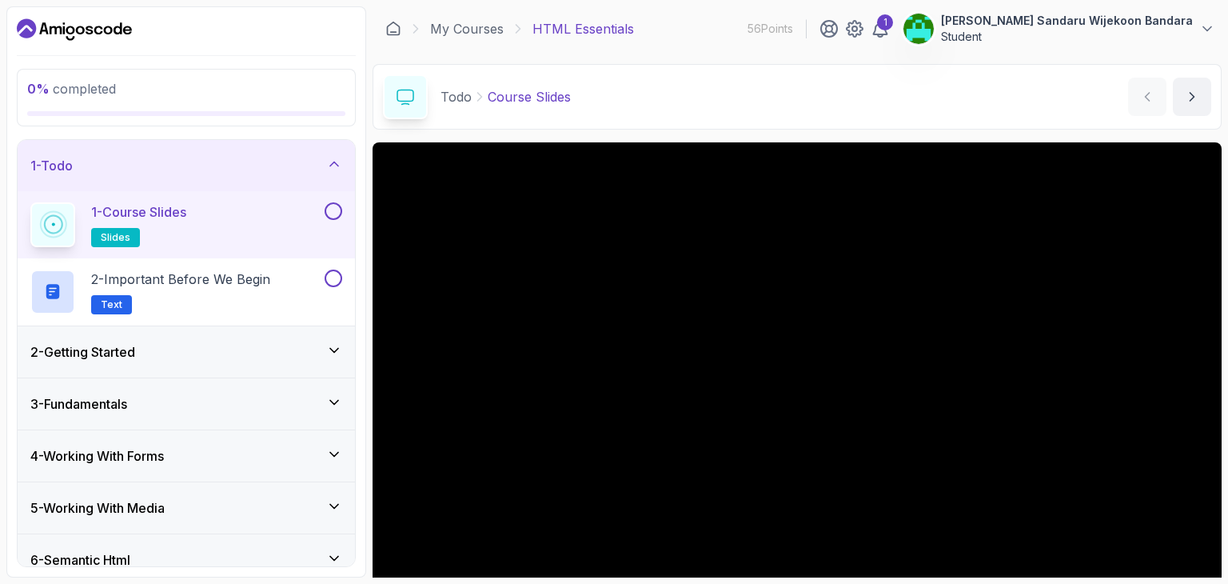
click at [340, 207] on button at bounding box center [334, 211] width 18 height 18
click at [333, 275] on button at bounding box center [334, 278] width 18 height 18
click at [341, 350] on icon at bounding box center [334, 350] width 16 height 16
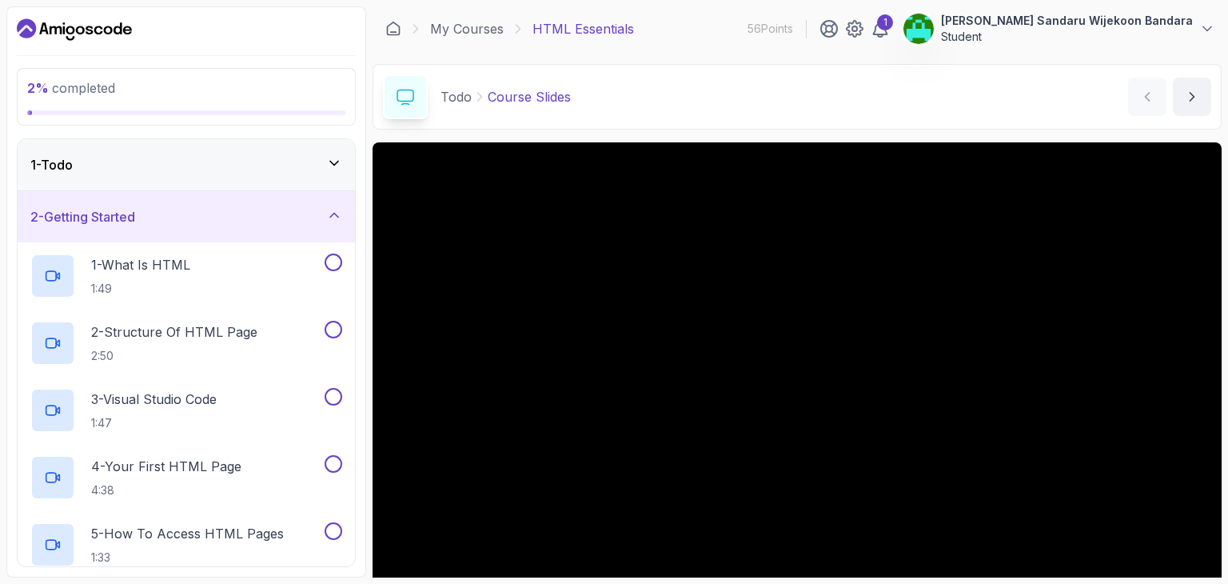
click at [328, 173] on div "1 - Todo" at bounding box center [186, 164] width 312 height 19
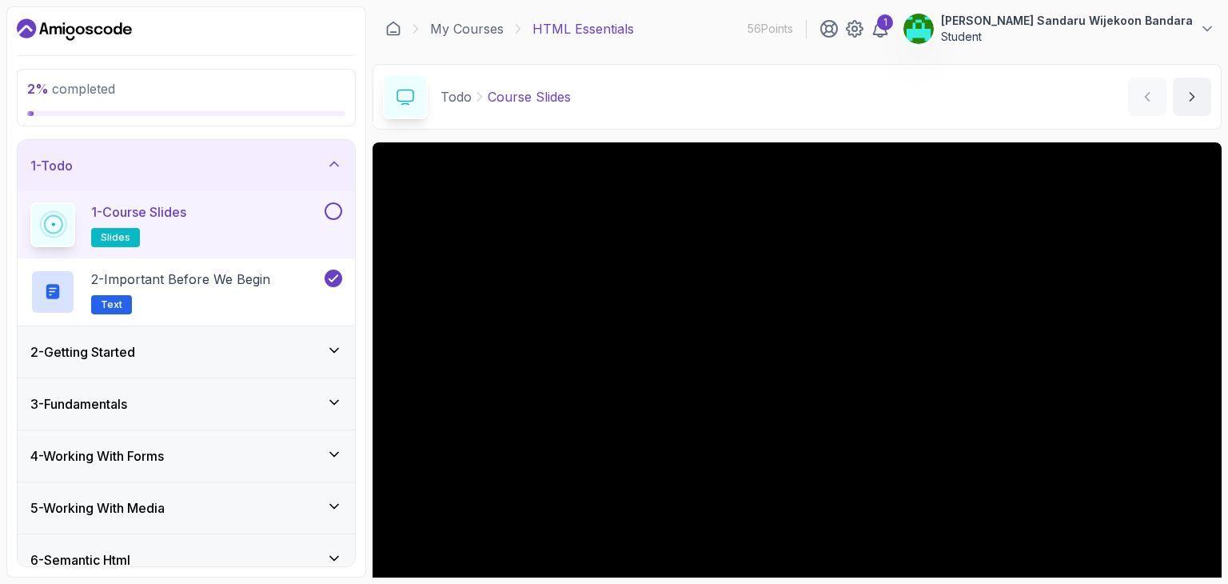
click at [339, 212] on button at bounding box center [334, 211] width 18 height 18
click at [318, 354] on div "2 - Getting Started" at bounding box center [186, 351] width 312 height 19
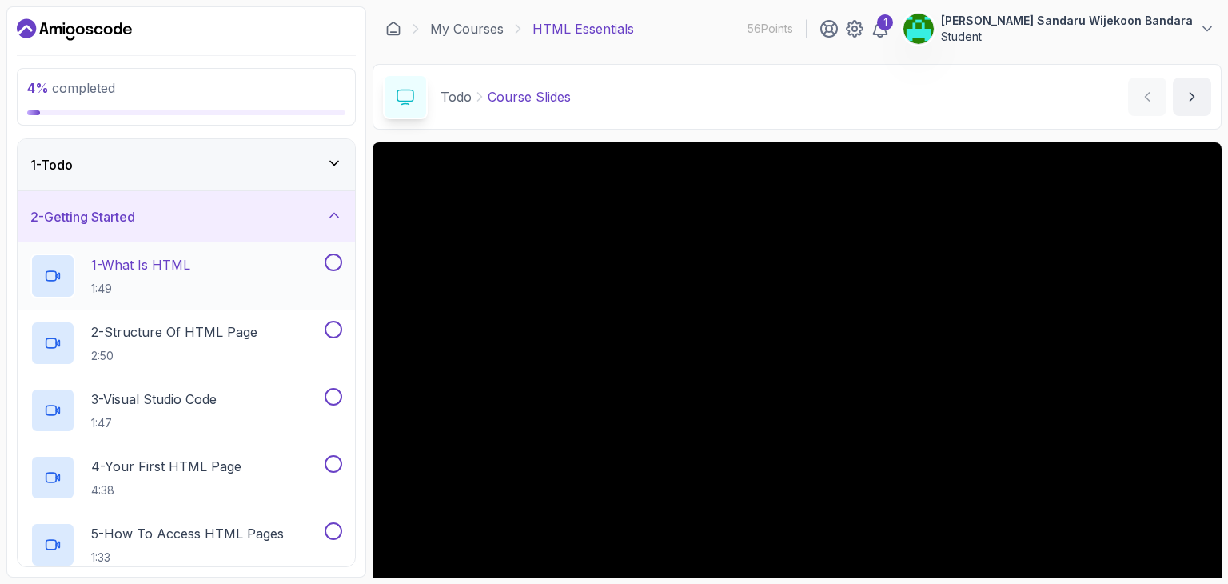
click at [325, 261] on button at bounding box center [334, 262] width 18 height 18
click at [342, 333] on div at bounding box center [331, 330] width 21 height 18
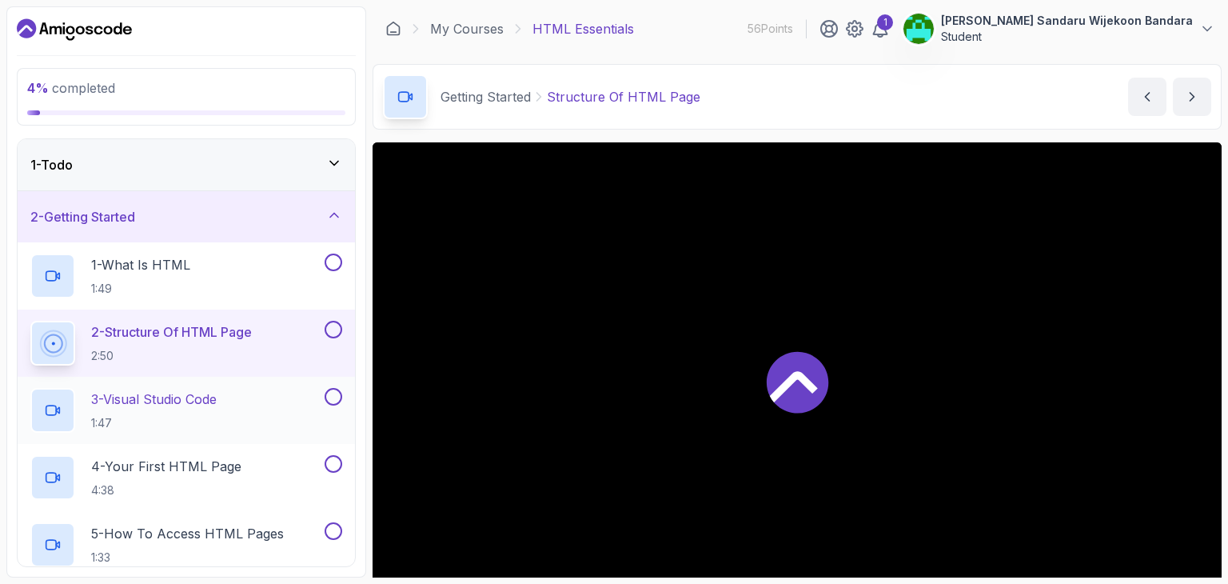
click at [329, 392] on button at bounding box center [334, 397] width 18 height 18
click at [335, 265] on button at bounding box center [334, 262] width 18 height 18
click at [329, 329] on button at bounding box center [334, 330] width 18 height 18
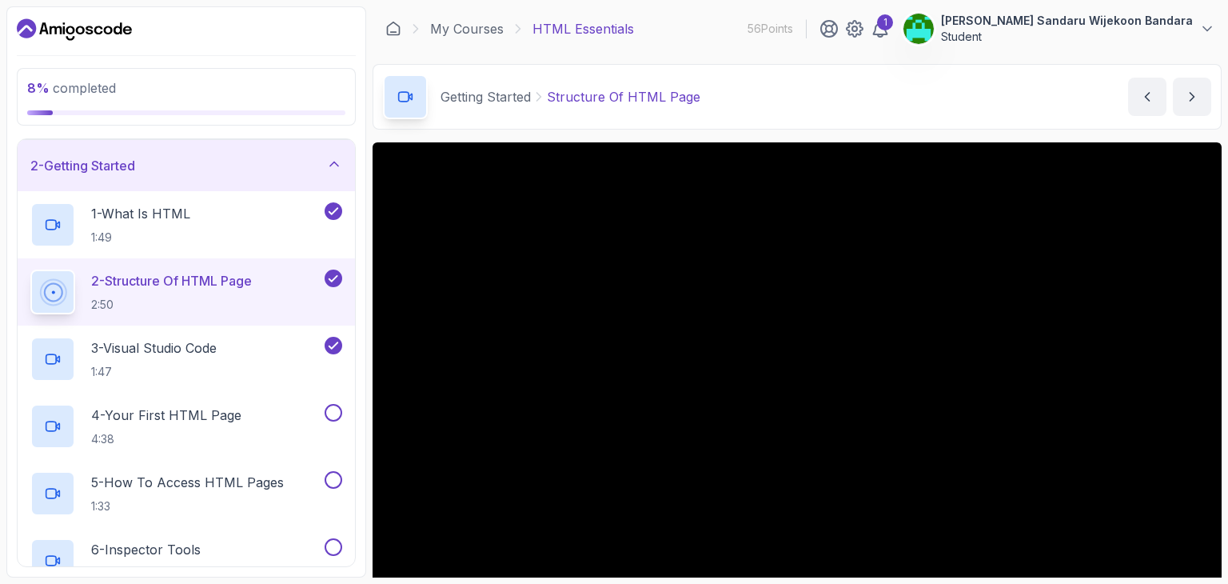
scroll to position [160, 0]
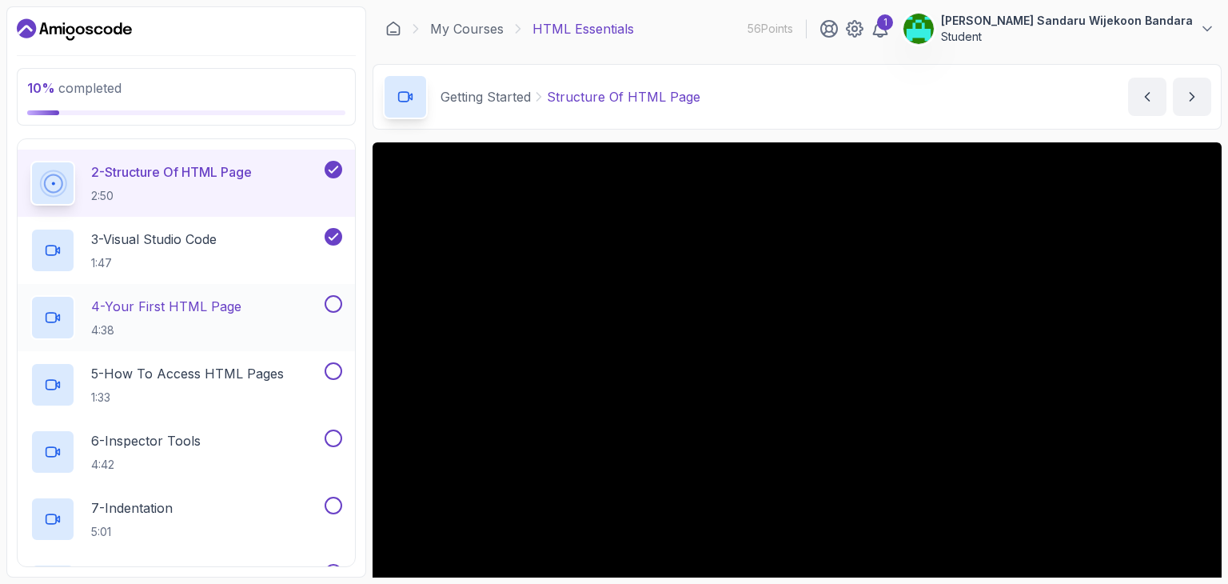
click at [334, 300] on button at bounding box center [334, 304] width 18 height 18
click at [331, 372] on button at bounding box center [334, 371] width 18 height 18
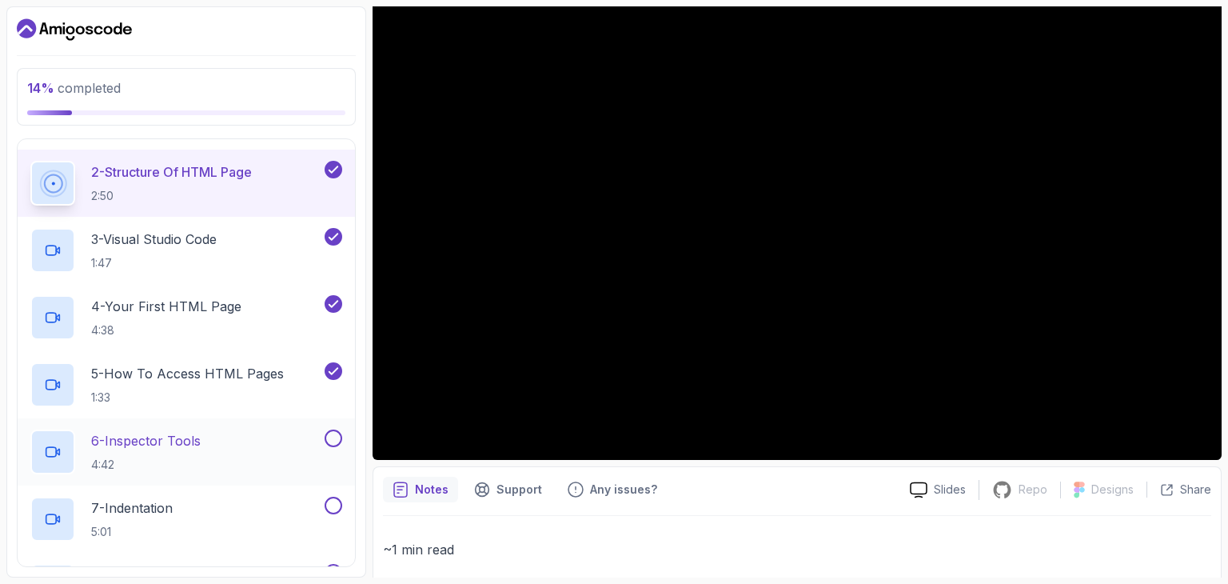
click at [341, 444] on div at bounding box center [331, 438] width 21 height 18
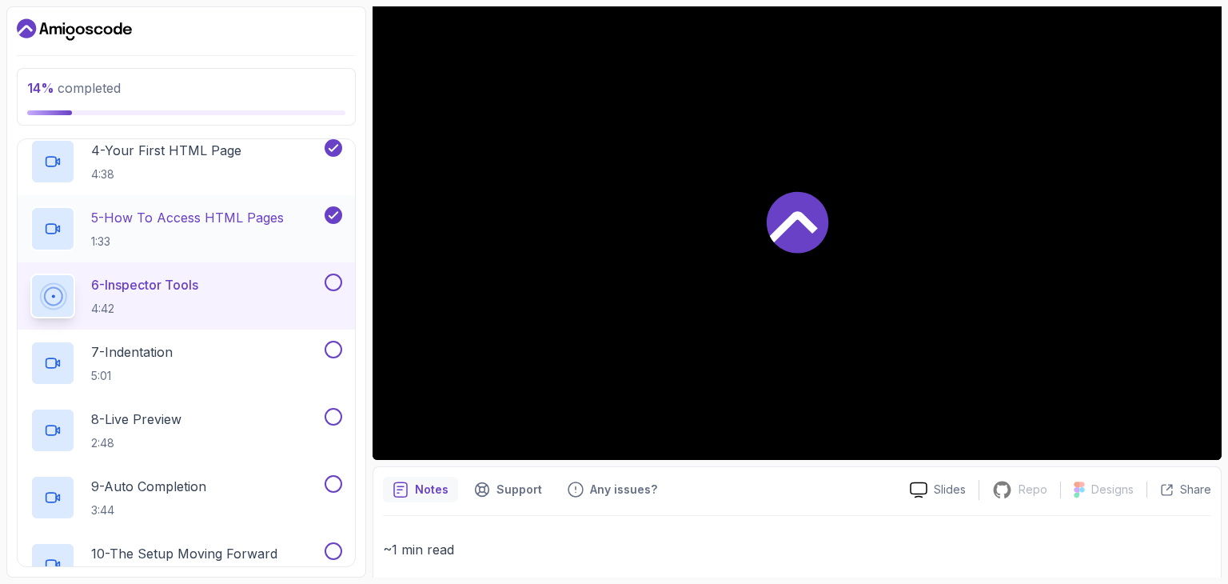
scroll to position [320, 0]
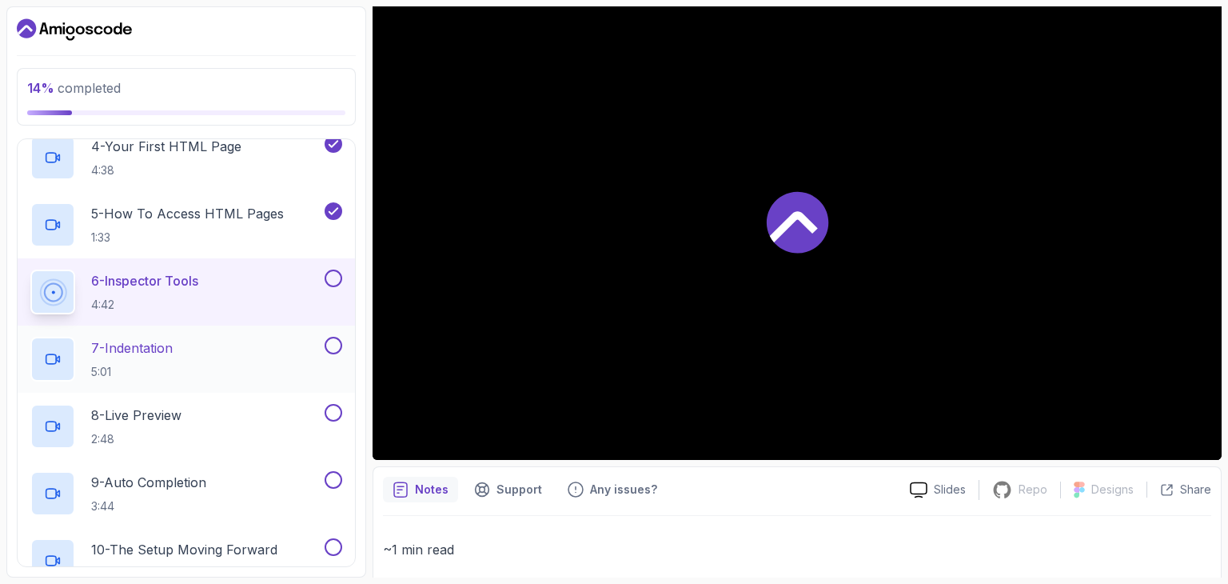
click at [326, 343] on button at bounding box center [334, 346] width 18 height 18
click at [335, 281] on button at bounding box center [334, 278] width 18 height 18
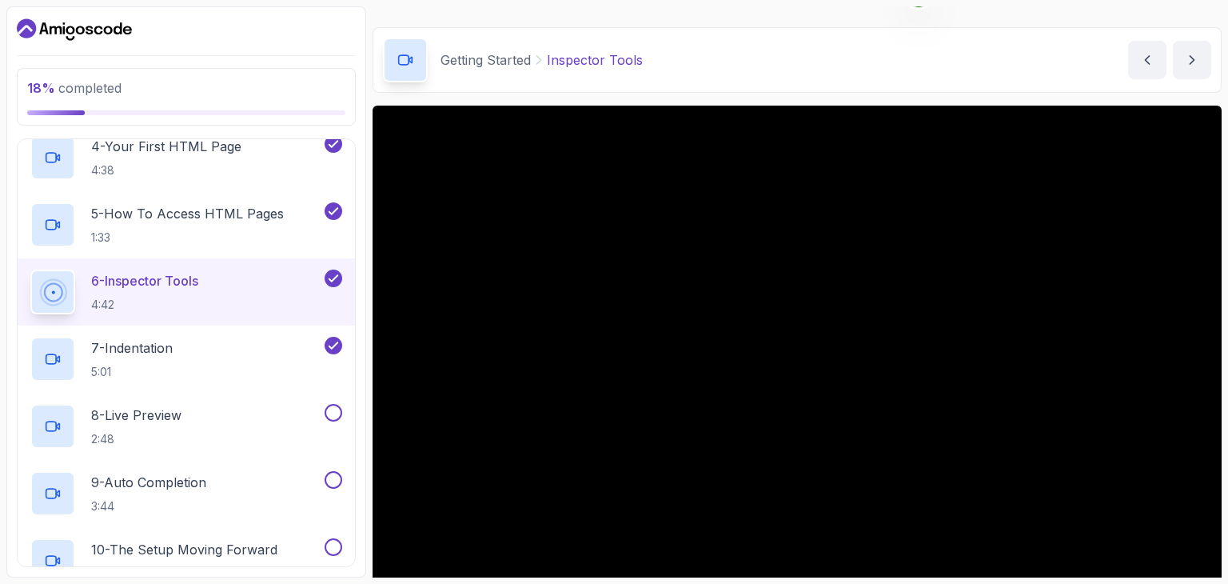
scroll to position [35, 0]
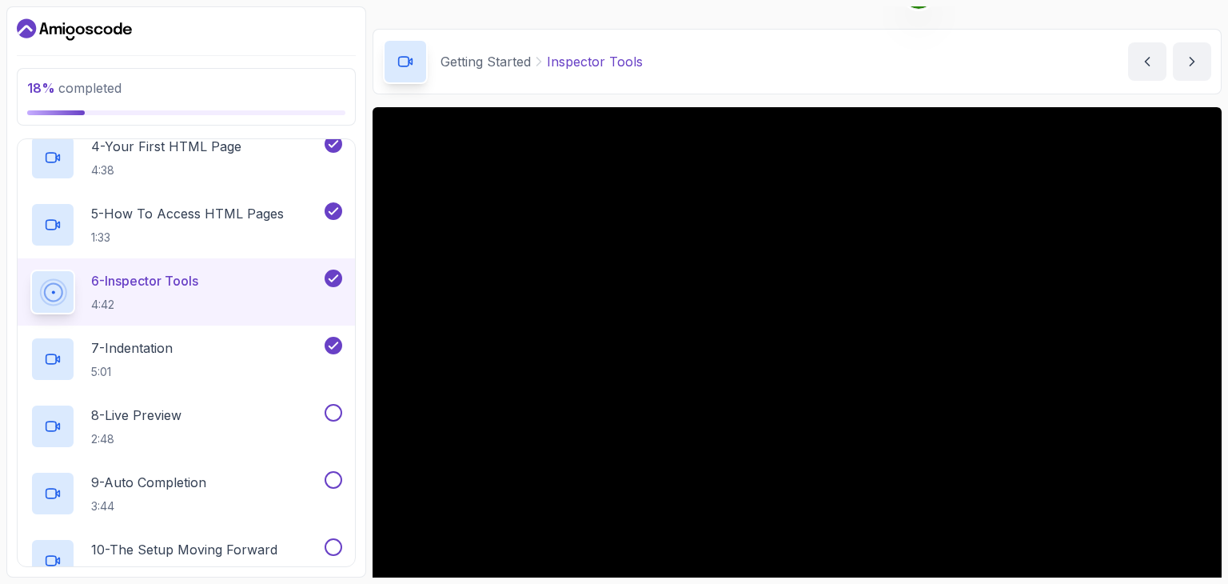
click at [281, 39] on div at bounding box center [186, 30] width 339 height 26
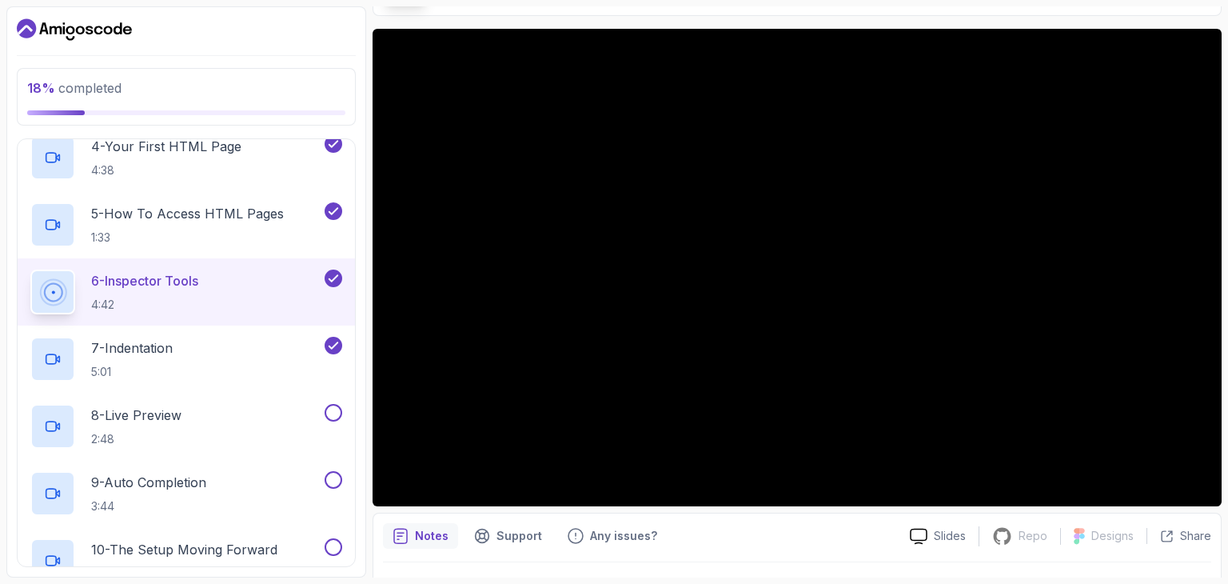
scroll to position [115, 0]
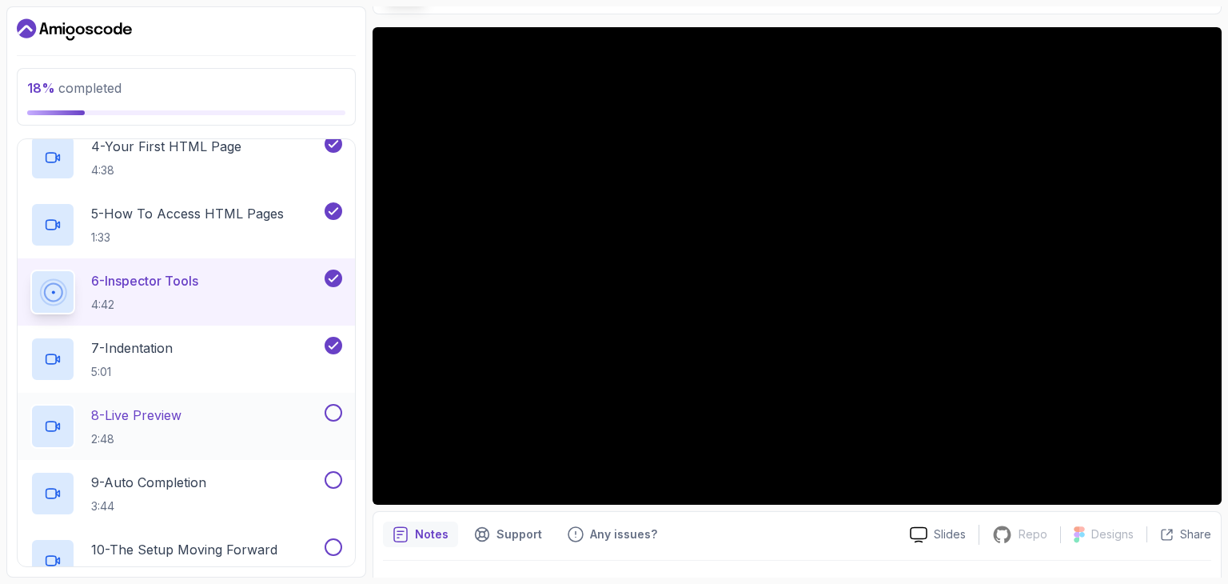
click at [333, 413] on button at bounding box center [334, 413] width 18 height 18
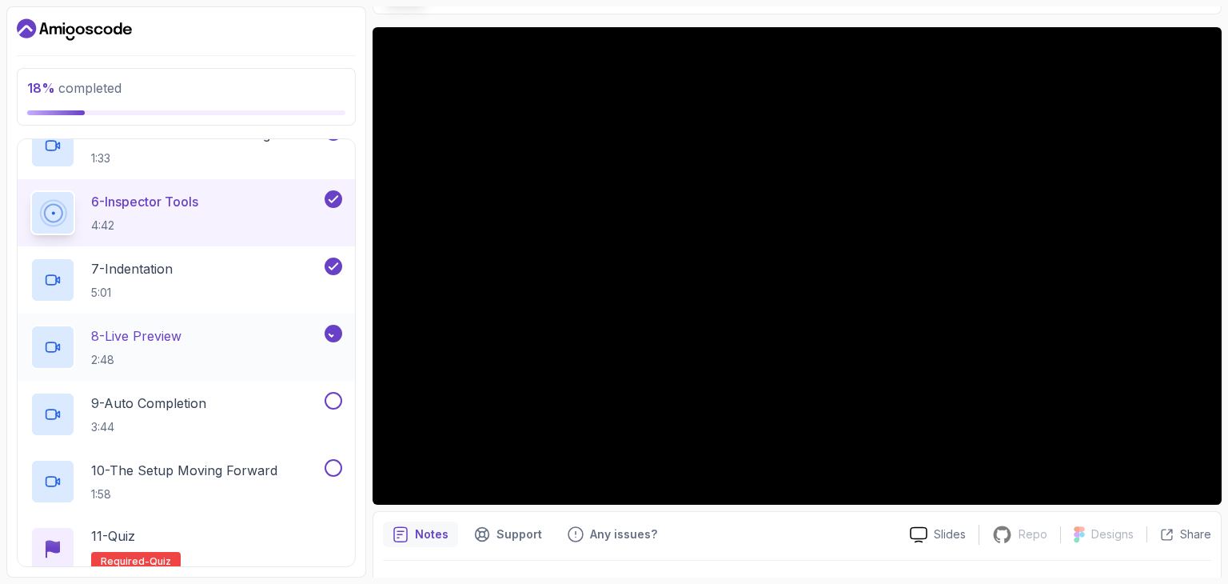
scroll to position [400, 0]
click at [333, 400] on button at bounding box center [334, 400] width 18 height 18
click at [336, 465] on button at bounding box center [334, 467] width 18 height 18
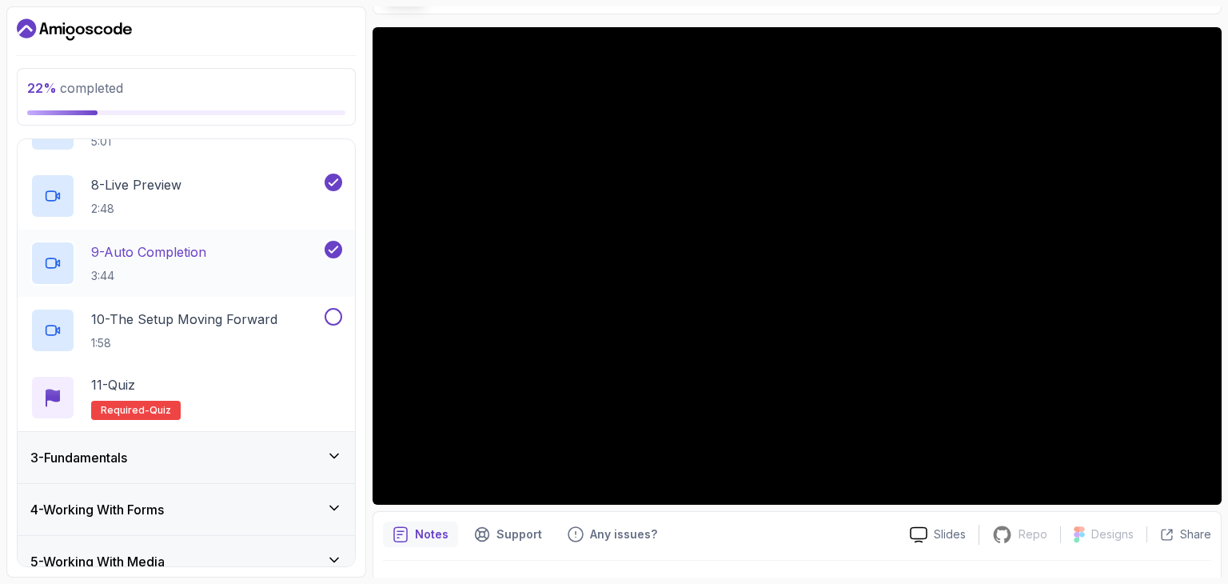
scroll to position [640, 0]
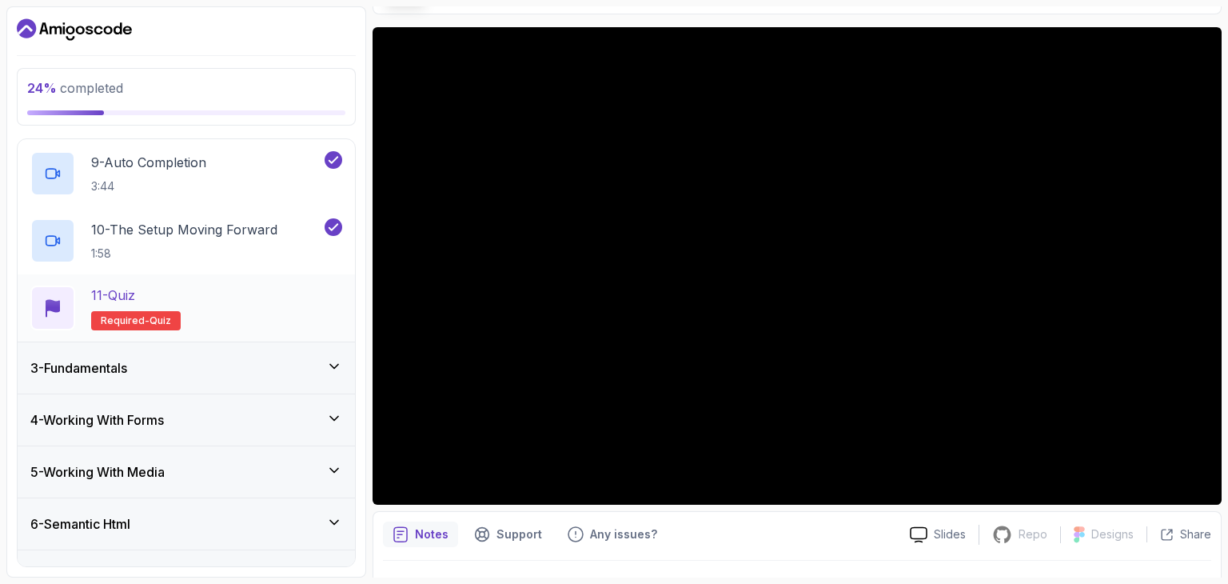
click at [293, 313] on div "11 - Quiz Required- quiz" at bounding box center [186, 307] width 312 height 45
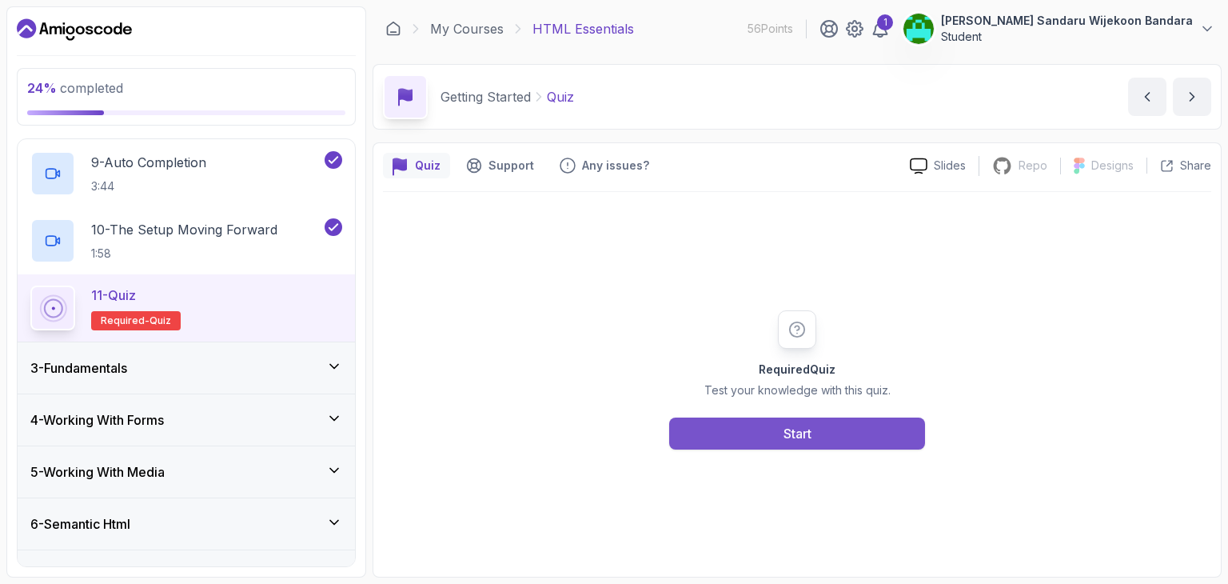
click at [802, 434] on div "Start" at bounding box center [798, 433] width 28 height 19
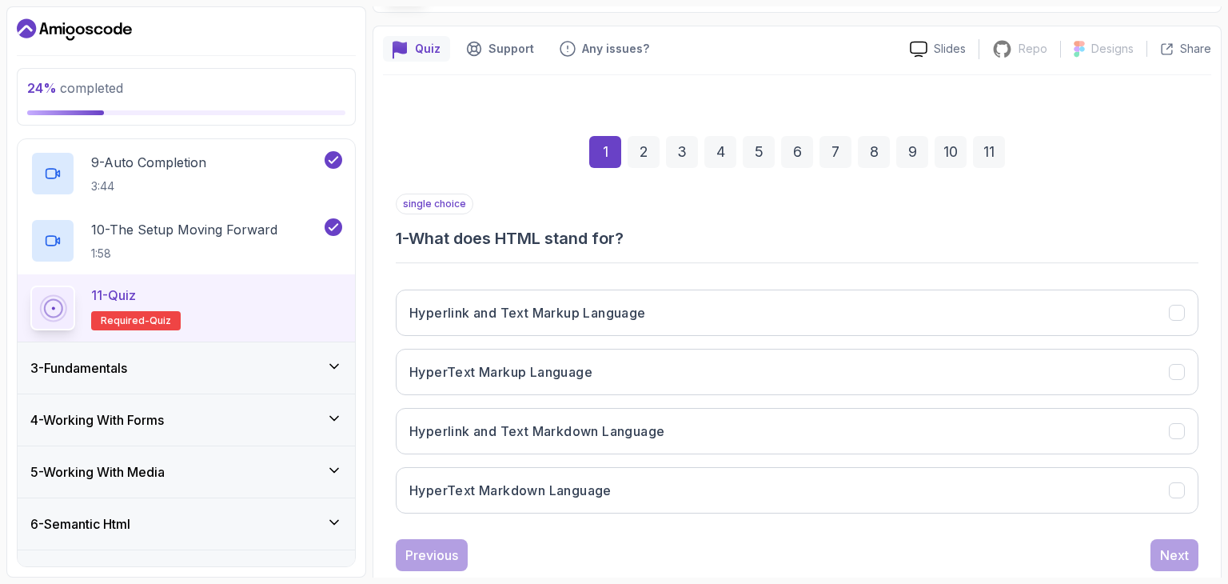
scroll to position [154, 0]
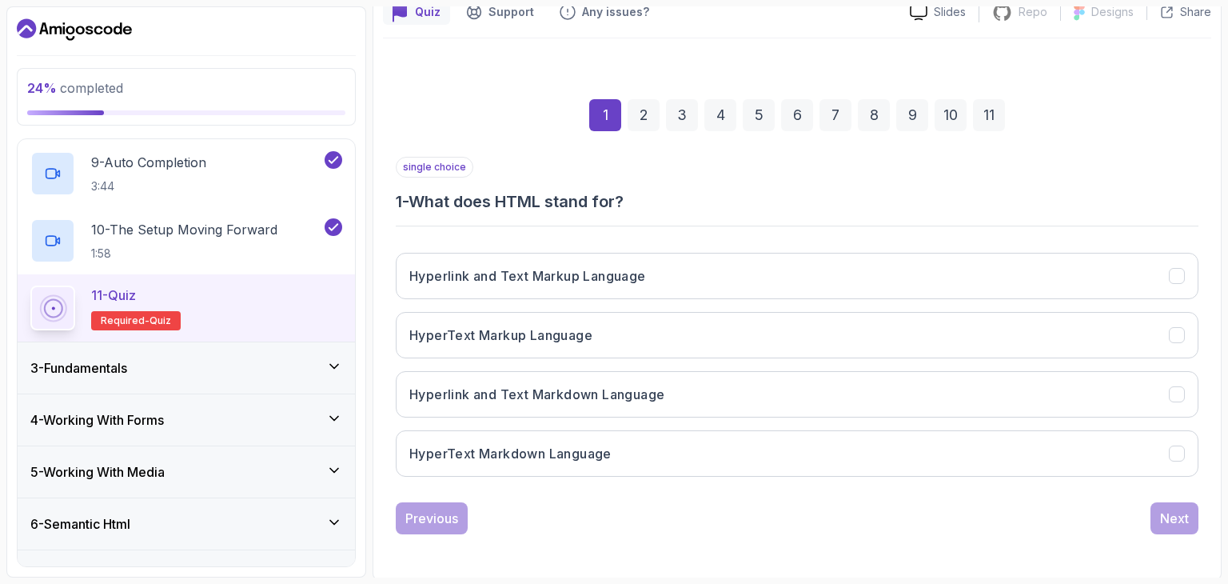
drag, startPoint x: 416, startPoint y: 196, endPoint x: 493, endPoint y: 157, distance: 86.9
click at [493, 157] on div "single choice 1 - What does HTML stand for?" at bounding box center [797, 185] width 803 height 56
click at [681, 201] on h3 "1 - What does HTML stand for?" at bounding box center [797, 201] width 803 height 22
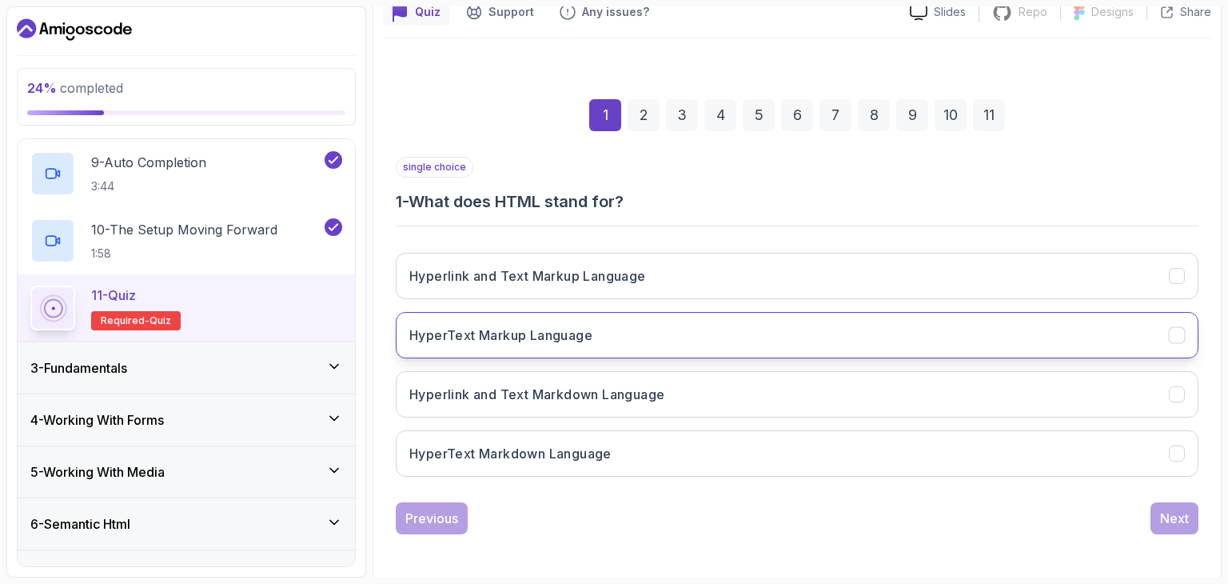
click at [532, 330] on h3 "HyperText Markup Language" at bounding box center [500, 334] width 183 height 19
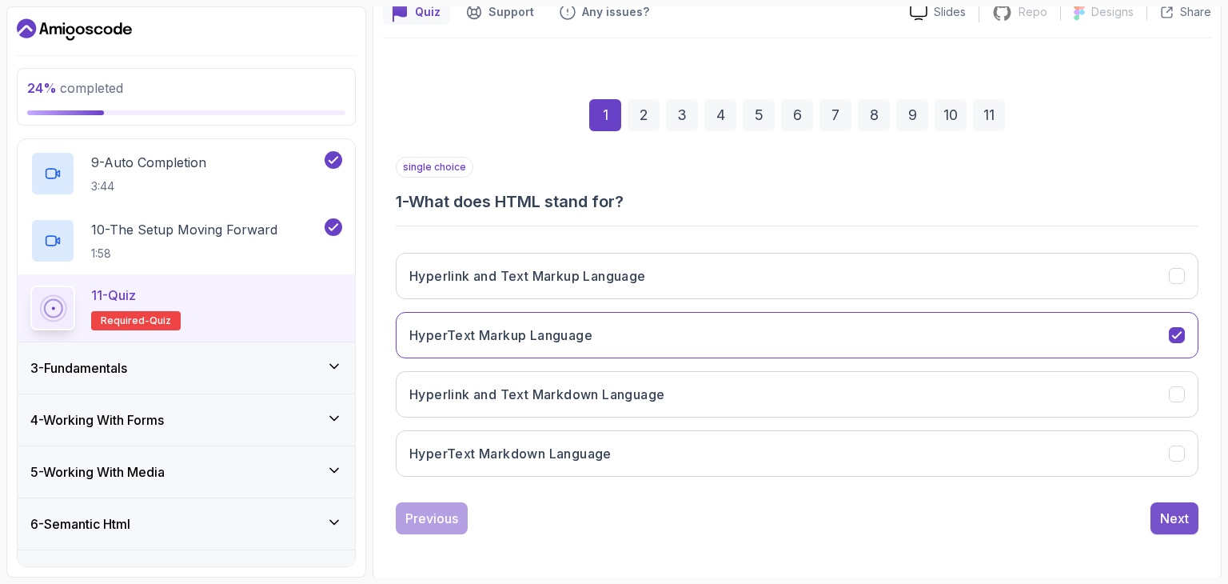
click at [1168, 513] on div "Next" at bounding box center [1174, 518] width 29 height 19
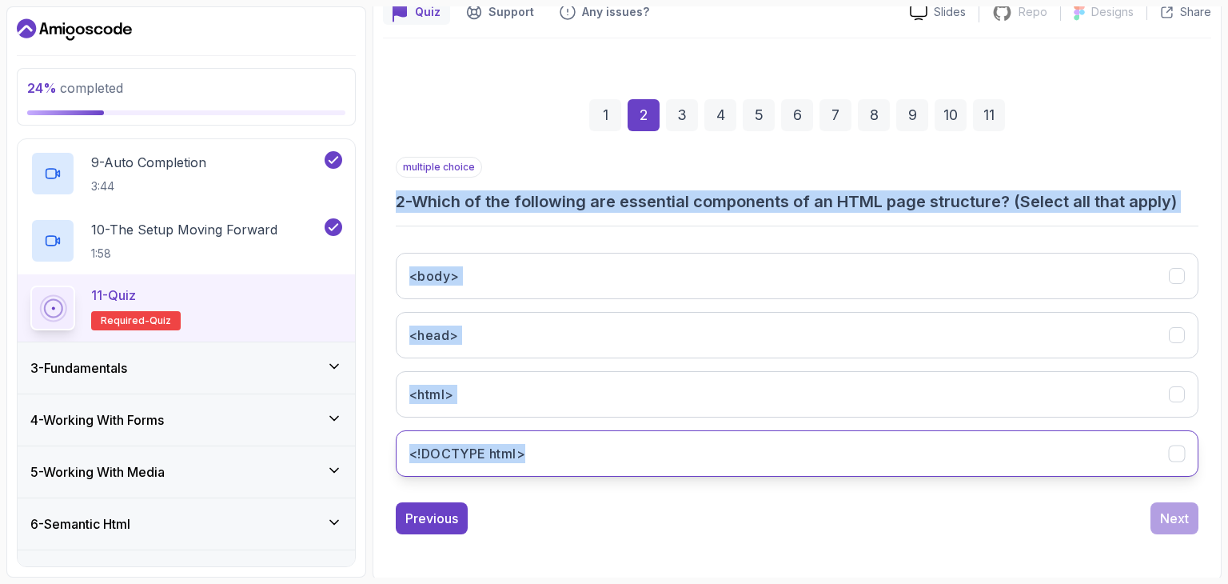
drag, startPoint x: 390, startPoint y: 196, endPoint x: 627, endPoint y: 465, distance: 358.0
click at [627, 465] on div "1 2 3 4 5 6 7 8 9 10 11 multiple choice 2 - Which of the following are essentia…" at bounding box center [797, 304] width 828 height 486
click at [674, 231] on div "multiple choice 2 - Which of the following are essential components of an HTML …" at bounding box center [797, 323] width 803 height 333
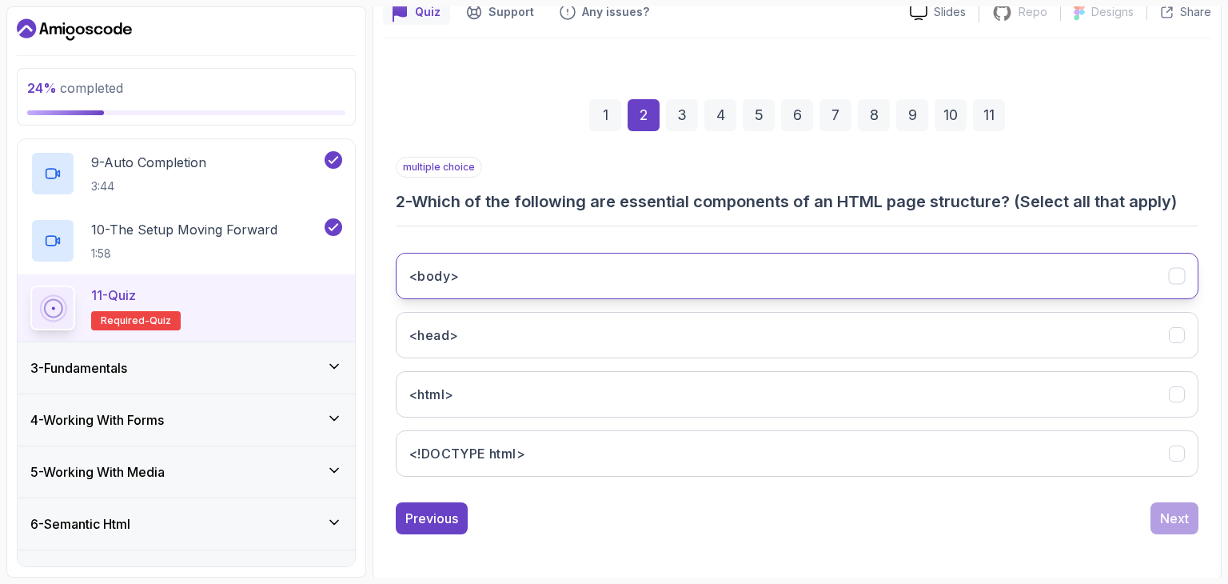
click at [1174, 276] on icon "<body>" at bounding box center [1177, 276] width 15 height 15
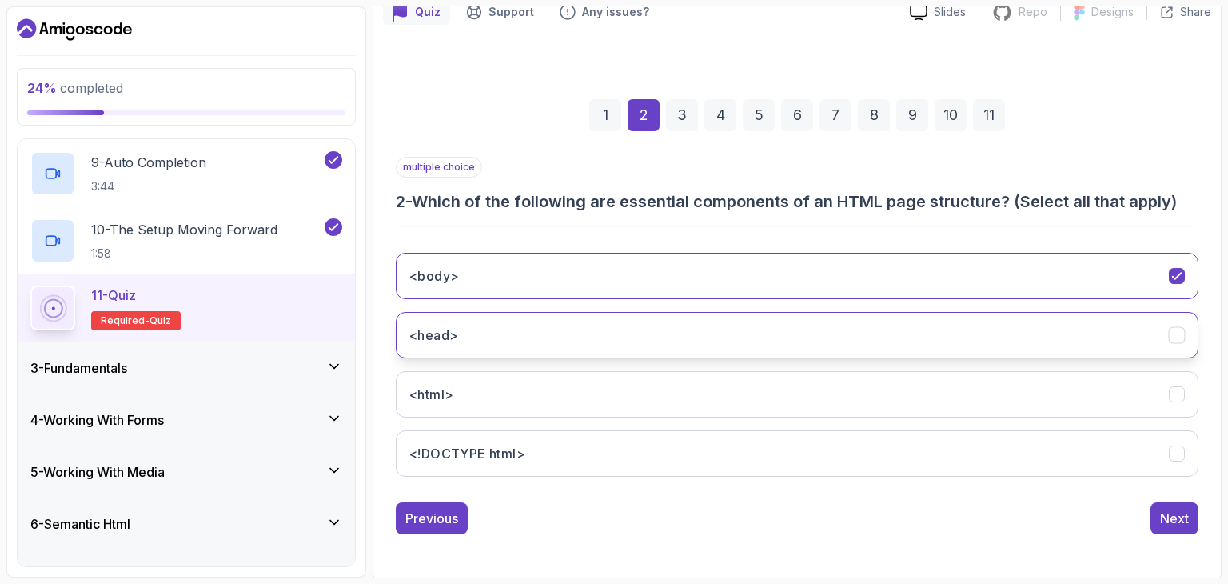
click at [1171, 337] on icon "<head>" at bounding box center [1177, 335] width 15 height 15
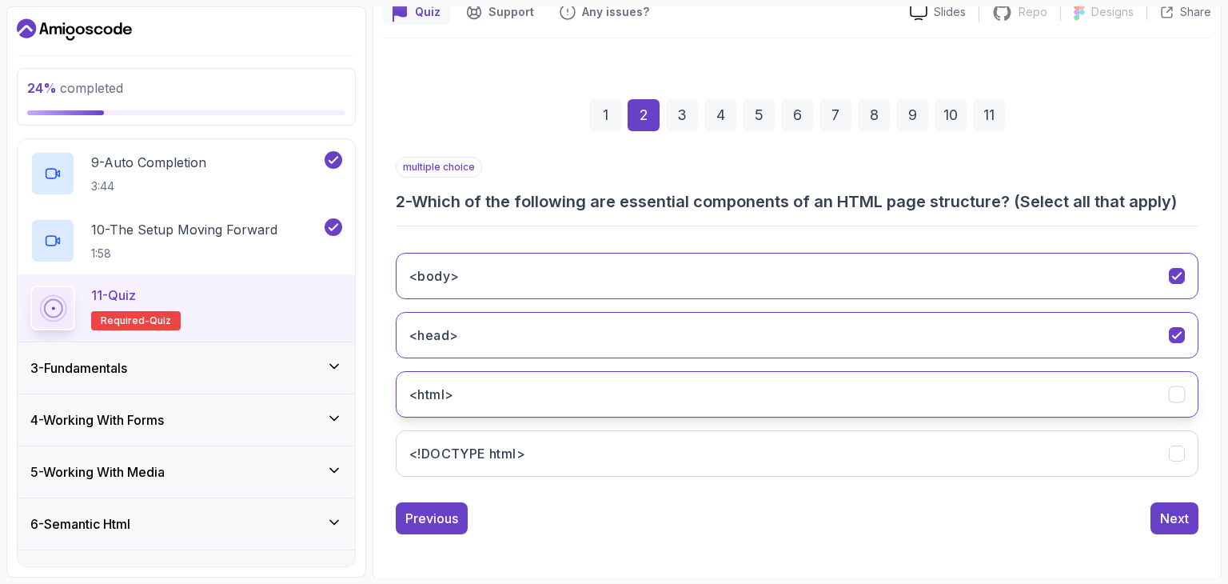
click at [1171, 398] on icon "<html>" at bounding box center [1177, 394] width 15 height 15
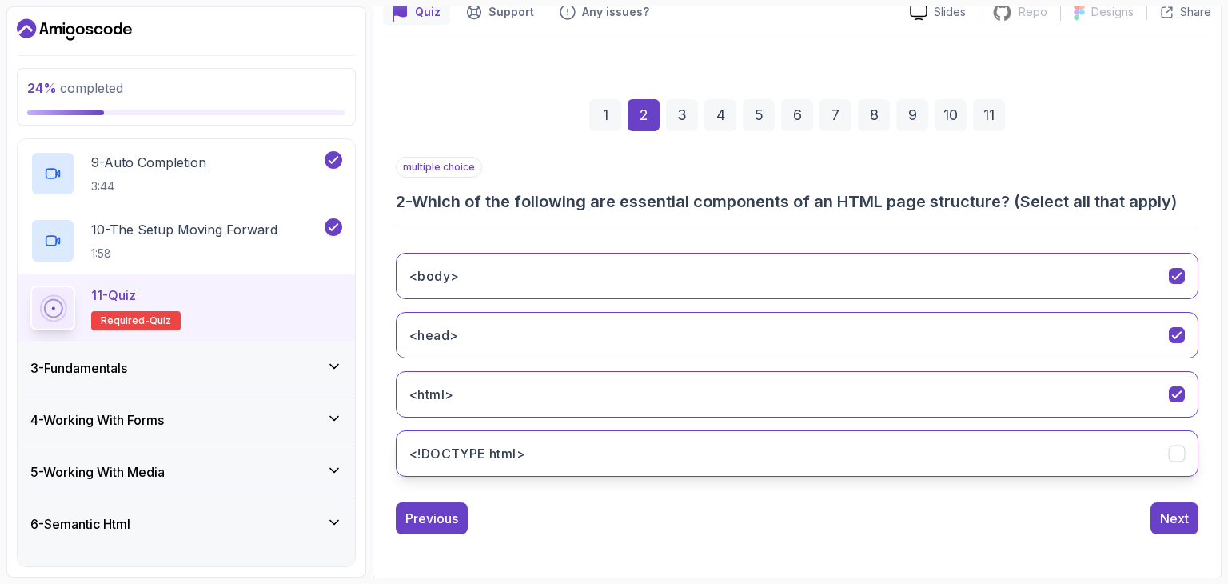
click at [1172, 447] on icon "<!DOCTYPE html>" at bounding box center [1177, 453] width 15 height 15
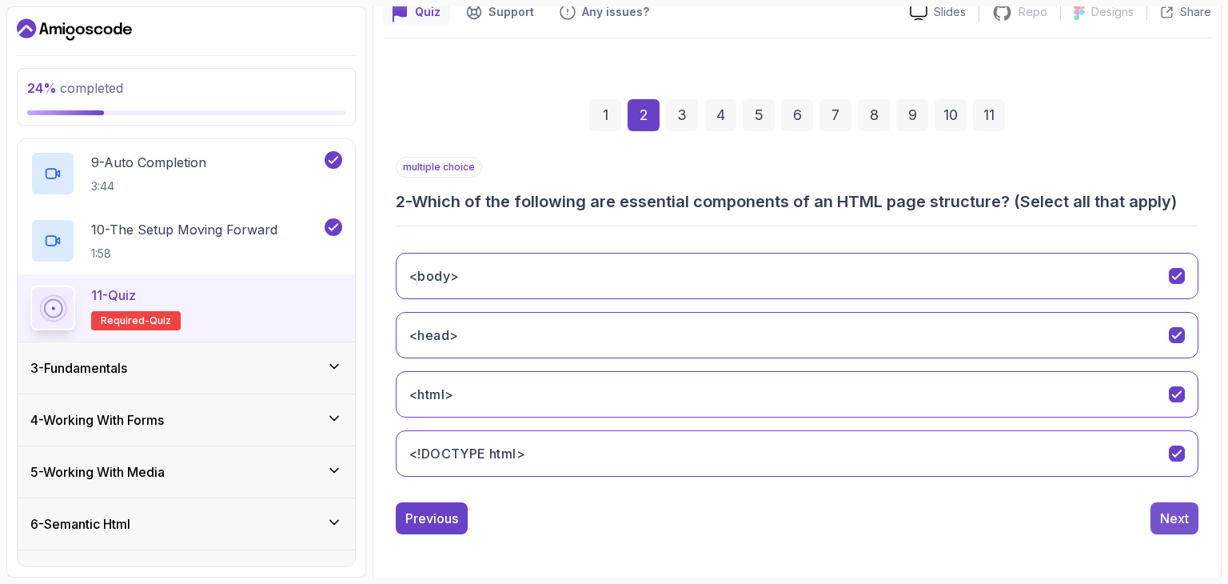
click at [1171, 518] on div "Next" at bounding box center [1174, 518] width 29 height 19
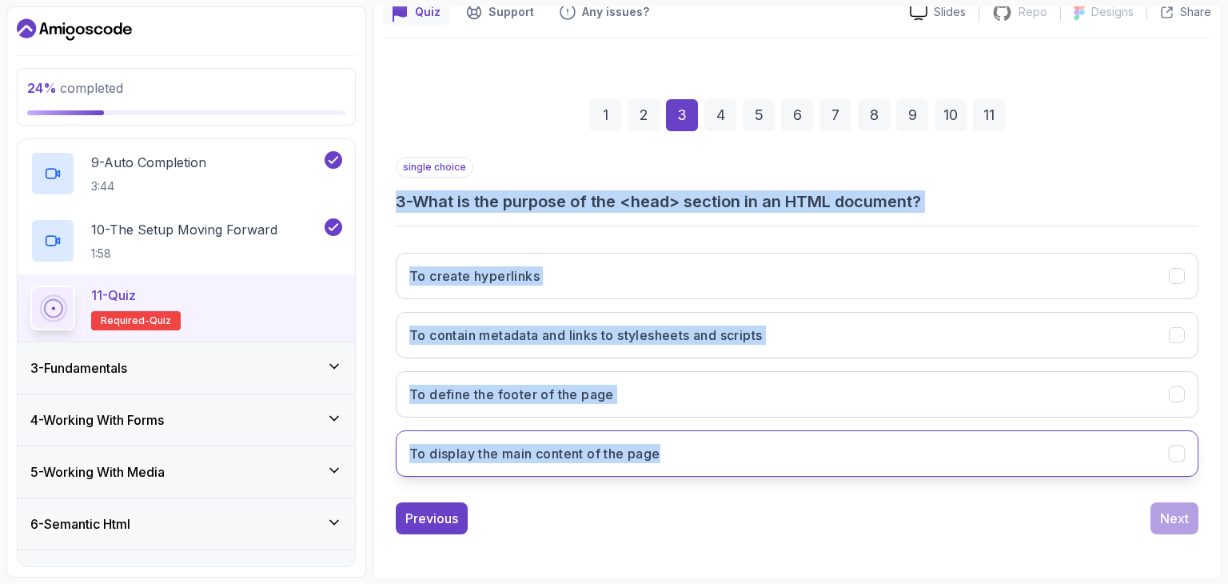
drag, startPoint x: 394, startPoint y: 197, endPoint x: 734, endPoint y: 441, distance: 418.7
click at [734, 441] on div "1 2 3 4 5 6 7 8 9 10 11 single choice 3 - What is the purpose of the <head> sec…" at bounding box center [797, 304] width 828 height 486
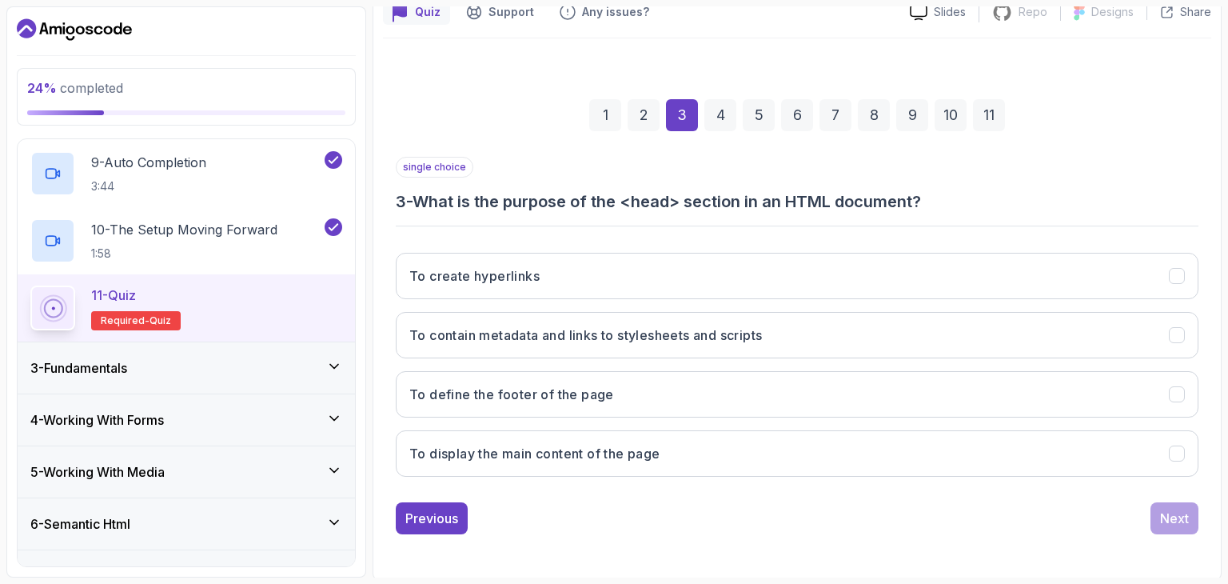
click at [633, 503] on div "Previous Next" at bounding box center [797, 518] width 803 height 32
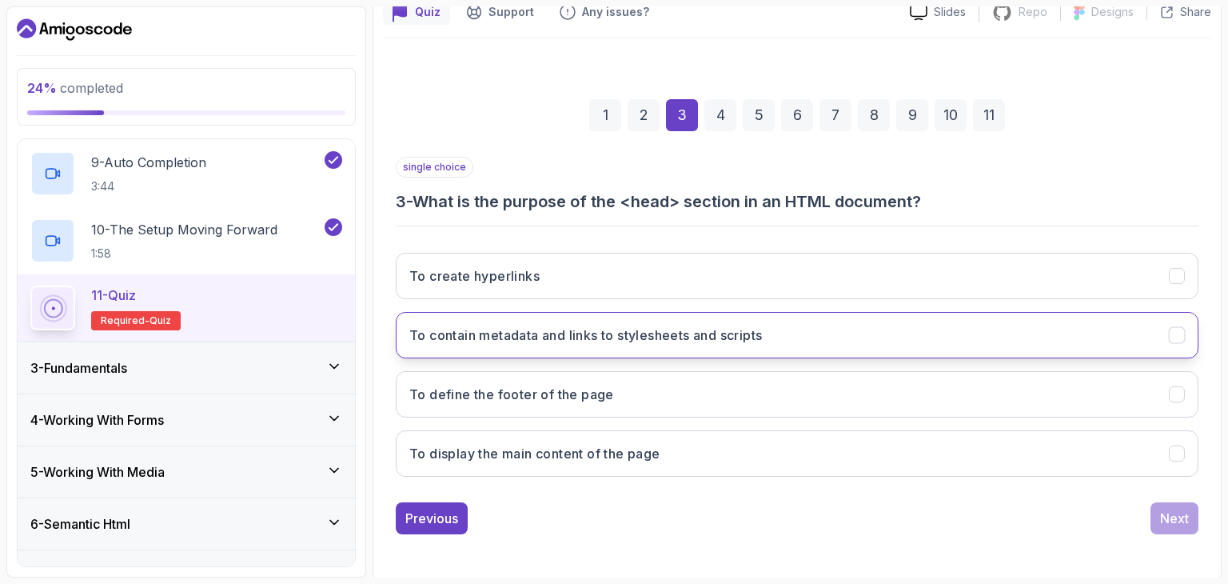
drag, startPoint x: 646, startPoint y: 331, endPoint x: 672, endPoint y: 331, distance: 25.6
click at [648, 331] on h3 "To contain metadata and links to stylesheets and scripts" at bounding box center [585, 334] width 353 height 19
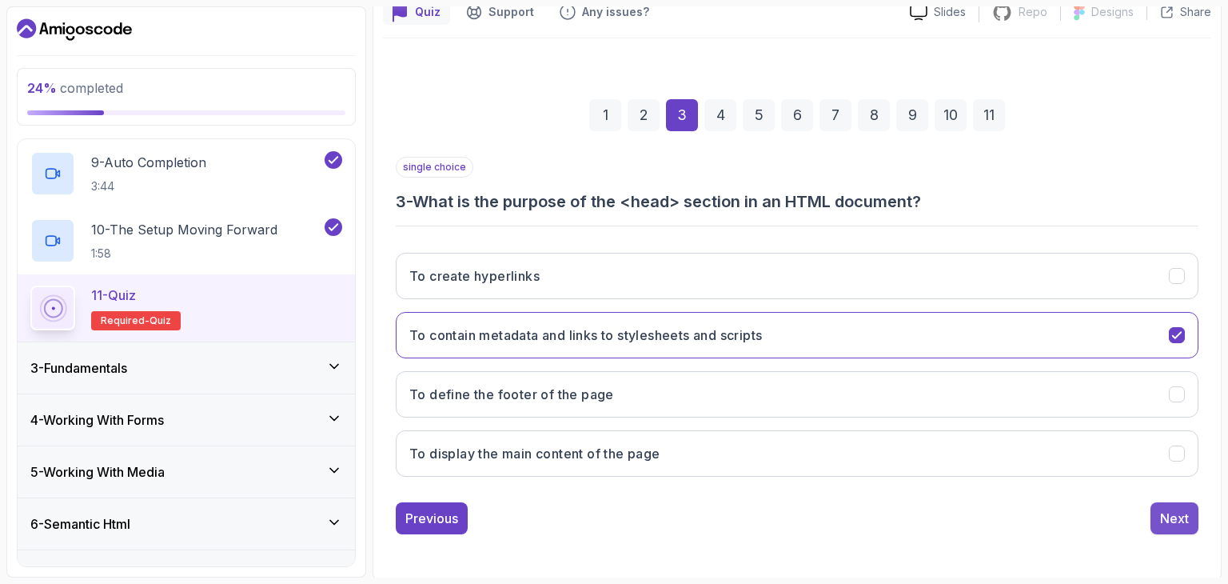
click at [1170, 516] on div "Next" at bounding box center [1174, 518] width 29 height 19
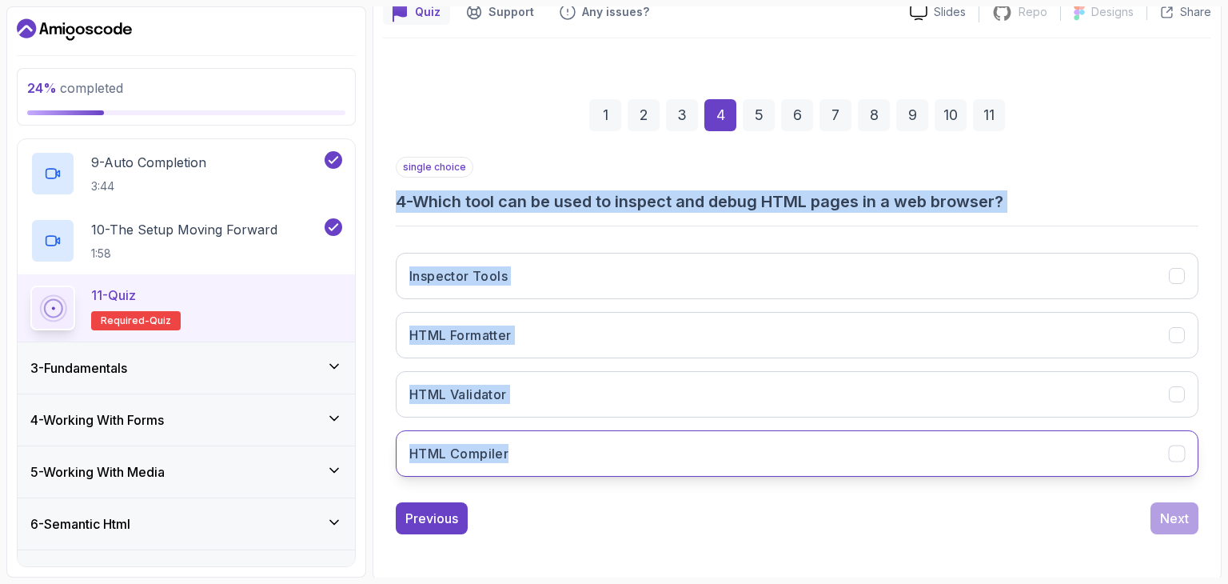
drag, startPoint x: 396, startPoint y: 199, endPoint x: 550, endPoint y: 433, distance: 279.9
click at [550, 433] on div "single choice 4 - Which tool can be used to inspect and debug HTML pages in a w…" at bounding box center [797, 323] width 803 height 333
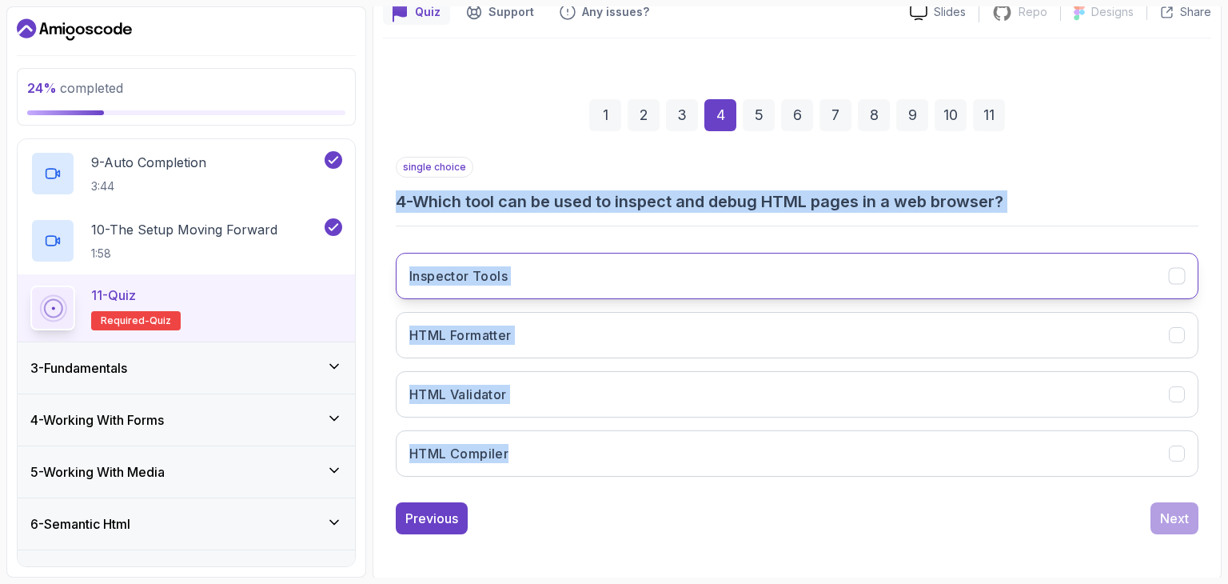
click at [593, 269] on button "Inspector Tools" at bounding box center [797, 276] width 803 height 46
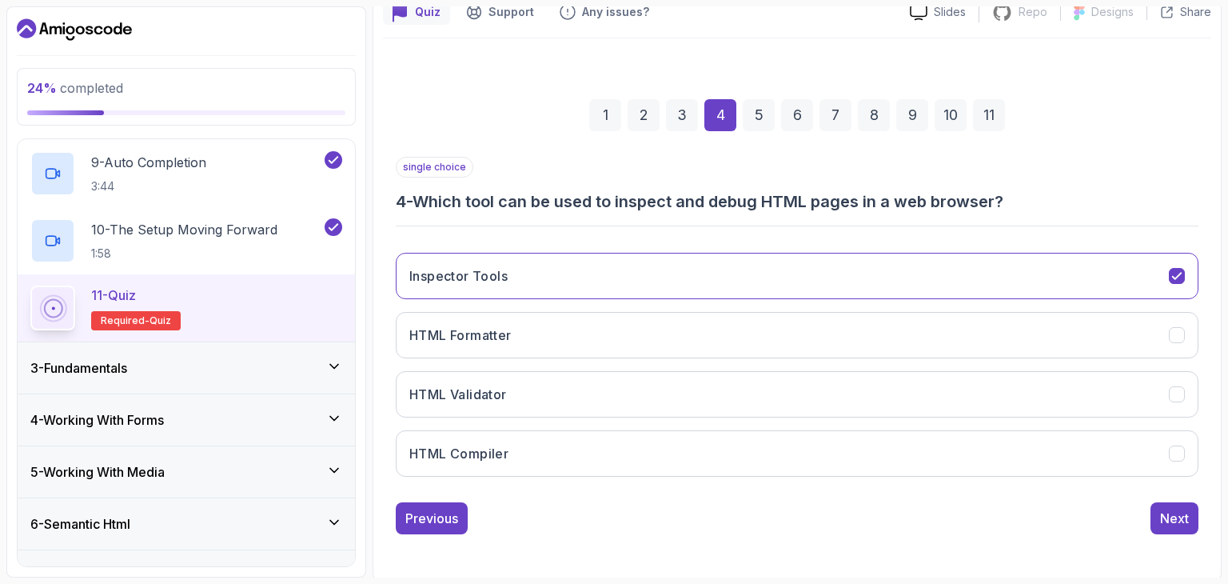
click at [780, 513] on div "Previous Next" at bounding box center [797, 518] width 803 height 32
click at [1175, 515] on div "Next" at bounding box center [1174, 518] width 29 height 19
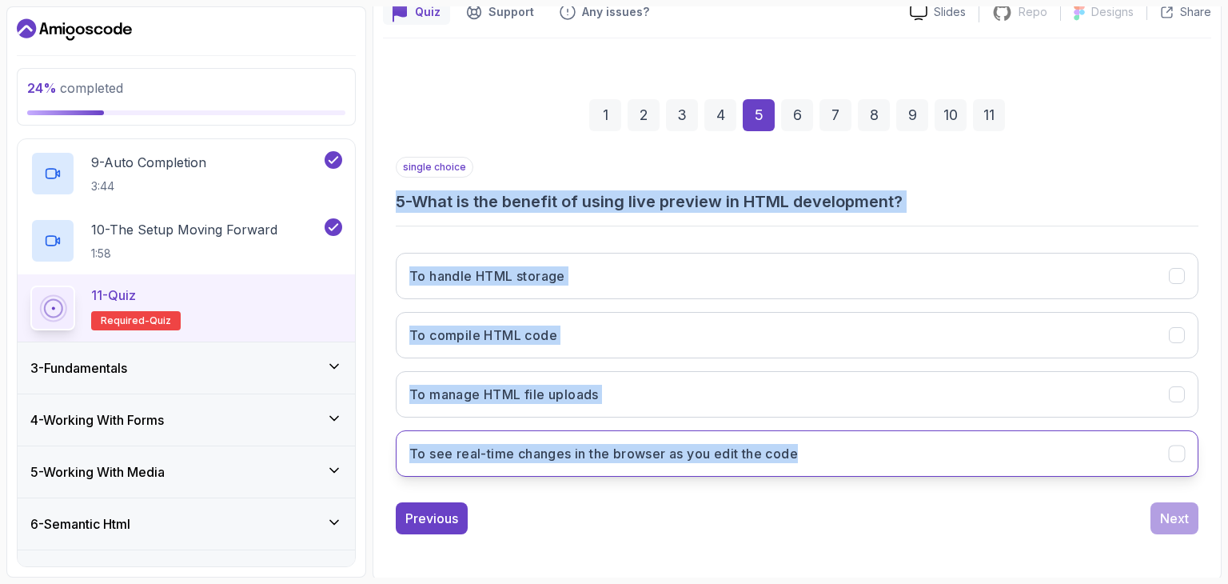
drag, startPoint x: 397, startPoint y: 197, endPoint x: 864, endPoint y: 455, distance: 533.6
click at [864, 455] on div "single choice 5 - What is the benefit of using live preview in HTML development…" at bounding box center [797, 323] width 803 height 333
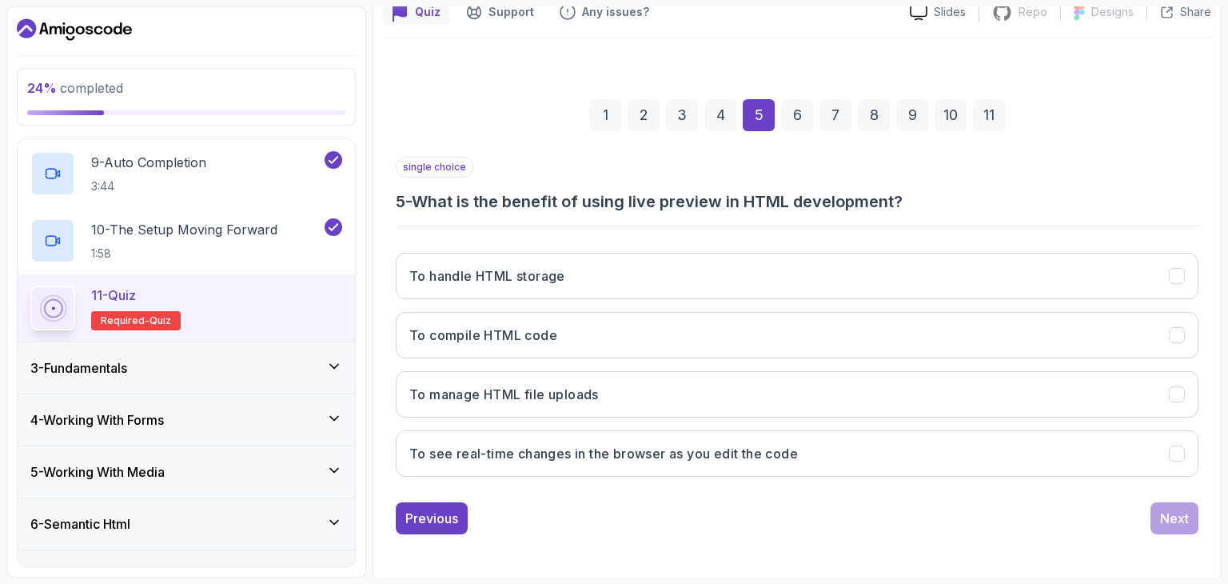
click at [744, 498] on div "single choice 5 - What is the benefit of using live preview in HTML development…" at bounding box center [797, 345] width 803 height 377
click at [1172, 446] on icon "To see real-time changes in the browser as you edit the code" at bounding box center [1177, 453] width 15 height 15
click at [1170, 521] on div "Next" at bounding box center [1174, 518] width 29 height 19
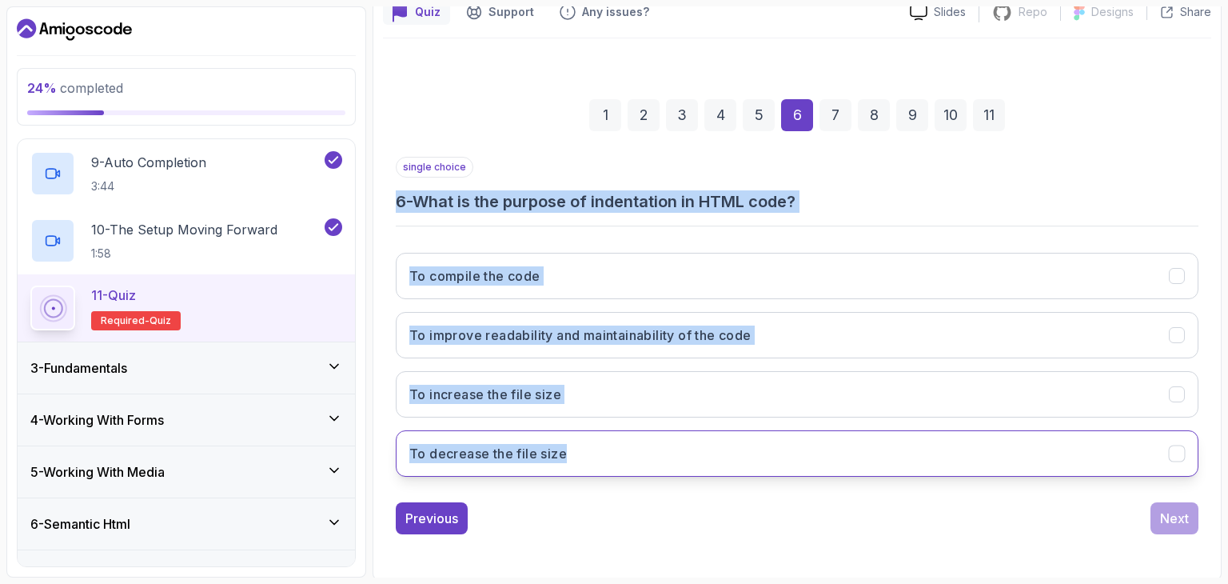
drag, startPoint x: 393, startPoint y: 202, endPoint x: 665, endPoint y: 434, distance: 357.3
click at [665, 434] on div "1 2 3 4 5 6 7 8 9 10 11 single choice 6 - What is the purpose of indentation in…" at bounding box center [797, 304] width 828 height 486
click at [640, 225] on hr at bounding box center [797, 226] width 803 height 2
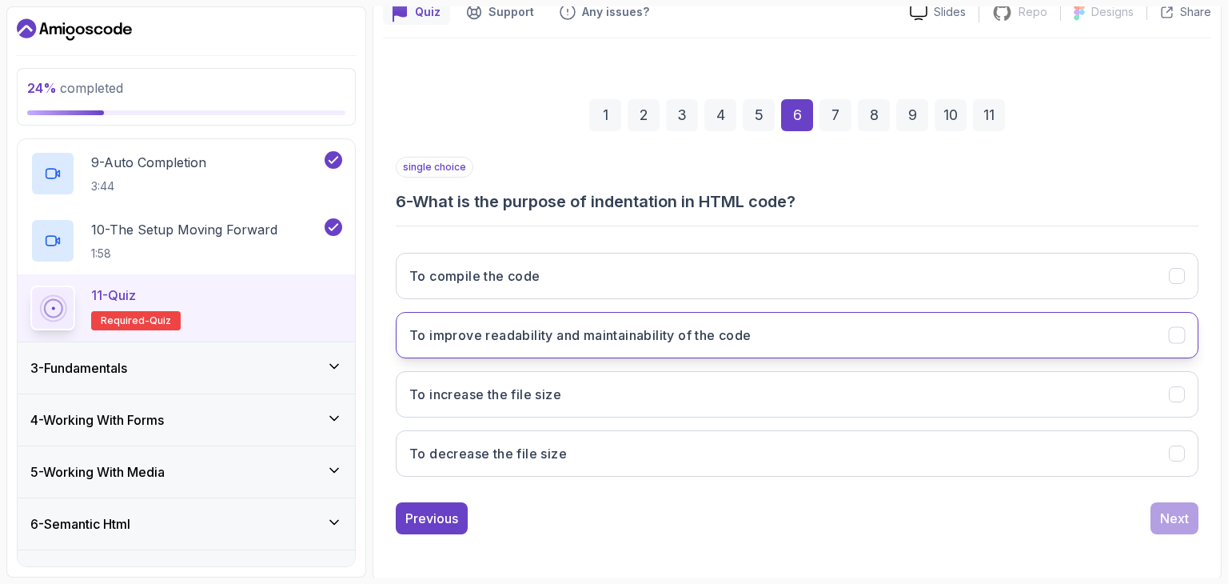
click at [547, 340] on h3 "To improve readability and maintainability of the code" at bounding box center [580, 334] width 342 height 19
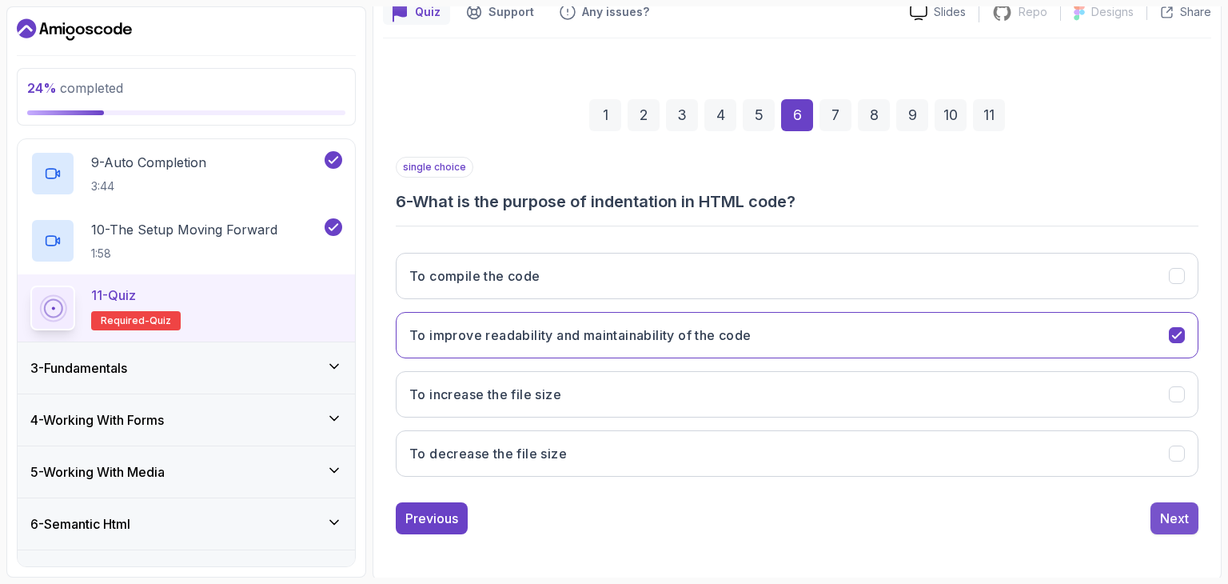
click at [1166, 512] on div "Next" at bounding box center [1174, 518] width 29 height 19
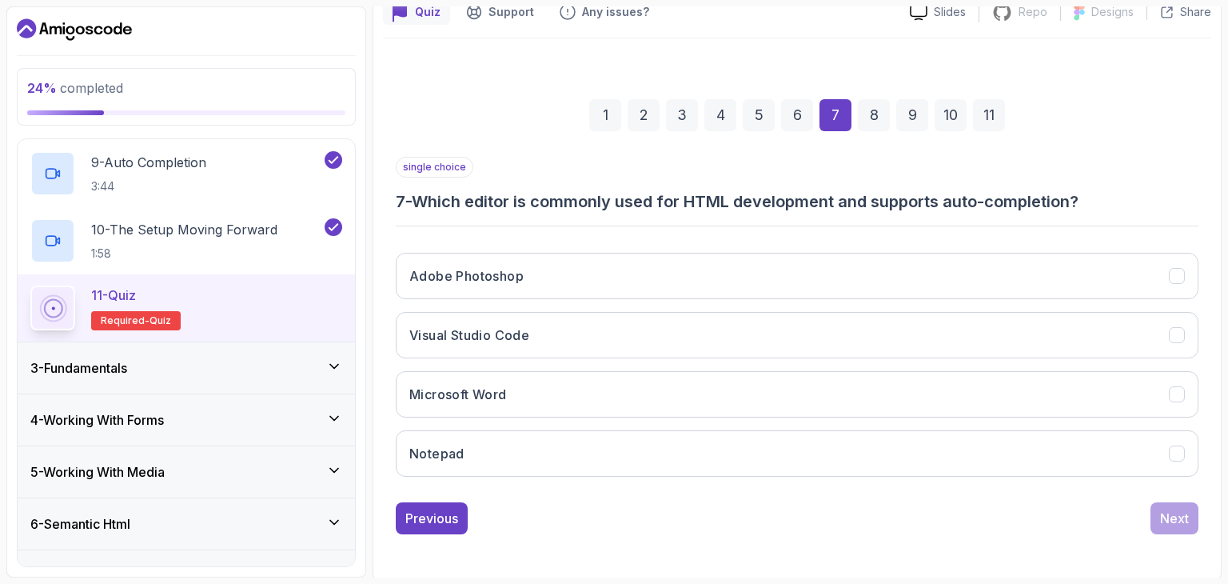
drag, startPoint x: 392, startPoint y: 190, endPoint x: 428, endPoint y: 199, distance: 37.0
click at [428, 199] on div "1 2 3 4 5 6 7 8 9 10 11 single choice 7 - Which editor is commonly used for HTM…" at bounding box center [797, 304] width 828 height 486
click at [486, 213] on div "single choice 7 - Which editor is commonly used for HTML development and suppor…" at bounding box center [797, 323] width 803 height 333
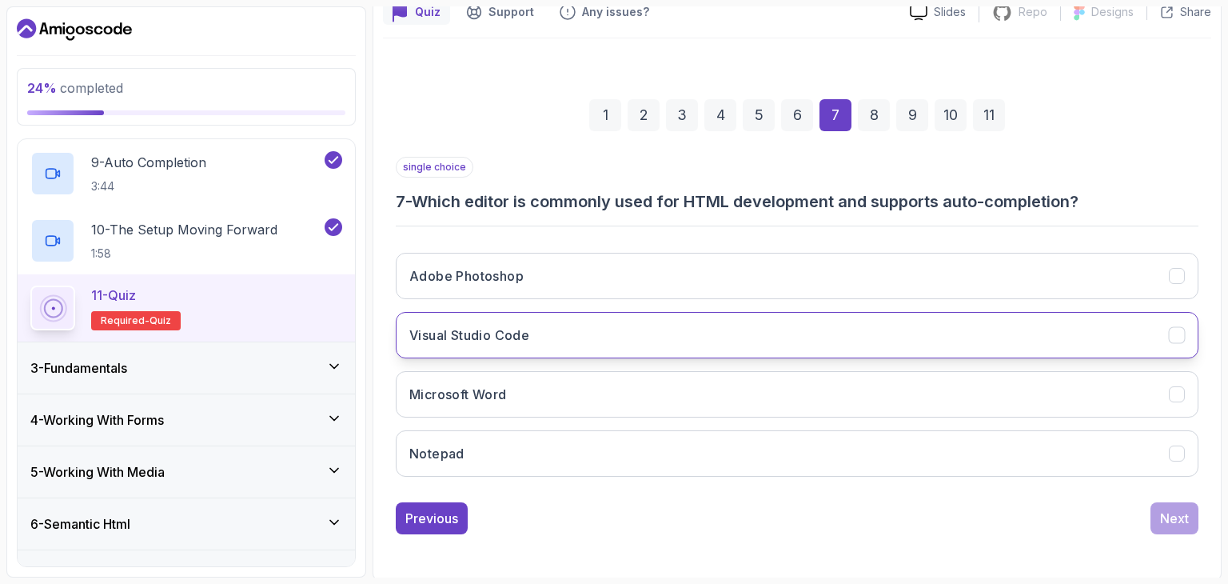
click at [495, 337] on h3 "Visual Studio Code" at bounding box center [469, 334] width 120 height 19
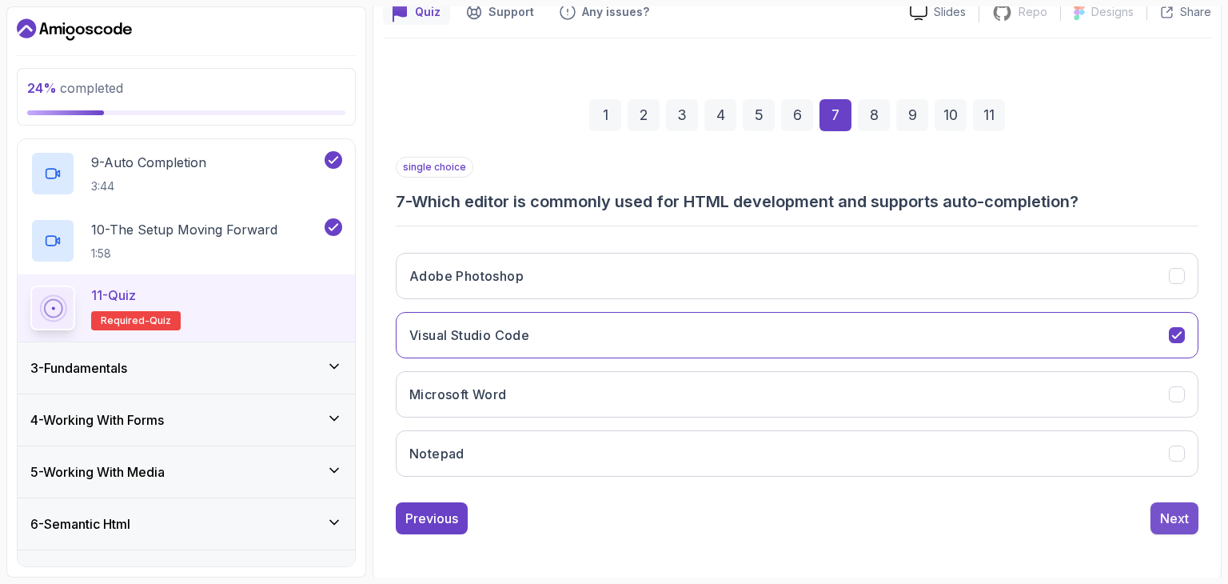
click at [1177, 519] on div "Next" at bounding box center [1174, 518] width 29 height 19
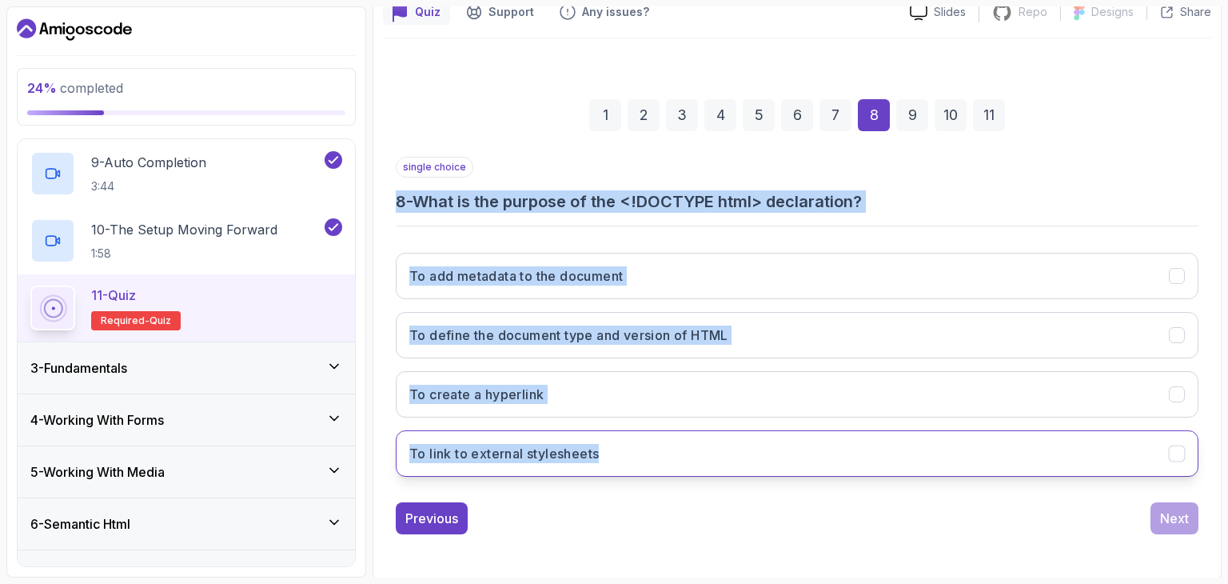
drag, startPoint x: 397, startPoint y: 199, endPoint x: 638, endPoint y: 433, distance: 335.9
click at [638, 433] on div "single choice 8 - What is the purpose of the <!DOCTYPE html> declaration? To ad…" at bounding box center [797, 323] width 803 height 333
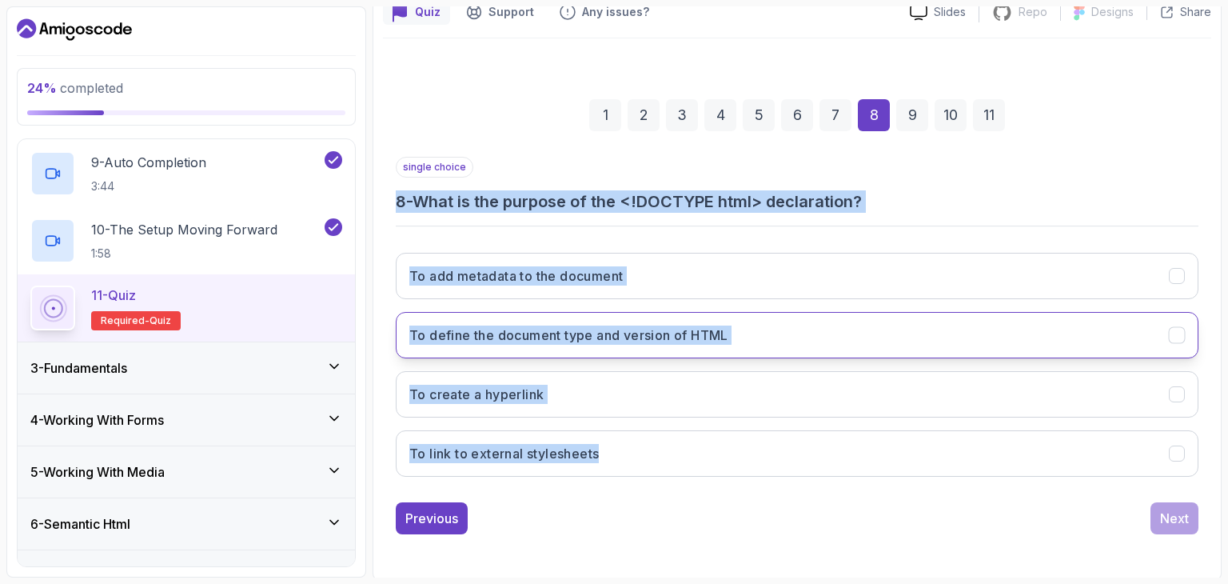
click at [676, 340] on h3 "To define the document type and version of HTML" at bounding box center [568, 334] width 319 height 19
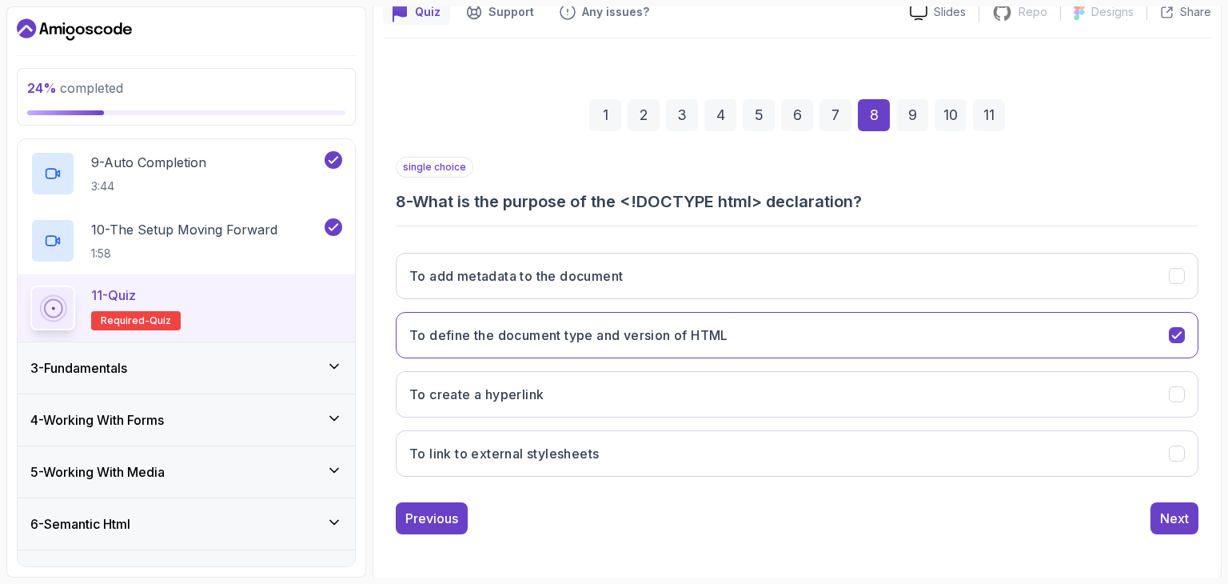
click at [669, 531] on div "Previous Next" at bounding box center [797, 518] width 803 height 32
click at [1175, 520] on div "Next" at bounding box center [1174, 518] width 29 height 19
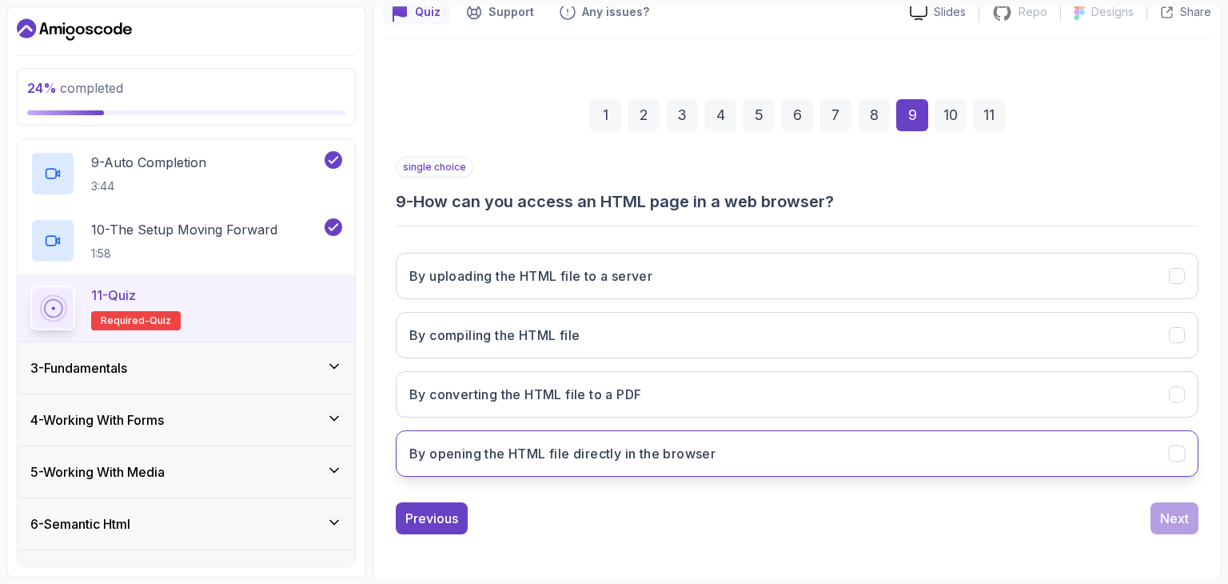
click at [526, 453] on h3 "By opening the HTML file directly in the browser" at bounding box center [562, 453] width 306 height 19
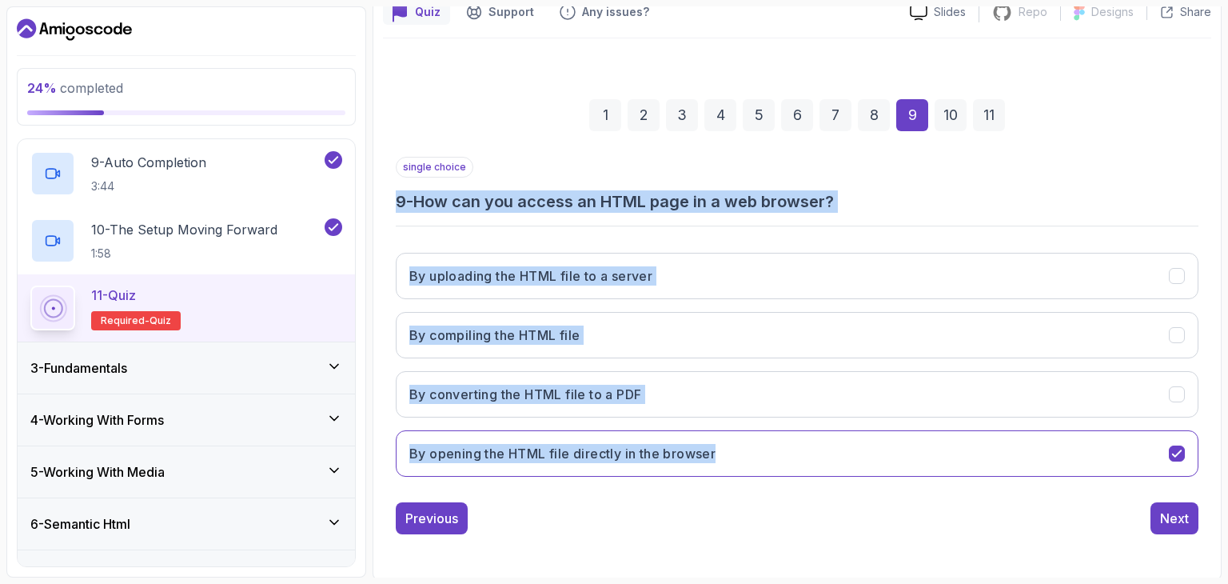
drag, startPoint x: 383, startPoint y: 193, endPoint x: 745, endPoint y: 422, distance: 428.8
click at [745, 422] on div "1 2 3 4 5 6 7 8 9 10 11 single choice 9 - How can you access an HTML page in a …" at bounding box center [797, 304] width 828 height 486
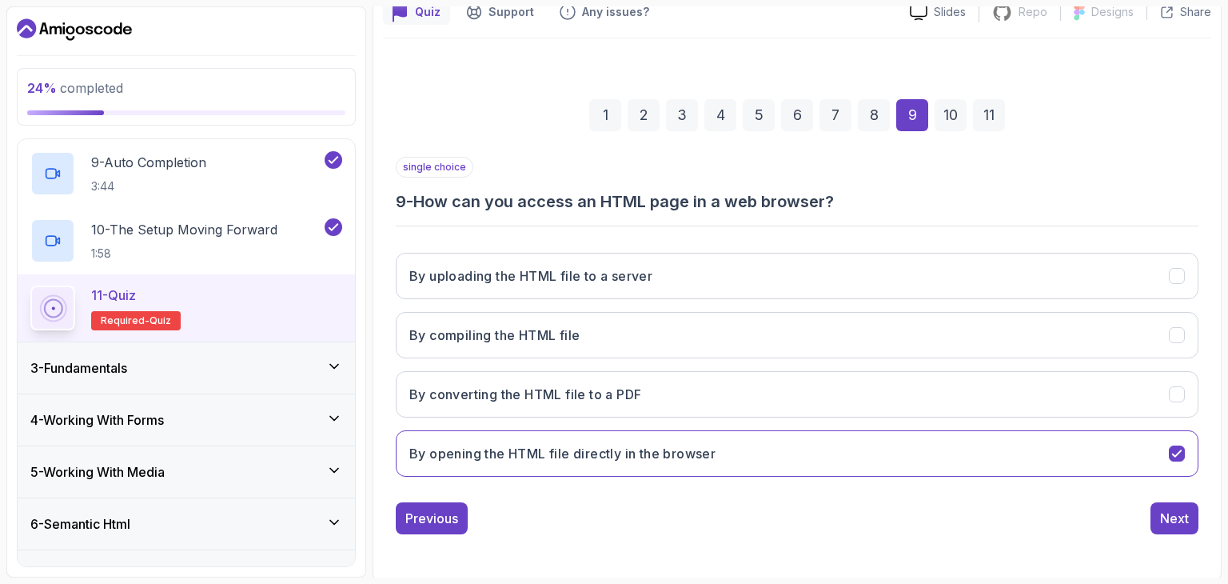
click at [912, 491] on div "single choice 9 - How can you access an HTML page in a web browser? By uploadin…" at bounding box center [797, 345] width 803 height 377
click at [1171, 509] on div "Next" at bounding box center [1174, 518] width 29 height 19
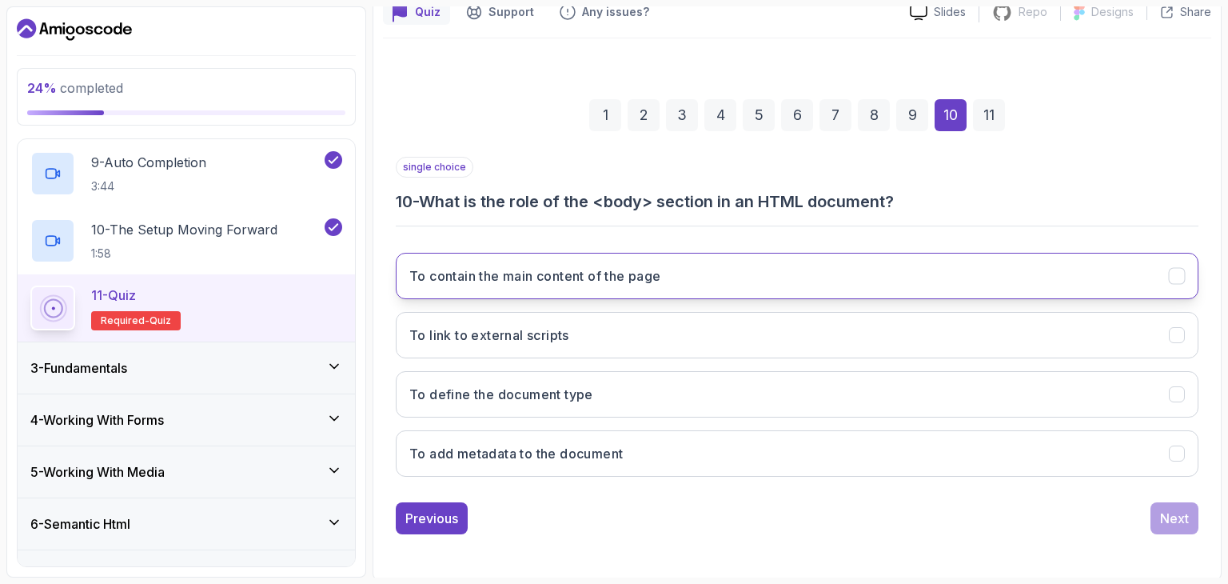
click at [570, 282] on h3 "To contain the main content of the page" at bounding box center [535, 275] width 252 height 19
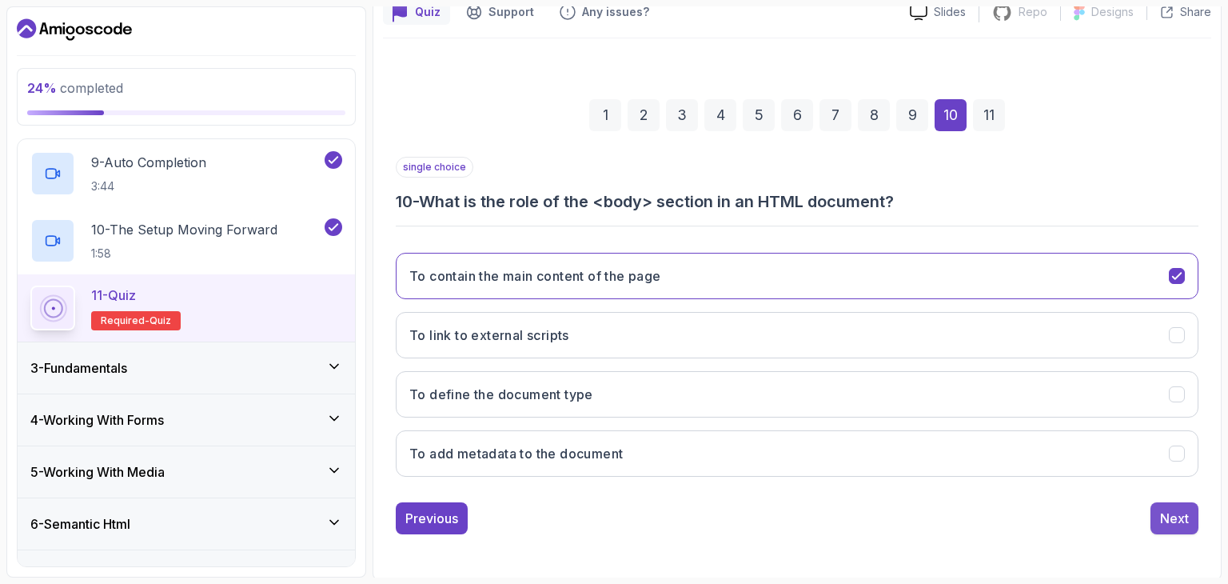
click at [1171, 517] on div "Next" at bounding box center [1174, 518] width 29 height 19
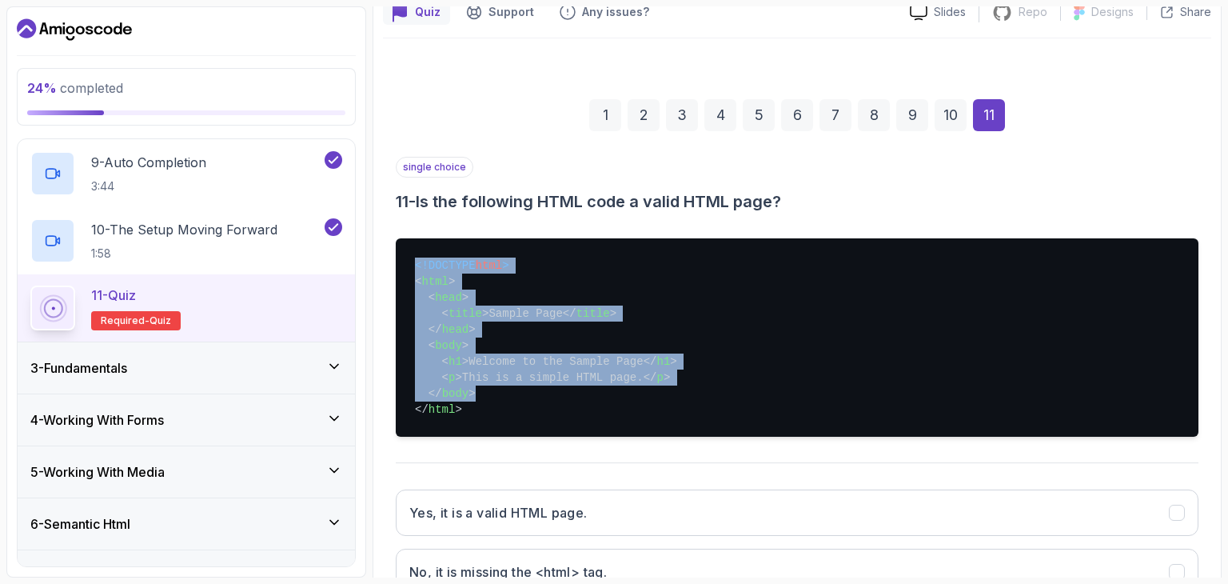
drag, startPoint x: 415, startPoint y: 256, endPoint x: 516, endPoint y: 398, distance: 174.4
click at [516, 398] on pre "<!DOCTYPE html > < html > < head > < title > Sample Page </ title > </ head > <…" at bounding box center [797, 337] width 803 height 198
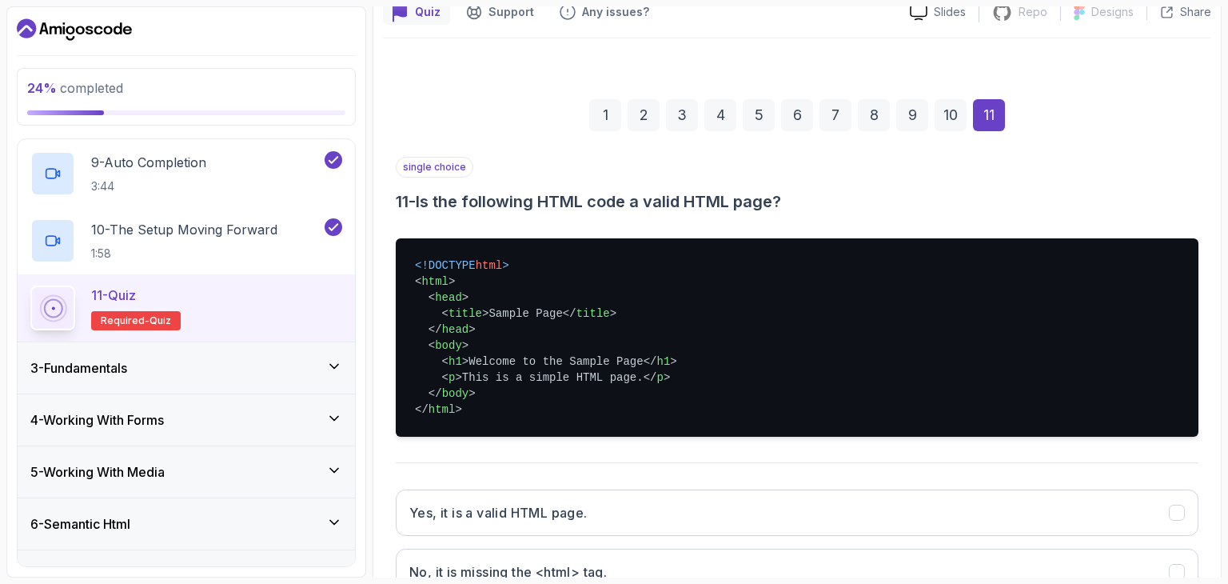
click at [397, 201] on h3 "11 - Is the following HTML code a valid HTML page?" at bounding box center [797, 201] width 803 height 22
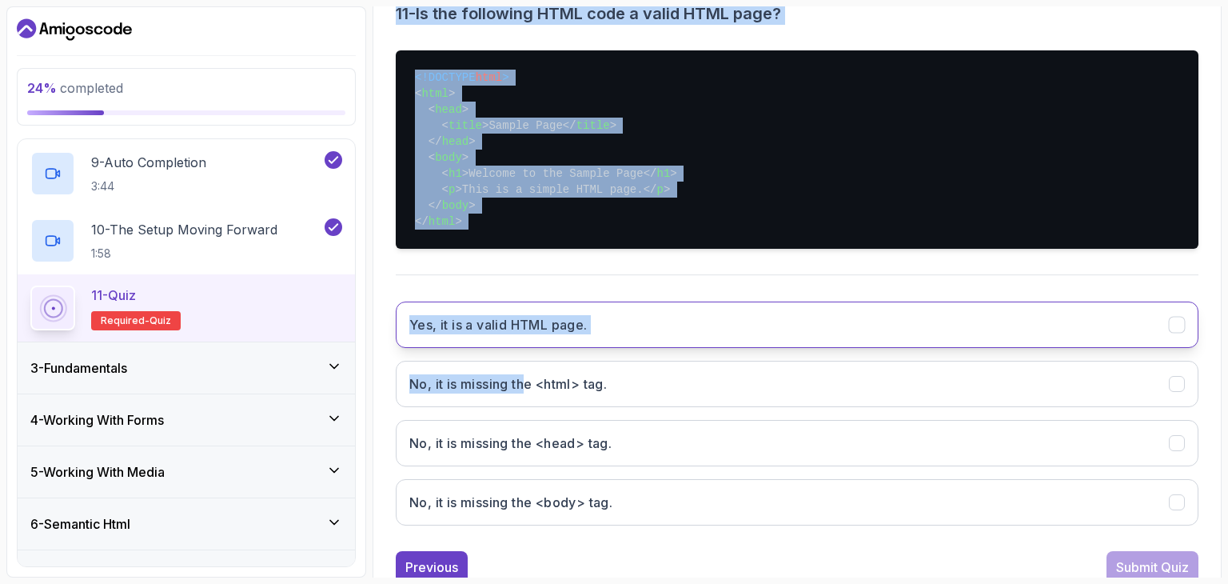
scroll to position [390, 0]
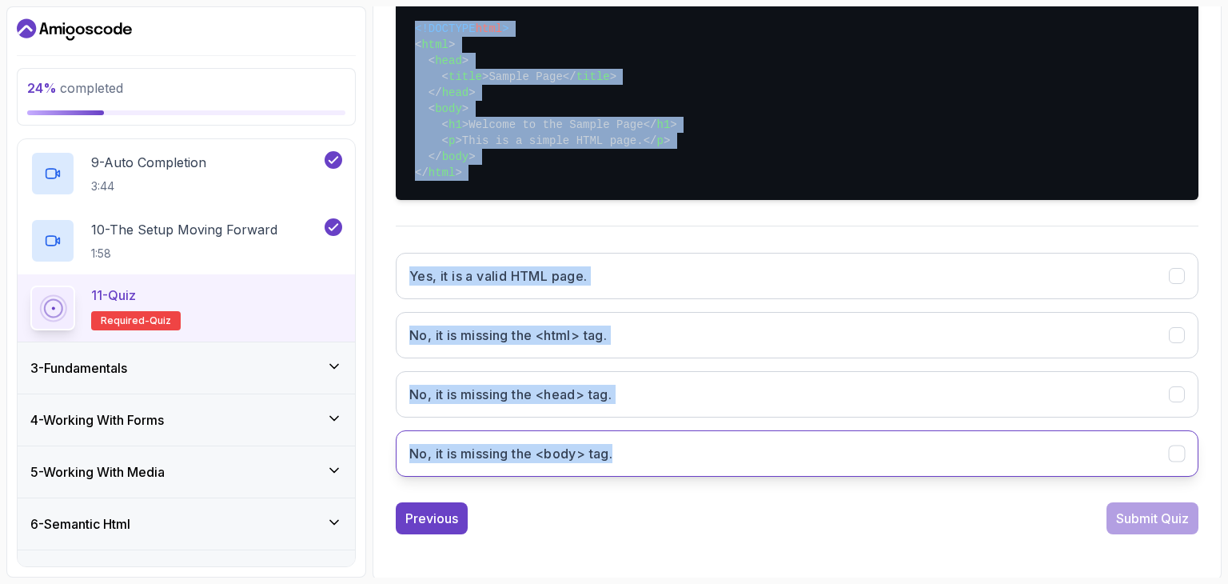
drag, startPoint x: 395, startPoint y: 196, endPoint x: 667, endPoint y: 446, distance: 369.5
click at [667, 446] on div "single choice 11 - Is the following HTML code a valid HTML page? <!DOCTYPE html…" at bounding box center [797, 204] width 803 height 569
click at [761, 130] on pre "<!DOCTYPE html > < html > < head > < title > Sample Page </ title > </ head > <…" at bounding box center [797, 101] width 803 height 198
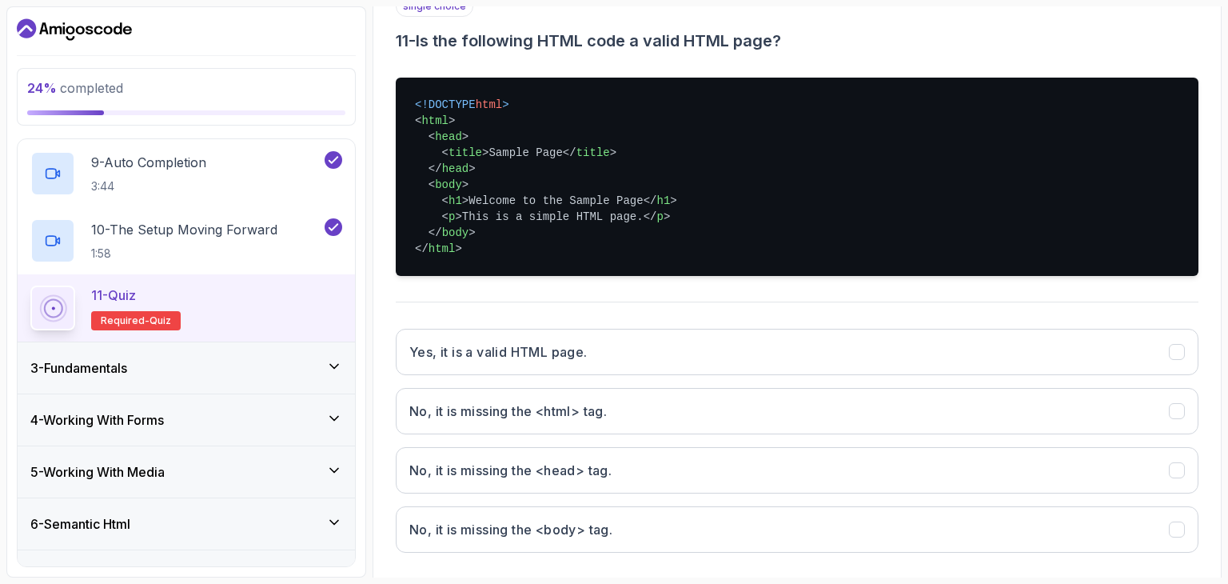
scroll to position [310, 0]
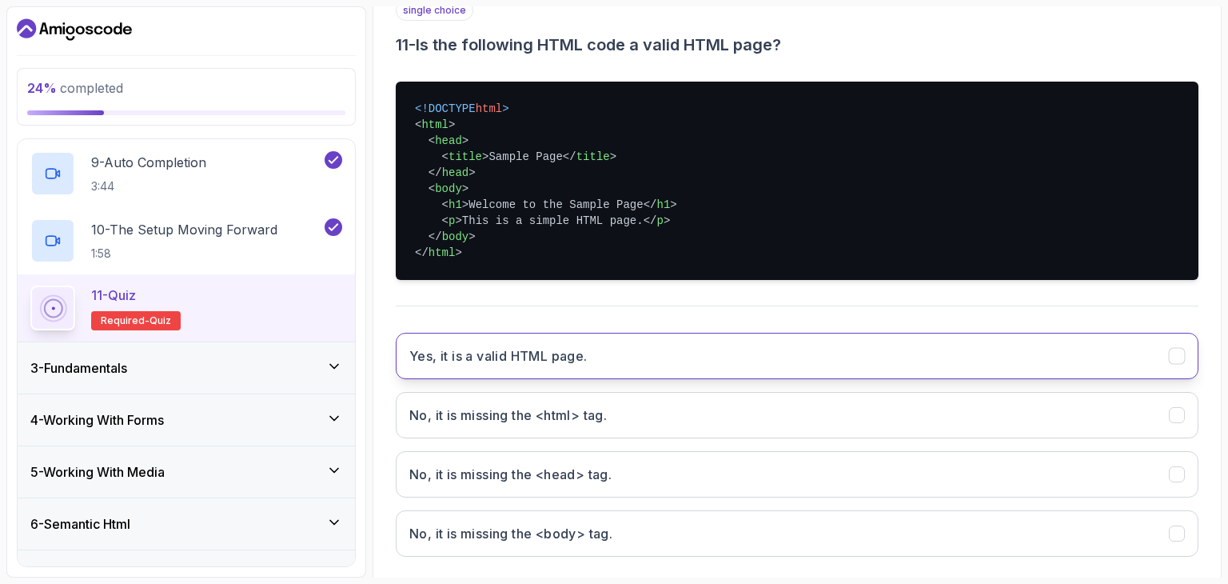
click at [605, 361] on button "Yes, it is a valid HTML page." at bounding box center [797, 356] width 803 height 46
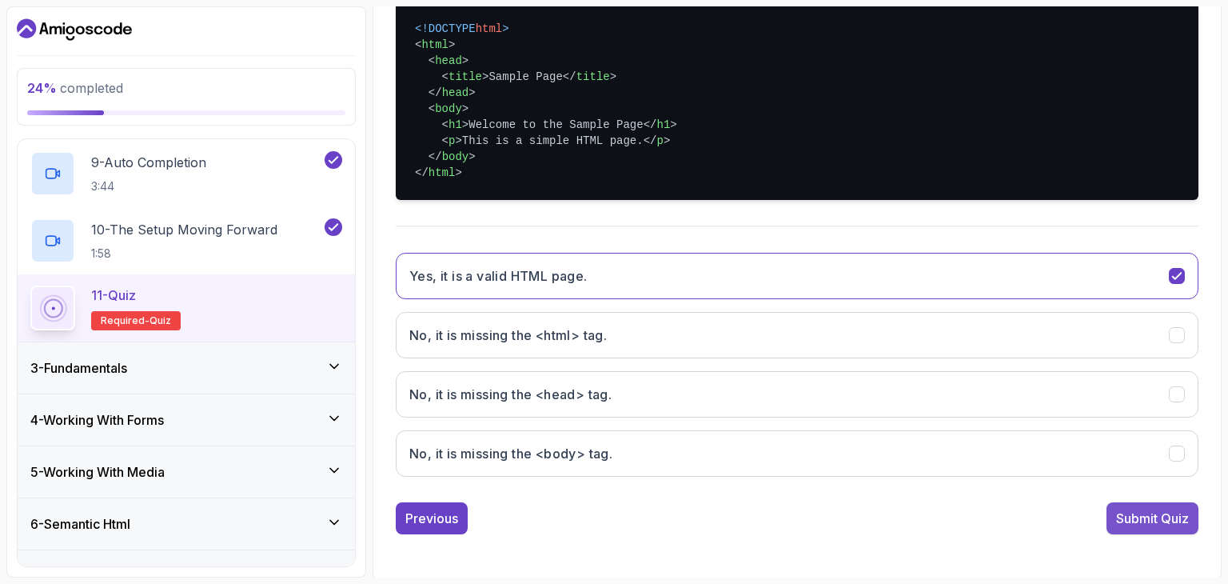
click at [1129, 509] on div "Submit Quiz" at bounding box center [1152, 518] width 73 height 19
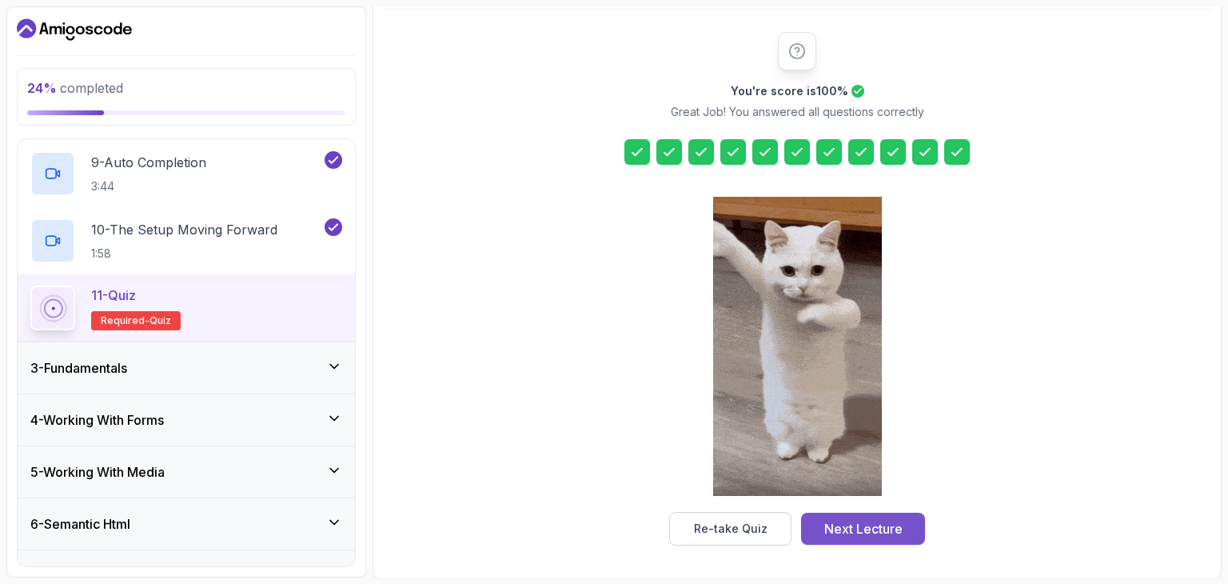
click at [848, 522] on div "Next Lecture" at bounding box center [863, 528] width 78 height 19
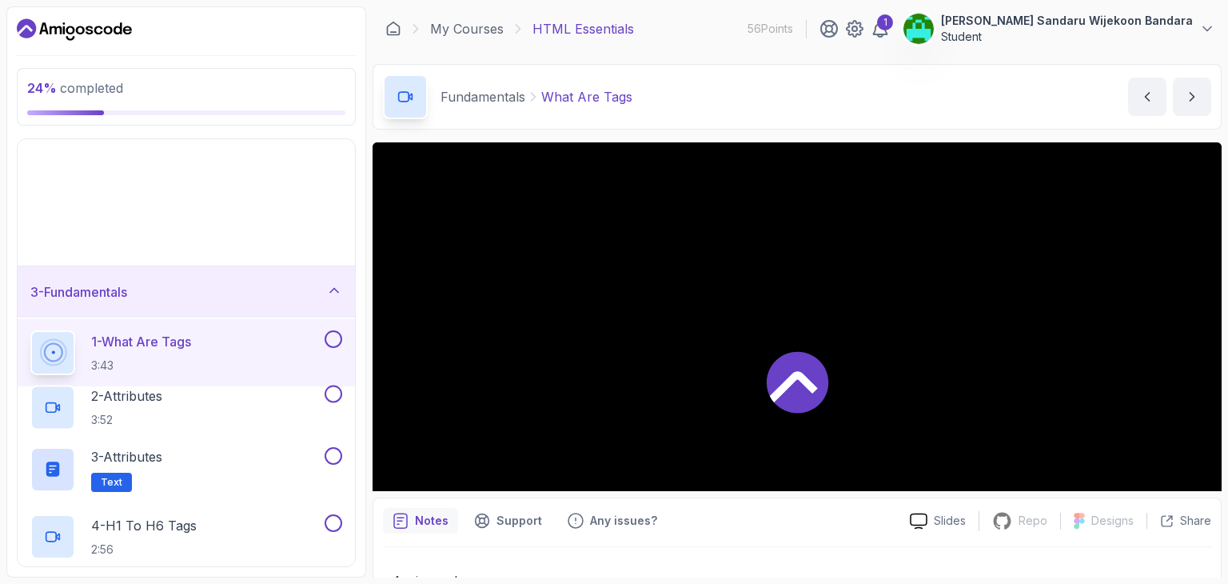
scroll to position [142, 0]
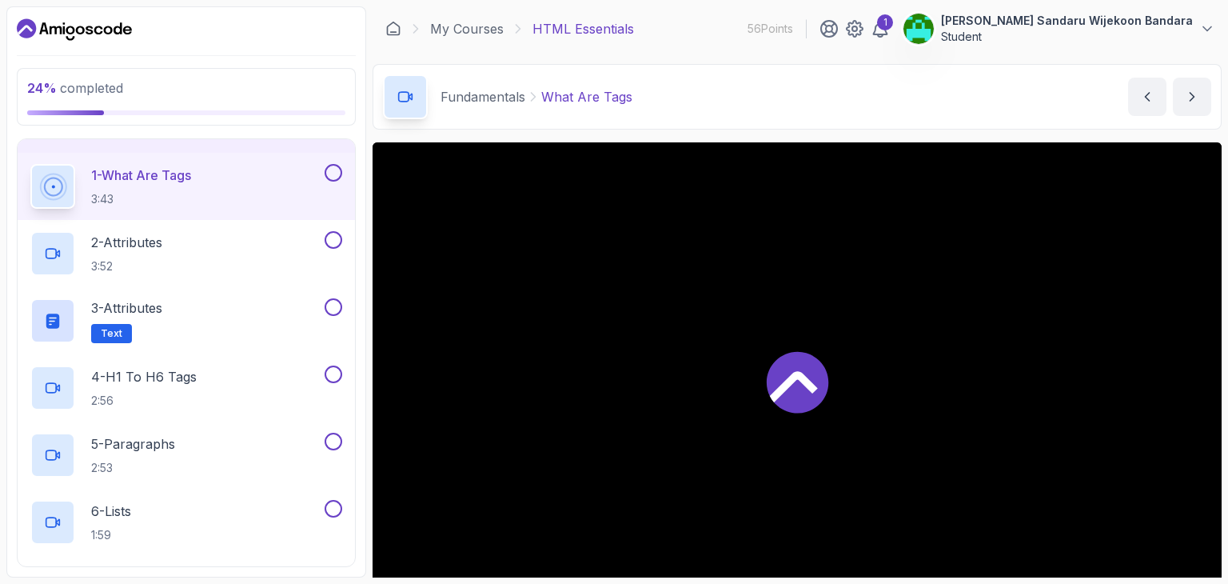
click at [340, 173] on button at bounding box center [334, 173] width 18 height 18
click at [337, 169] on button at bounding box center [334, 173] width 18 height 18
click at [337, 244] on button at bounding box center [334, 240] width 18 height 18
click at [330, 311] on button at bounding box center [334, 307] width 18 height 18
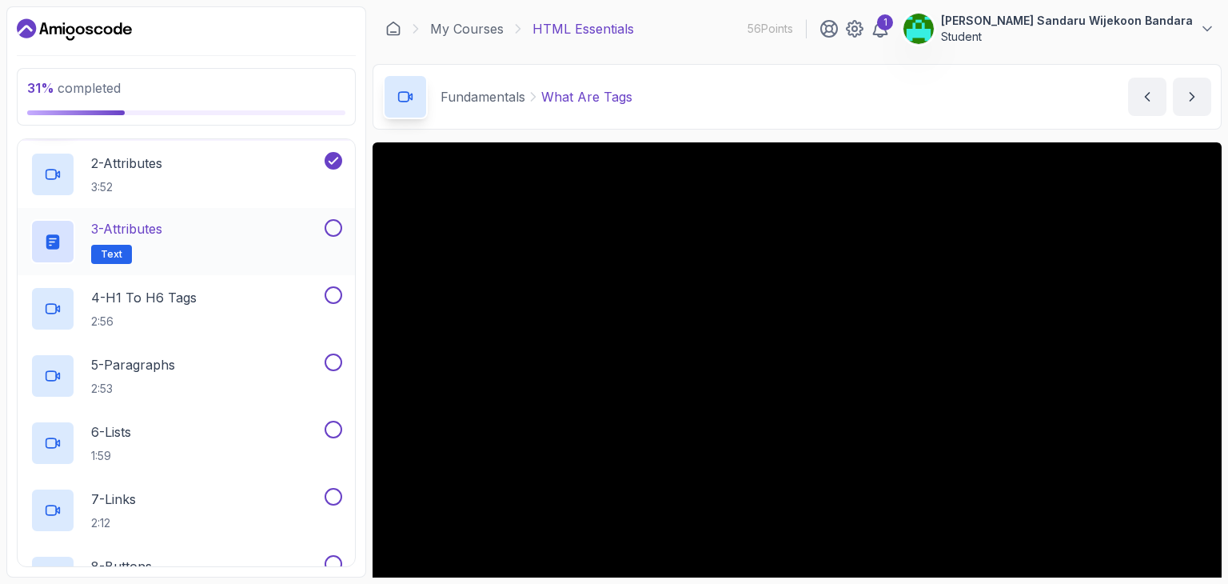
scroll to position [221, 0]
click at [333, 295] on button at bounding box center [334, 294] width 18 height 18
click at [328, 359] on button at bounding box center [334, 362] width 18 height 18
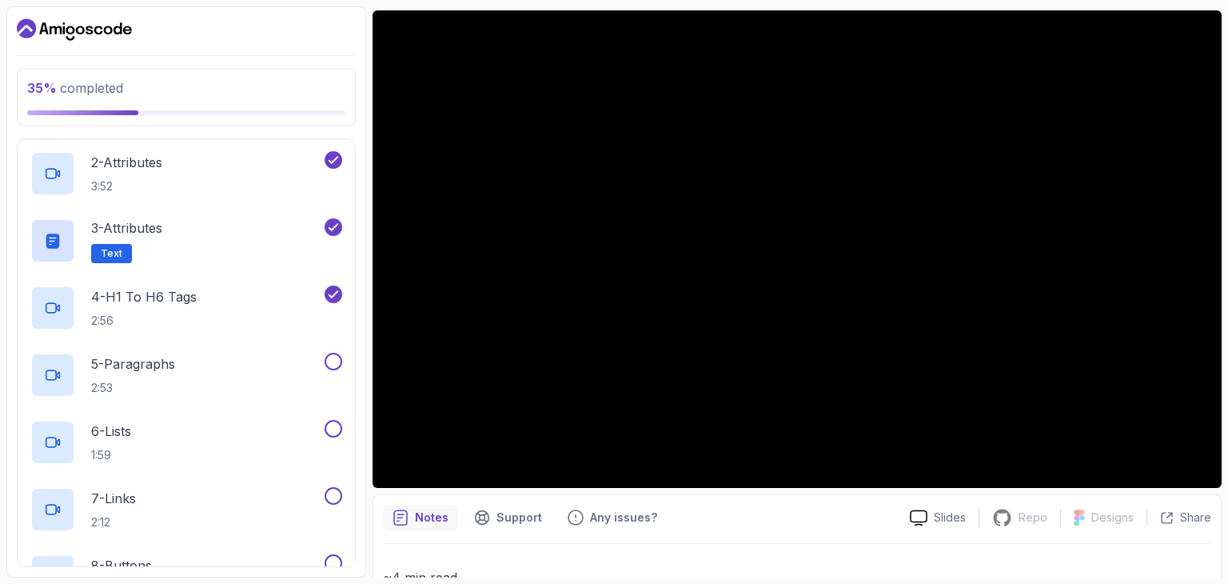
scroll to position [160, 0]
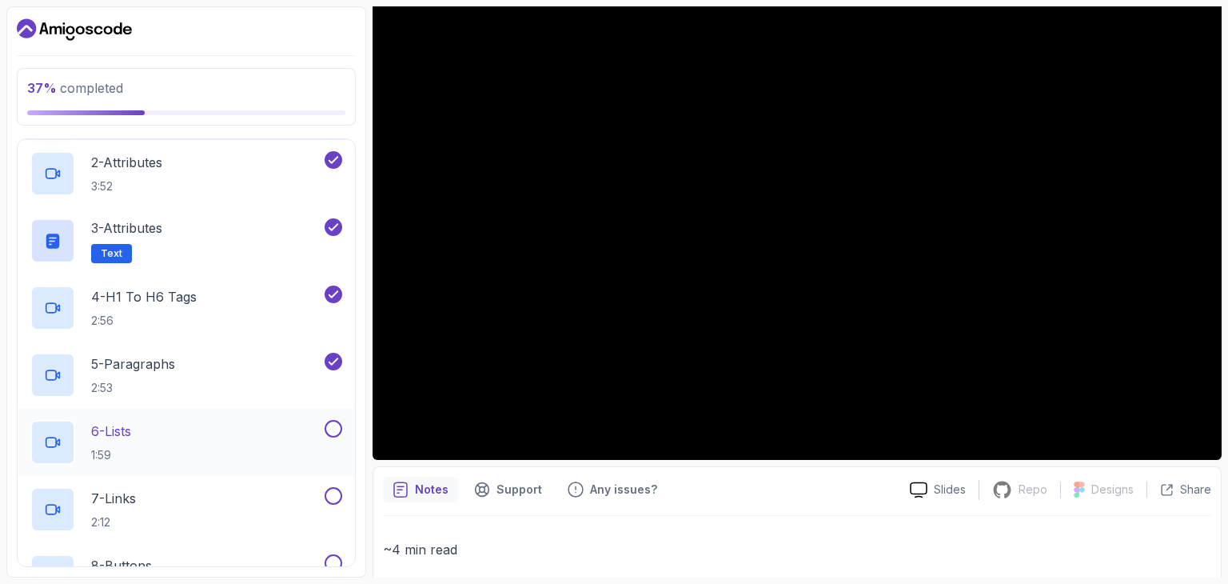
click at [329, 424] on button at bounding box center [334, 429] width 18 height 18
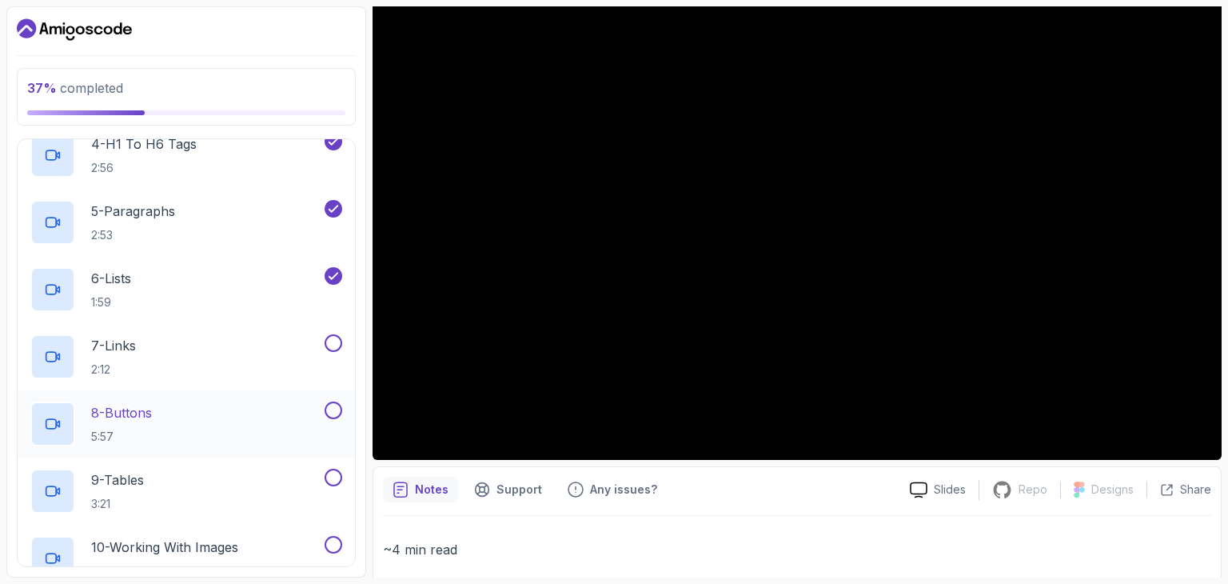
scroll to position [381, 0]
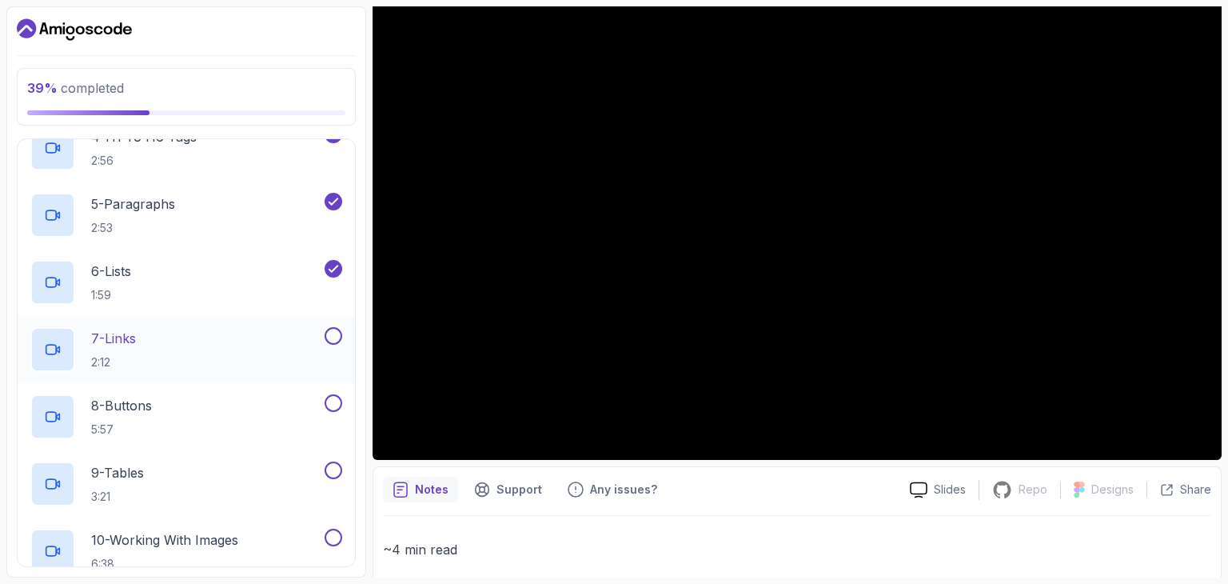
click at [333, 337] on button at bounding box center [334, 336] width 18 height 18
click at [333, 411] on button "8 - Buttons 5:57" at bounding box center [186, 416] width 312 height 45
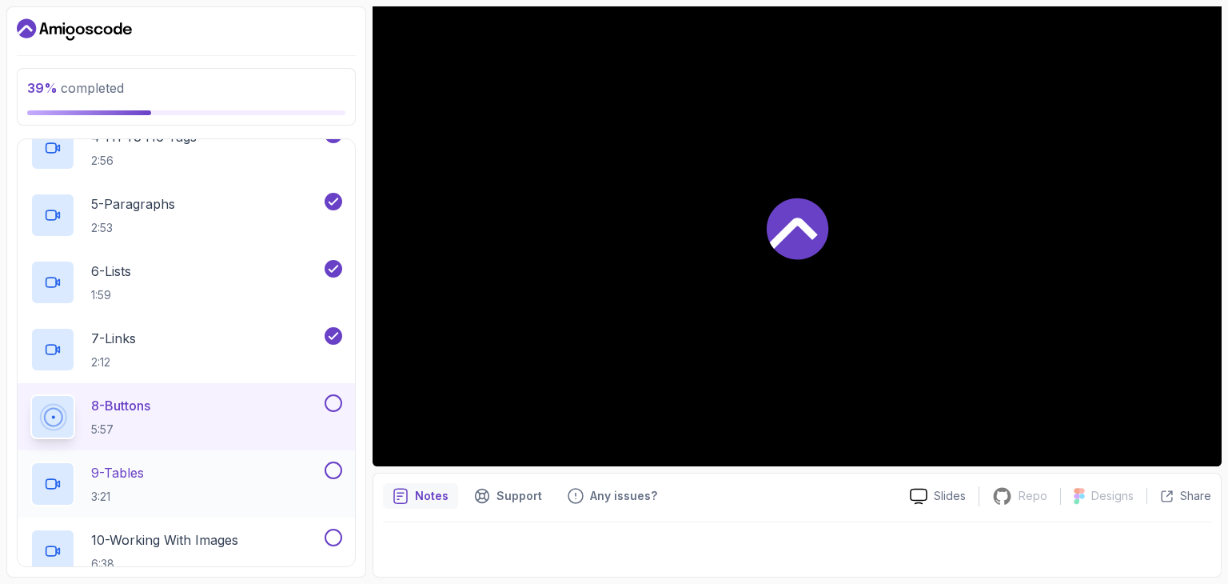
scroll to position [154, 0]
click at [333, 471] on button at bounding box center [334, 470] width 18 height 18
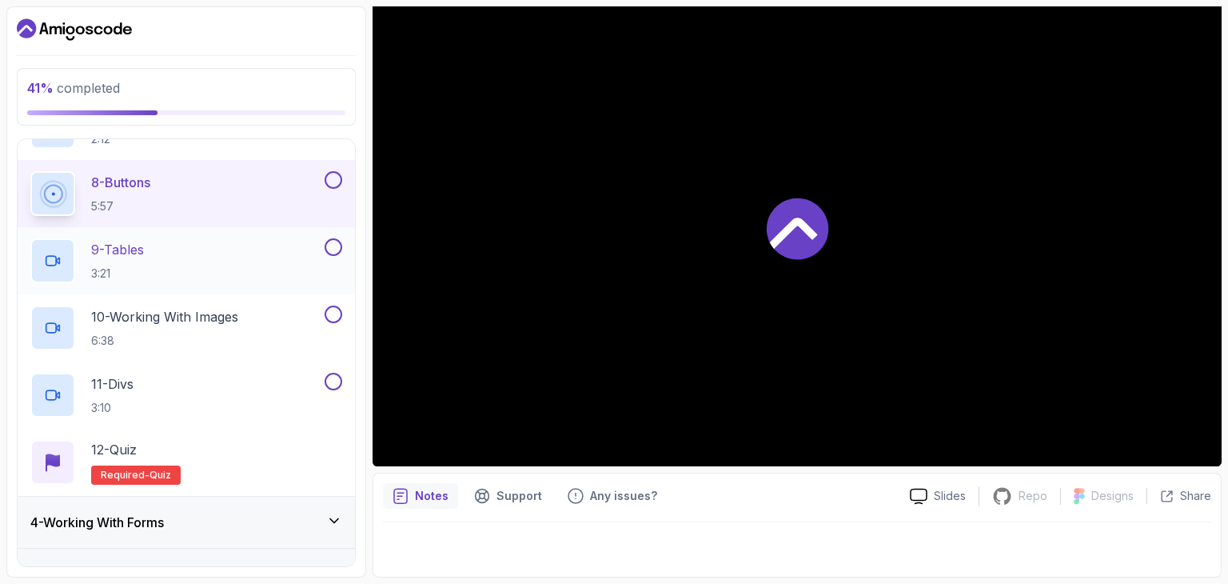
scroll to position [621, 0]
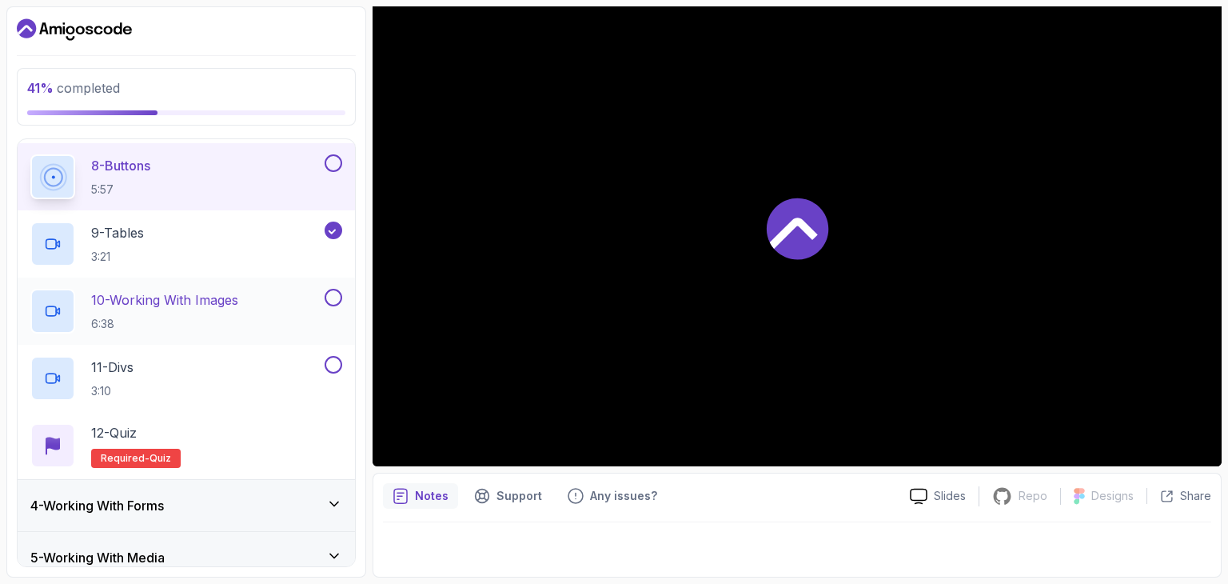
click at [329, 299] on button at bounding box center [334, 298] width 18 height 18
click at [336, 363] on button at bounding box center [334, 365] width 18 height 18
click at [338, 163] on button at bounding box center [334, 163] width 18 height 18
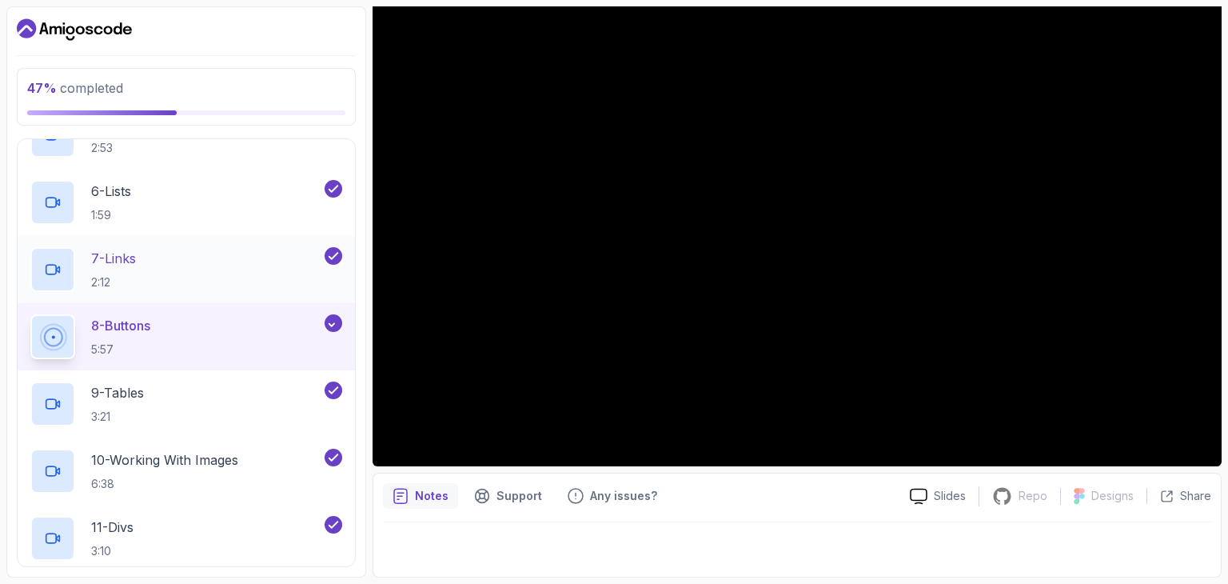
scroll to position [781, 0]
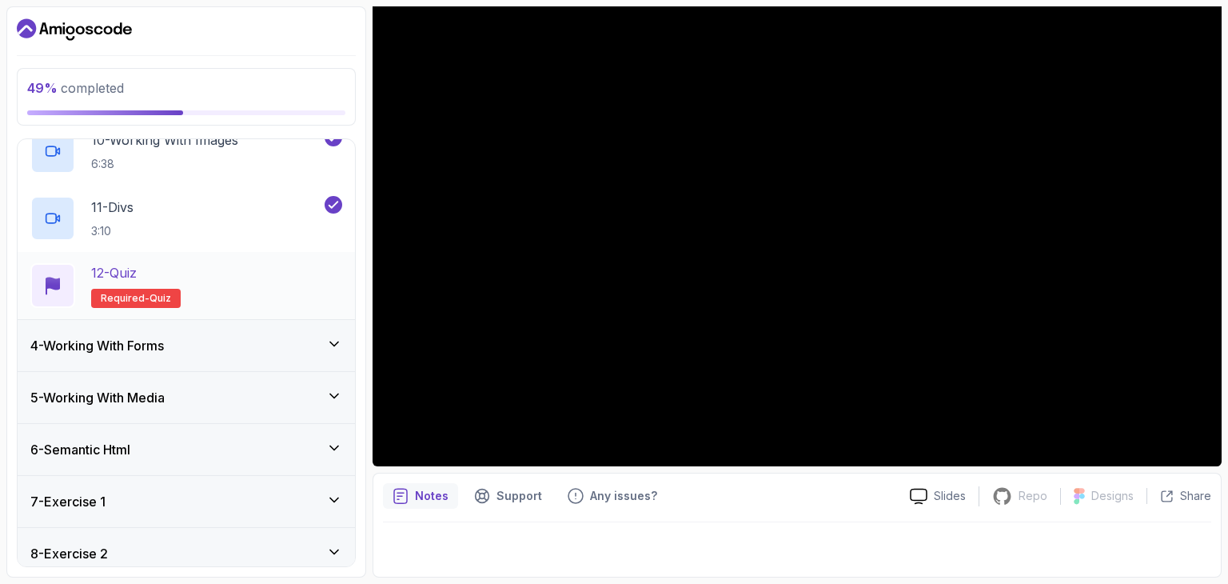
click at [244, 289] on div "12 - Quiz Required- quiz" at bounding box center [186, 285] width 312 height 45
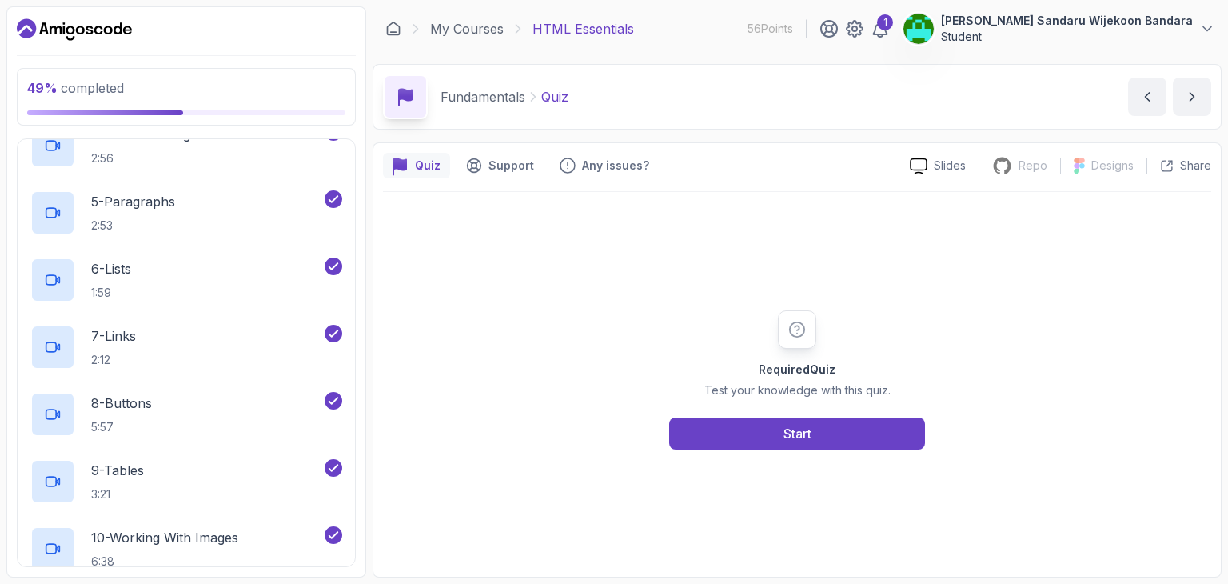
scroll to position [381, 0]
click at [304, 18] on div at bounding box center [186, 30] width 339 height 26
